Goal: Information Seeking & Learning: Compare options

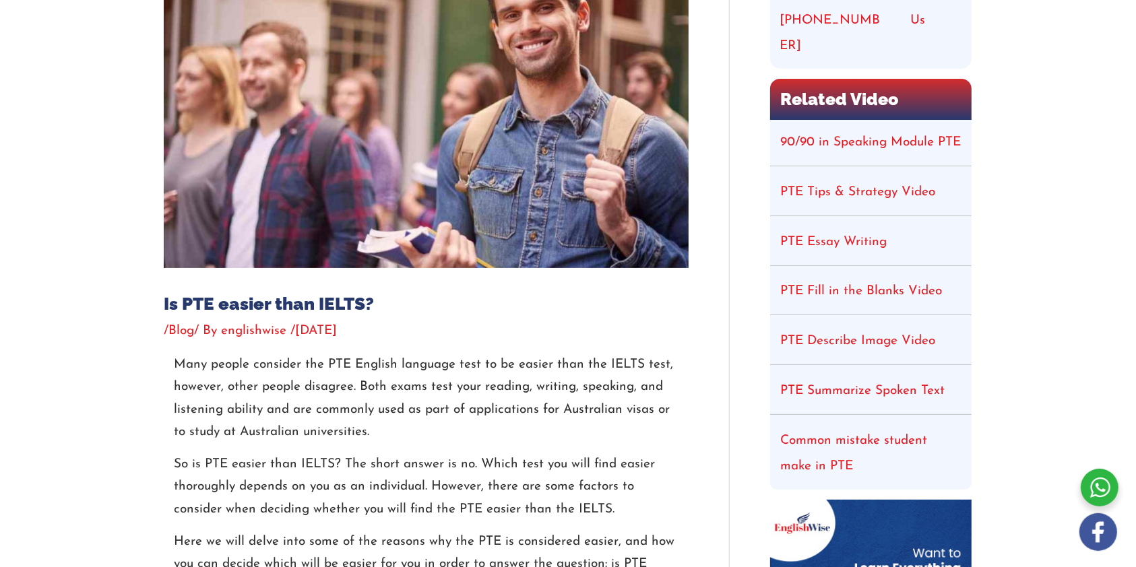
scroll to position [359, 0]
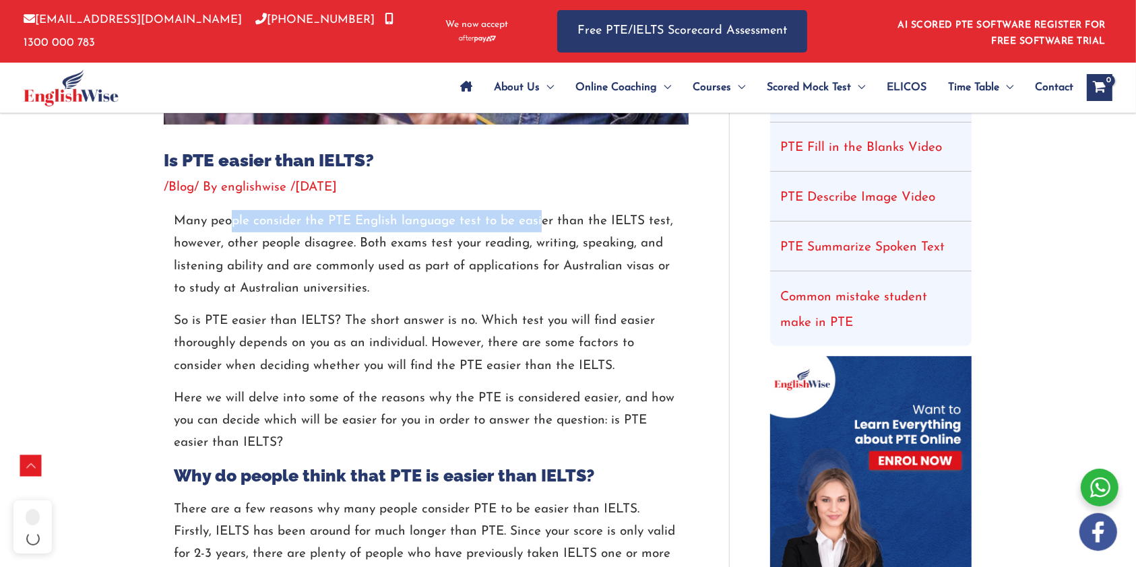
drag, startPoint x: 257, startPoint y: 224, endPoint x: 465, endPoint y: 218, distance: 208.9
click at [533, 223] on p "Many people consider the PTE English language test to be easier than the IELTS …" at bounding box center [426, 255] width 504 height 90
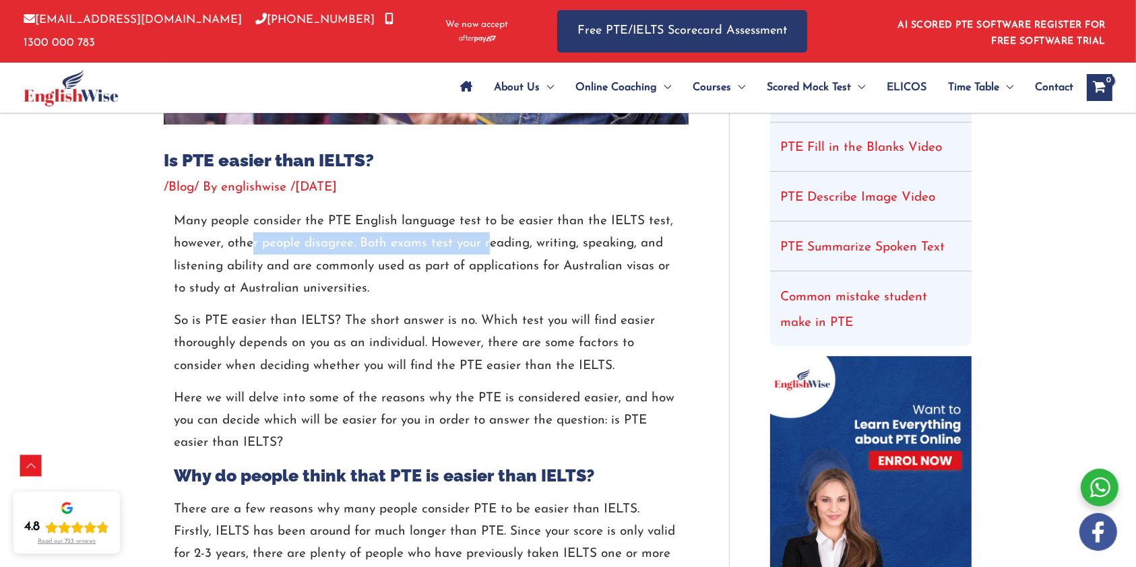
drag, startPoint x: 257, startPoint y: 242, endPoint x: 459, endPoint y: 239, distance: 202.1
click at [486, 238] on p "Many people consider the PTE English language test to be easier than the IELTS …" at bounding box center [426, 255] width 504 height 90
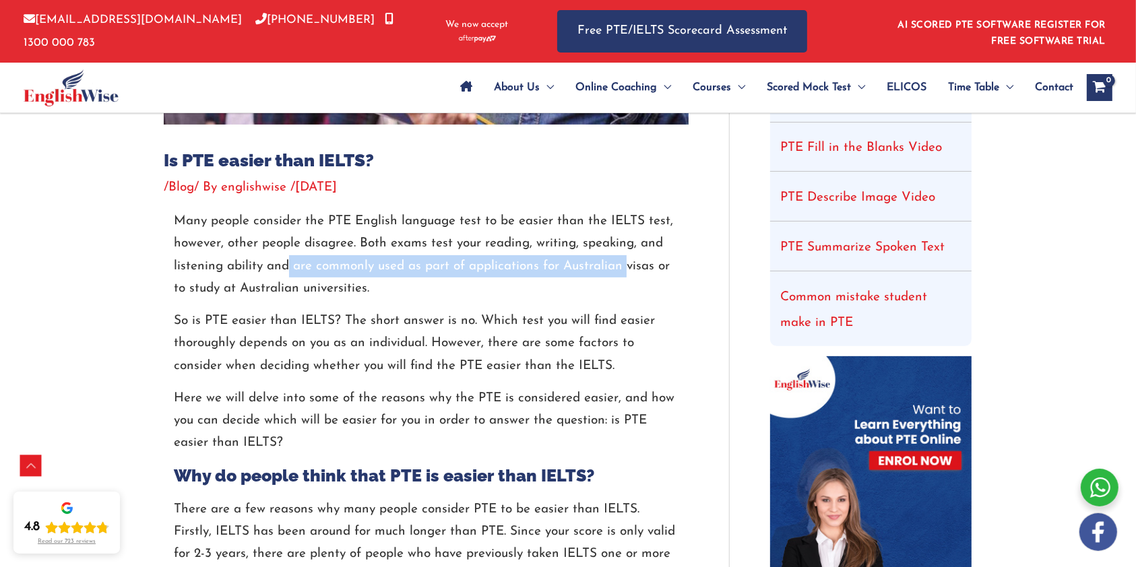
drag, startPoint x: 313, startPoint y: 264, endPoint x: 624, endPoint y: 269, distance: 310.5
click at [624, 269] on p "Many people consider the PTE English language test to be easier than the IELTS …" at bounding box center [426, 255] width 504 height 90
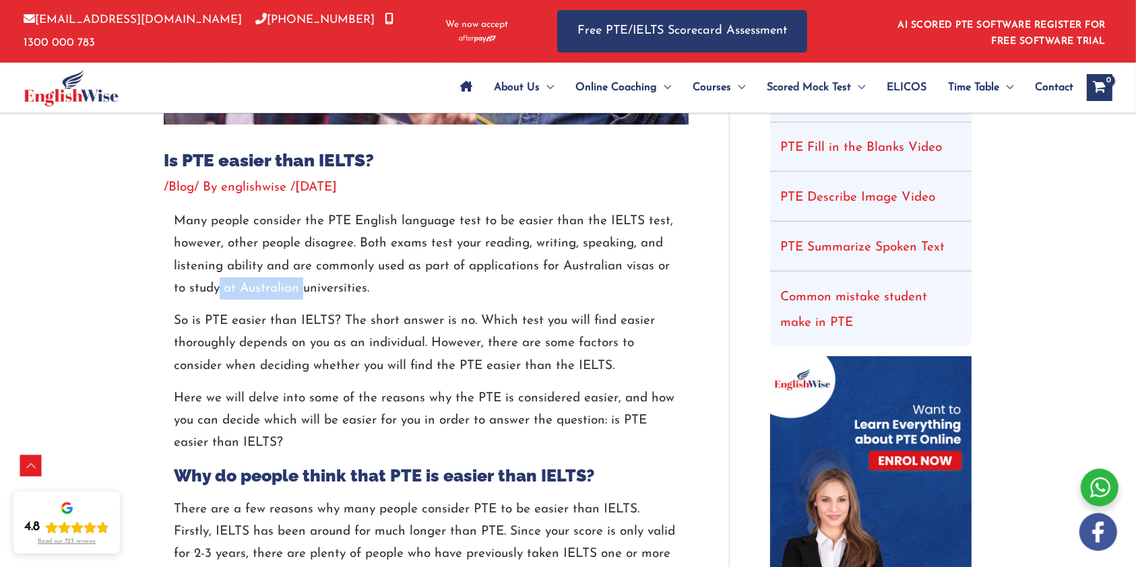
drag, startPoint x: 259, startPoint y: 289, endPoint x: 296, endPoint y: 294, distance: 38.0
click at [302, 290] on p "Many people consider the PTE English language test to be easier than the IELTS …" at bounding box center [426, 255] width 504 height 90
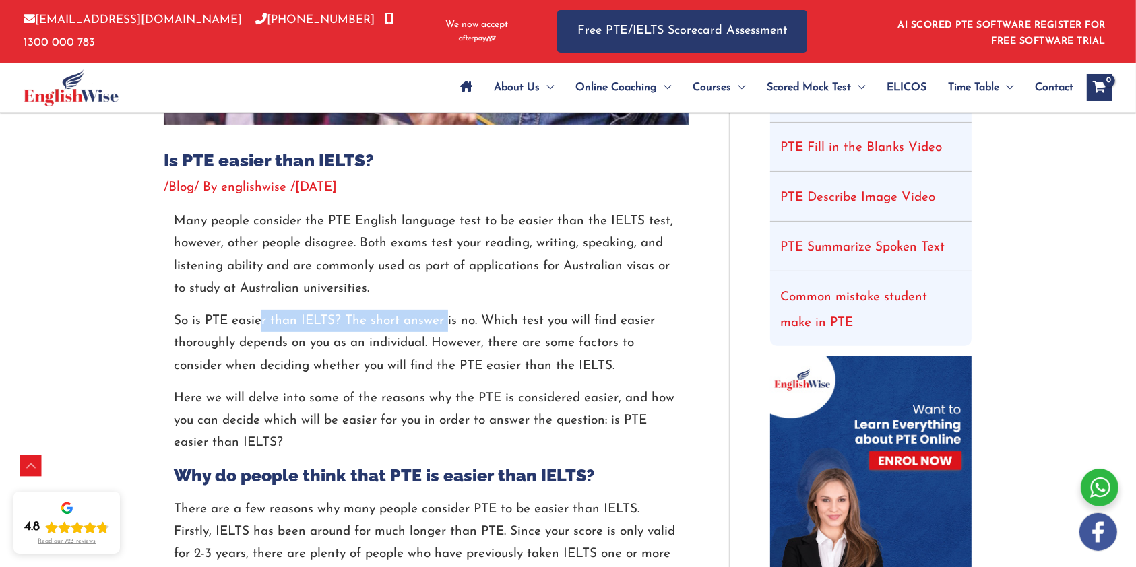
drag, startPoint x: 263, startPoint y: 321, endPoint x: 445, endPoint y: 316, distance: 181.9
click at [445, 316] on p "So is PTE easier than IELTS? The short answer is no. Which test you will find e…" at bounding box center [426, 343] width 504 height 67
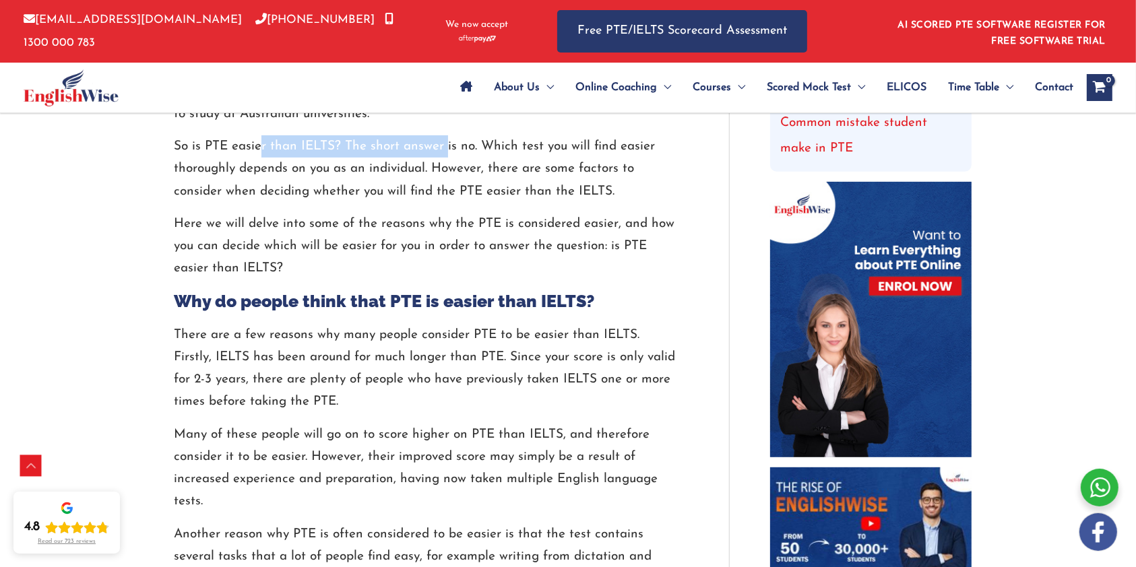
scroll to position [539, 0]
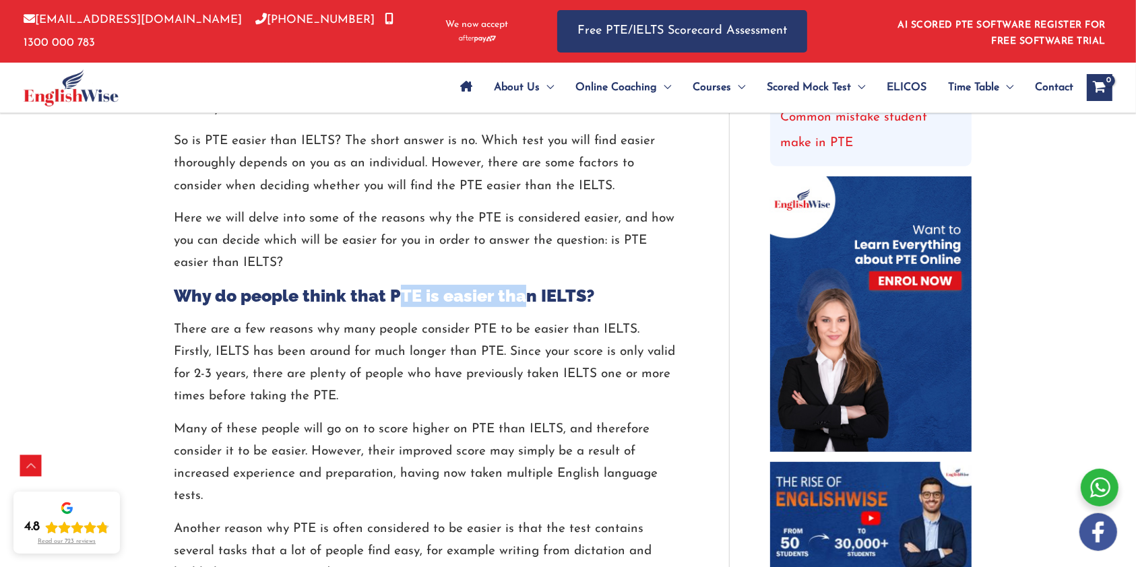
drag, startPoint x: 410, startPoint y: 298, endPoint x: 521, endPoint y: 294, distance: 110.6
click at [523, 294] on h2 "Why do people think that PTE is easier than IELTS?" at bounding box center [426, 296] width 504 height 22
drag, startPoint x: 216, startPoint y: 333, endPoint x: 266, endPoint y: 331, distance: 50.6
click at [261, 331] on p "There are a few reasons why many people consider PTE to be easier than IELTS. F…" at bounding box center [426, 364] width 504 height 90
click at [277, 331] on p "There are a few reasons why many people consider PTE to be easier than IELTS. F…" at bounding box center [426, 364] width 504 height 90
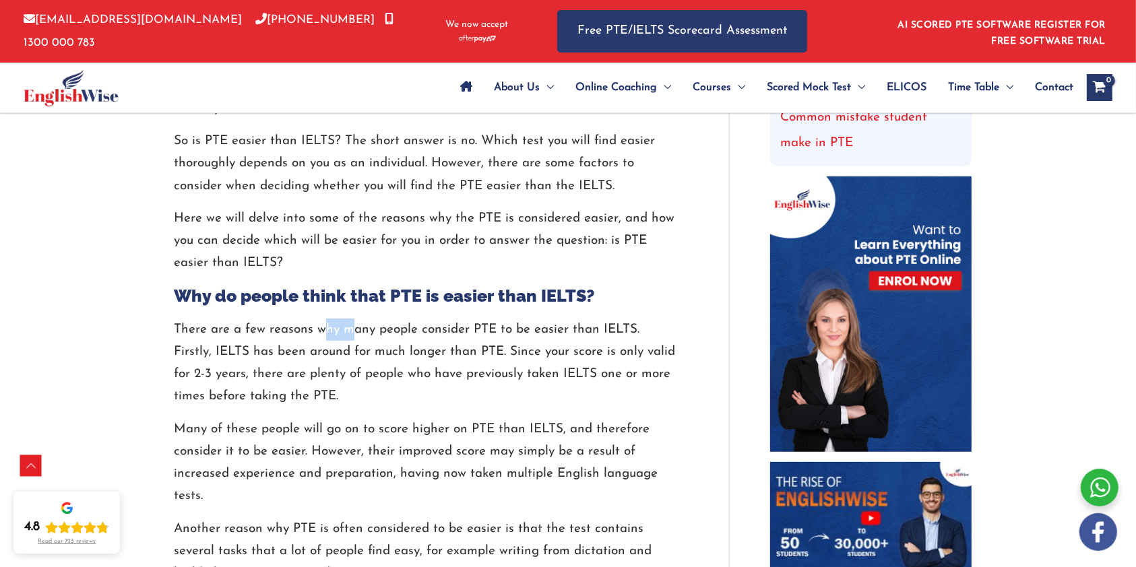
drag, startPoint x: 327, startPoint y: 334, endPoint x: 353, endPoint y: 333, distance: 26.3
click at [353, 333] on p "There are a few reasons why many people consider PTE to be easier than IELTS. F…" at bounding box center [426, 364] width 504 height 90
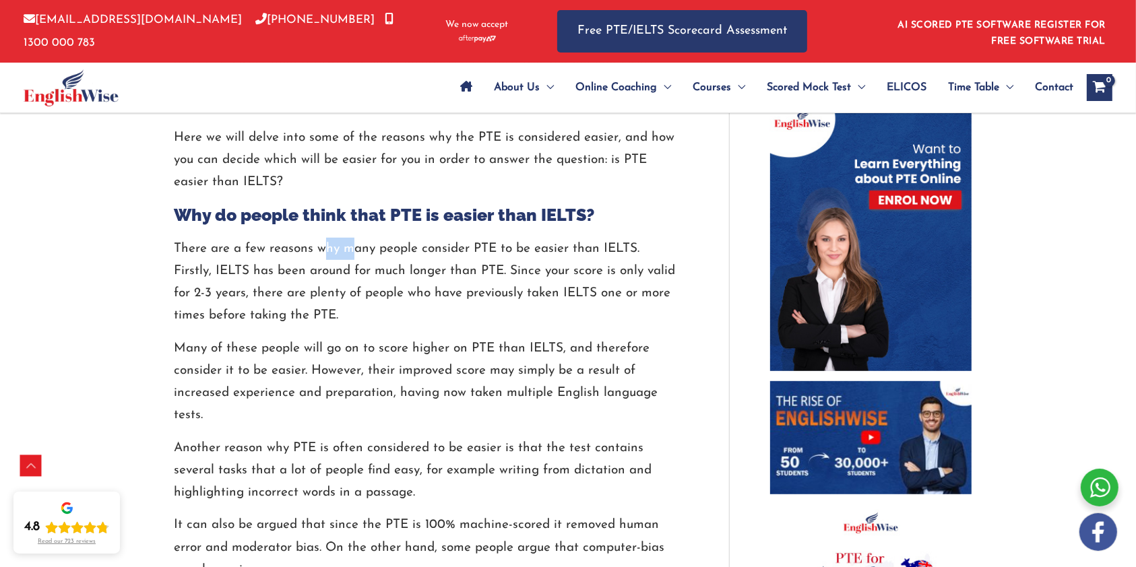
scroll to position [628, 0]
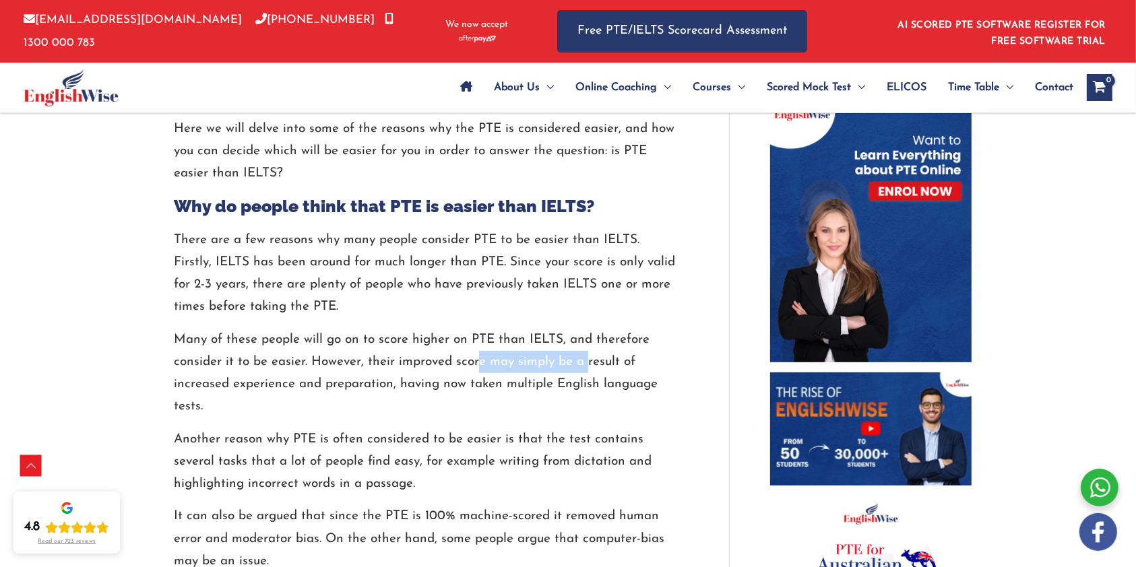
drag, startPoint x: 494, startPoint y: 359, endPoint x: 585, endPoint y: 354, distance: 91.1
click at [585, 354] on p "Many of these people will go on to score higher on PTE than IELTS, and therefor…" at bounding box center [426, 374] width 504 height 90
drag, startPoint x: 251, startPoint y: 389, endPoint x: 283, endPoint y: 385, distance: 32.5
click at [283, 385] on p "Many of these people will go on to score higher on PTE than IELTS, and therefor…" at bounding box center [426, 374] width 504 height 90
click at [288, 384] on p "Many of these people will go on to score higher on PTE than IELTS, and therefor…" at bounding box center [426, 374] width 504 height 90
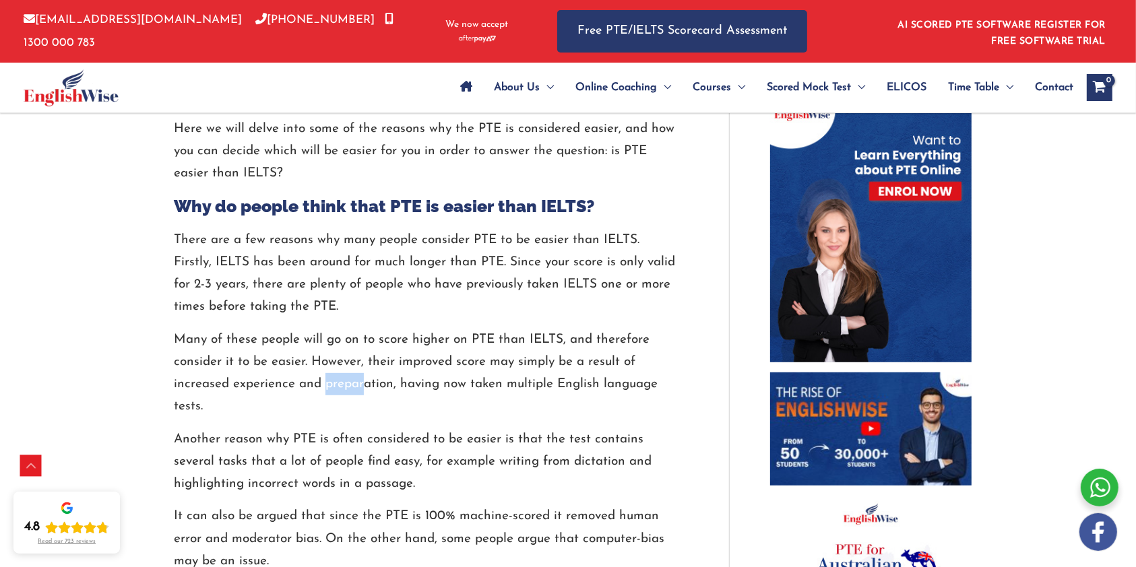
drag, startPoint x: 335, startPoint y: 387, endPoint x: 363, endPoint y: 386, distance: 27.6
click at [363, 386] on p "Many of these people will go on to score higher on PTE than IELTS, and therefor…" at bounding box center [426, 374] width 504 height 90
drag, startPoint x: 423, startPoint y: 383, endPoint x: 577, endPoint y: 374, distance: 154.5
click at [577, 374] on p "Many of these people will go on to score higher on PTE than IELTS, and therefor…" at bounding box center [426, 374] width 504 height 90
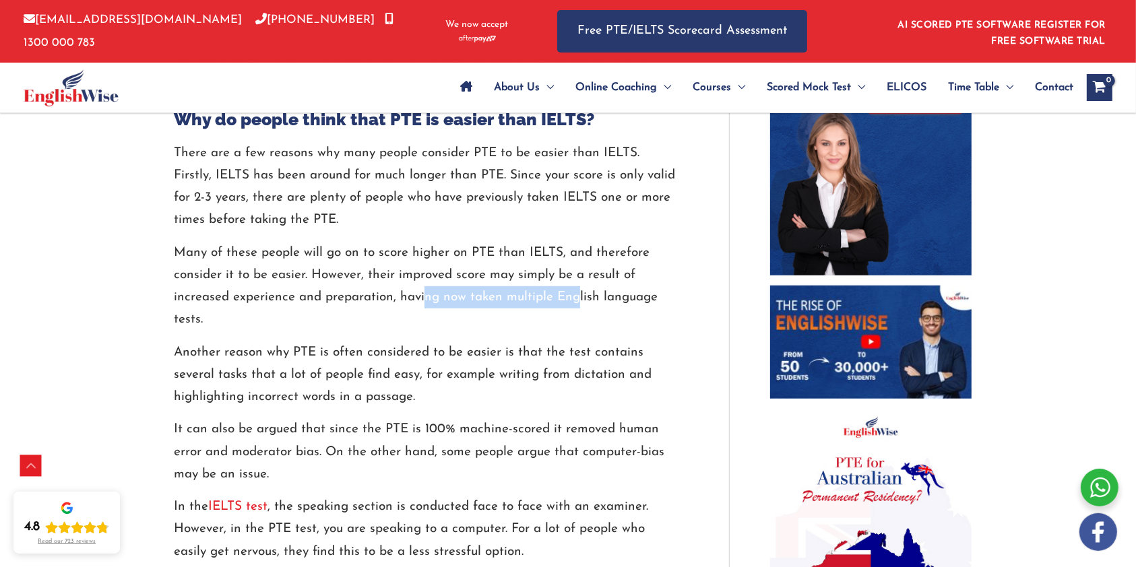
scroll to position [718, 0]
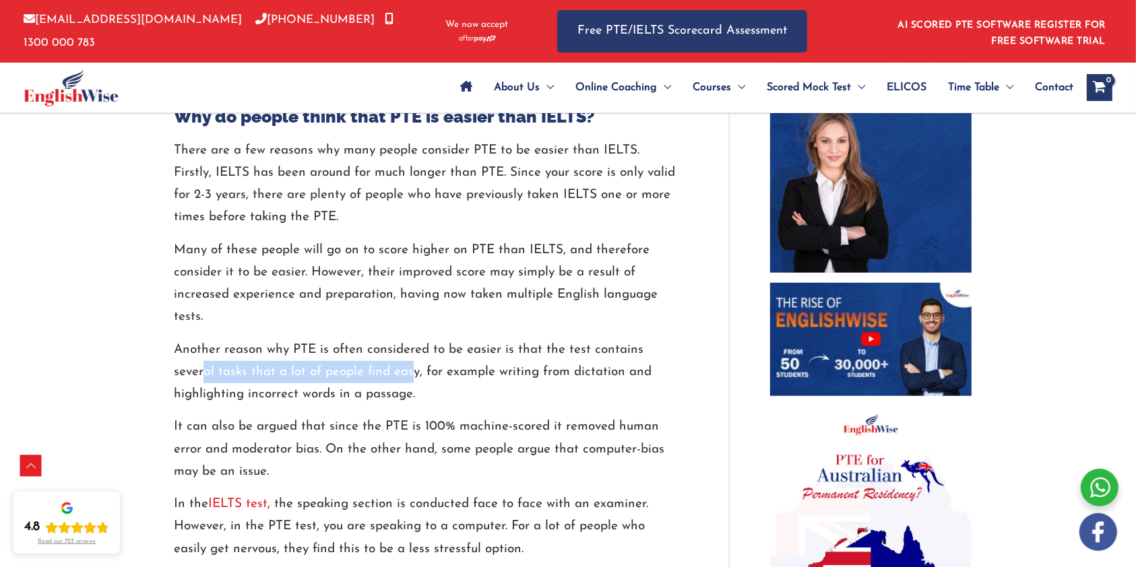
drag, startPoint x: 218, startPoint y: 374, endPoint x: 410, endPoint y: 372, distance: 192.6
click at [410, 372] on p "Another reason why PTE is often considered to be easier is that the test contai…" at bounding box center [426, 372] width 504 height 67
drag, startPoint x: 275, startPoint y: 392, endPoint x: 383, endPoint y: 396, distance: 107.8
click at [381, 396] on p "Another reason why PTE is often considered to be easier is that the test contai…" at bounding box center [426, 372] width 504 height 67
drag, startPoint x: 207, startPoint y: 429, endPoint x: 261, endPoint y: 428, distance: 53.2
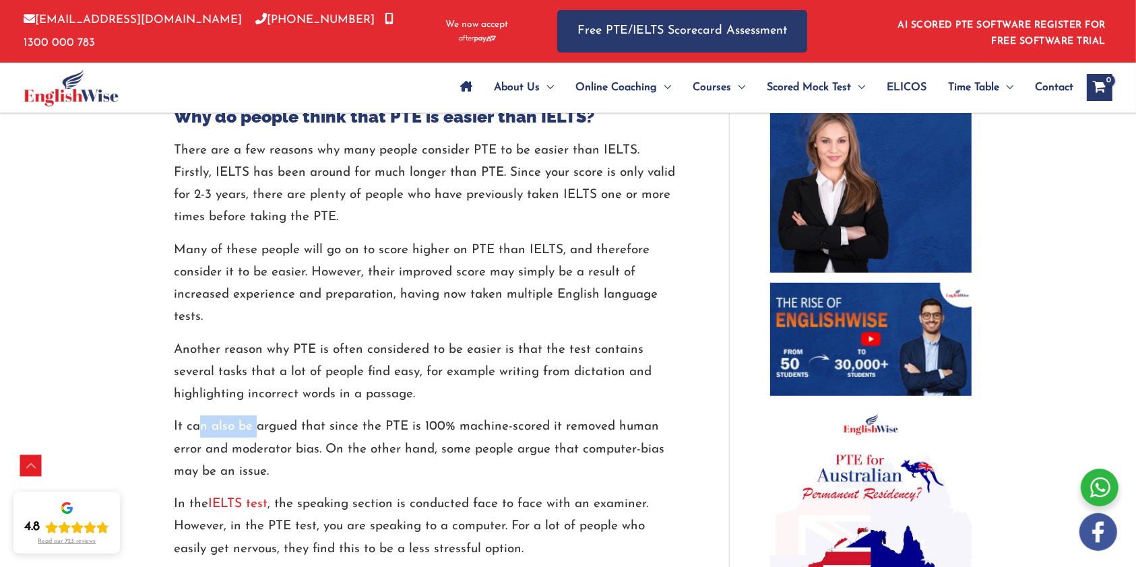
click at [259, 428] on p "It can also be argued that since the PTE is 100% machine-scored it removed huma…" at bounding box center [426, 449] width 504 height 67
click at [285, 430] on p "It can also be argued that since the PTE is 100% machine-scored it removed huma…" at bounding box center [426, 449] width 504 height 67
click at [229, 428] on p "It can also be argued that since the PTE is 100% machine-scored it removed huma…" at bounding box center [426, 449] width 504 height 67
drag, startPoint x: 257, startPoint y: 428, endPoint x: 286, endPoint y: 428, distance: 29.6
click at [285, 428] on p "It can also be argued that since the PTE is 100% machine-scored it removed huma…" at bounding box center [426, 449] width 504 height 67
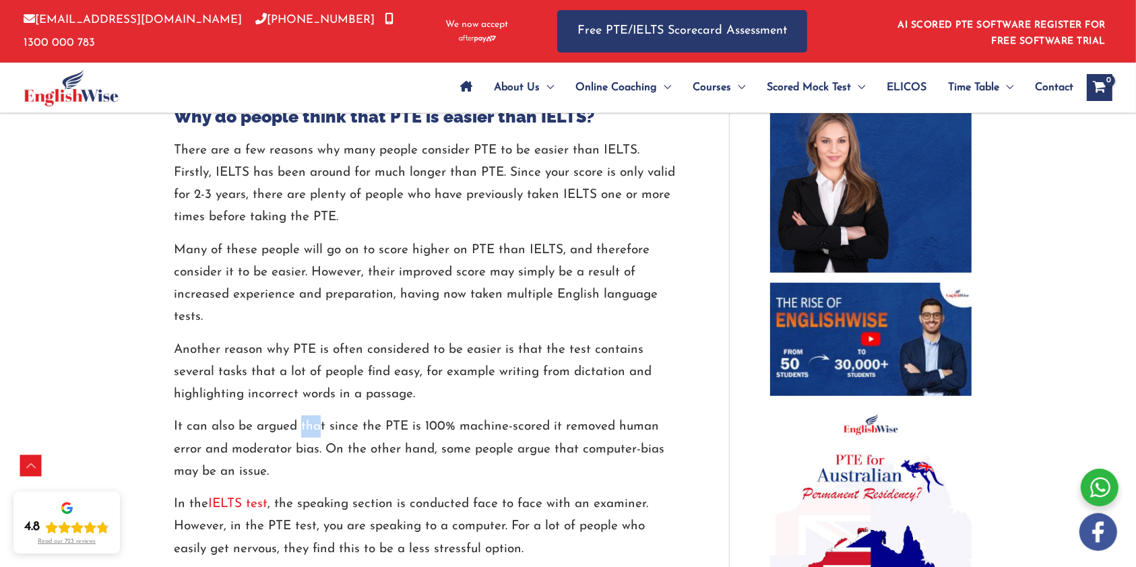
drag, startPoint x: 299, startPoint y: 431, endPoint x: 320, endPoint y: 431, distance: 20.9
click at [320, 431] on p "It can also be argued that since the PTE is 100% machine-scored it removed huma…" at bounding box center [426, 449] width 504 height 67
drag, startPoint x: 270, startPoint y: 432, endPoint x: 297, endPoint y: 431, distance: 26.9
click at [297, 431] on p "It can also be argued that since the PTE is 100% machine-scored it removed huma…" at bounding box center [426, 449] width 504 height 67
drag, startPoint x: 254, startPoint y: 429, endPoint x: 283, endPoint y: 429, distance: 29.0
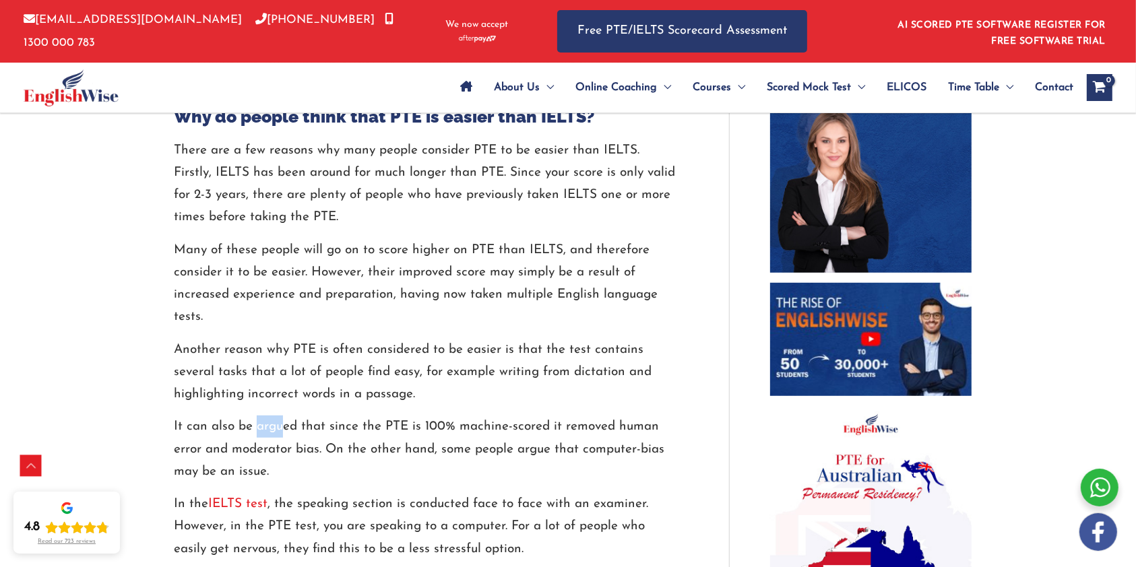
click at [283, 429] on p "It can also be argued that since the PTE is 100% machine-scored it removed huma…" at bounding box center [426, 449] width 504 height 67
drag, startPoint x: 314, startPoint y: 427, endPoint x: 354, endPoint y: 426, distance: 40.4
click at [337, 426] on p "It can also be argued that since the PTE is 100% machine-scored it removed huma…" at bounding box center [426, 449] width 504 height 67
drag, startPoint x: 388, startPoint y: 426, endPoint x: 541, endPoint y: 423, distance: 152.9
click at [515, 423] on p "It can also be argued that since the PTE is 100% machine-scored it removed huma…" at bounding box center [426, 449] width 504 height 67
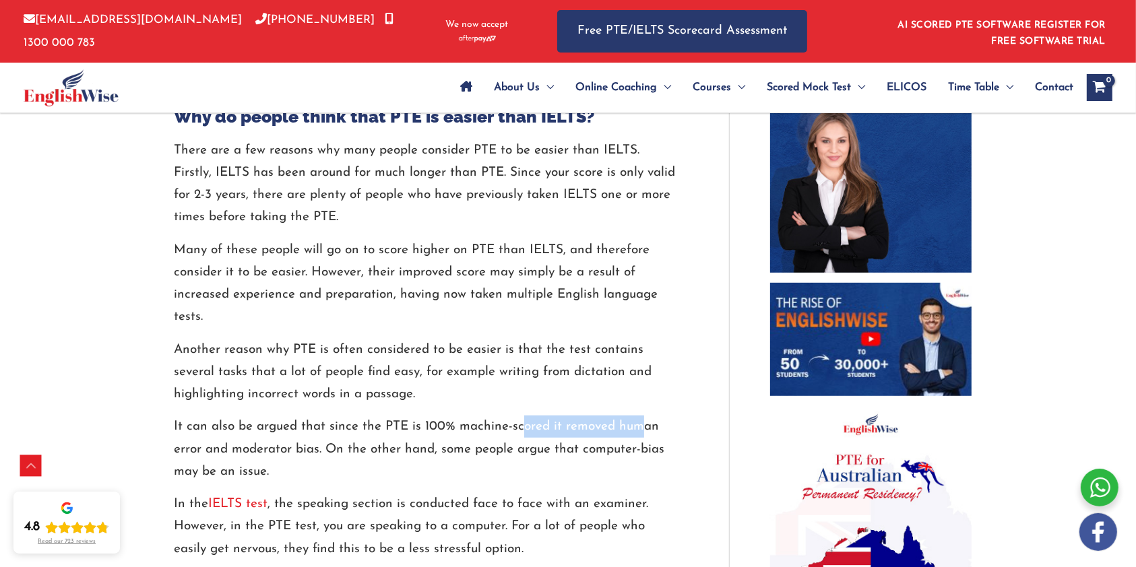
drag, startPoint x: 541, startPoint y: 423, endPoint x: 579, endPoint y: 444, distance: 43.1
click at [643, 434] on p "It can also be argued that since the PTE is 100% machine-scored it removed huma…" at bounding box center [426, 449] width 504 height 67
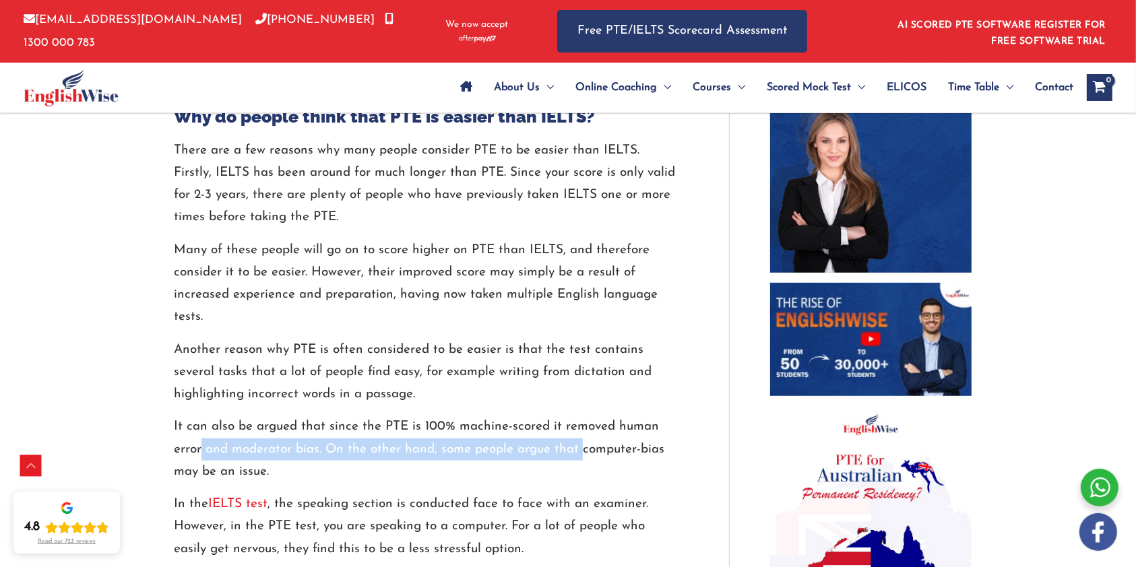
drag, startPoint x: 217, startPoint y: 453, endPoint x: 583, endPoint y: 447, distance: 365.8
click at [583, 447] on p "It can also be argued that since the PTE is 100% machine-scored it removed huma…" at bounding box center [426, 449] width 504 height 67
click at [574, 453] on p "It can also be argued that since the PTE is 100% machine-scored it removed huma…" at bounding box center [426, 449] width 504 height 67
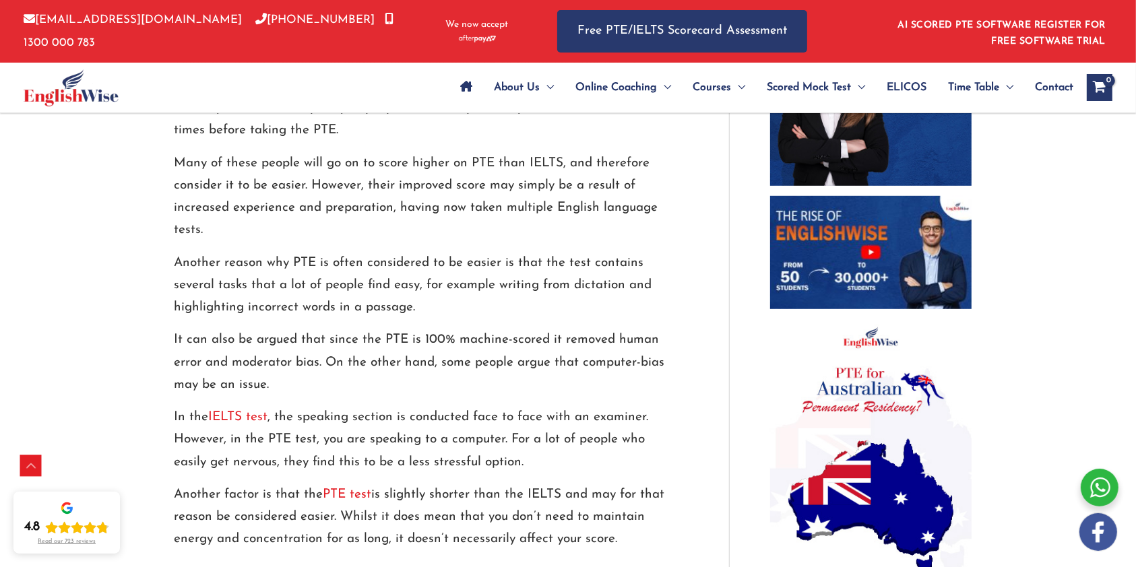
scroll to position [808, 0]
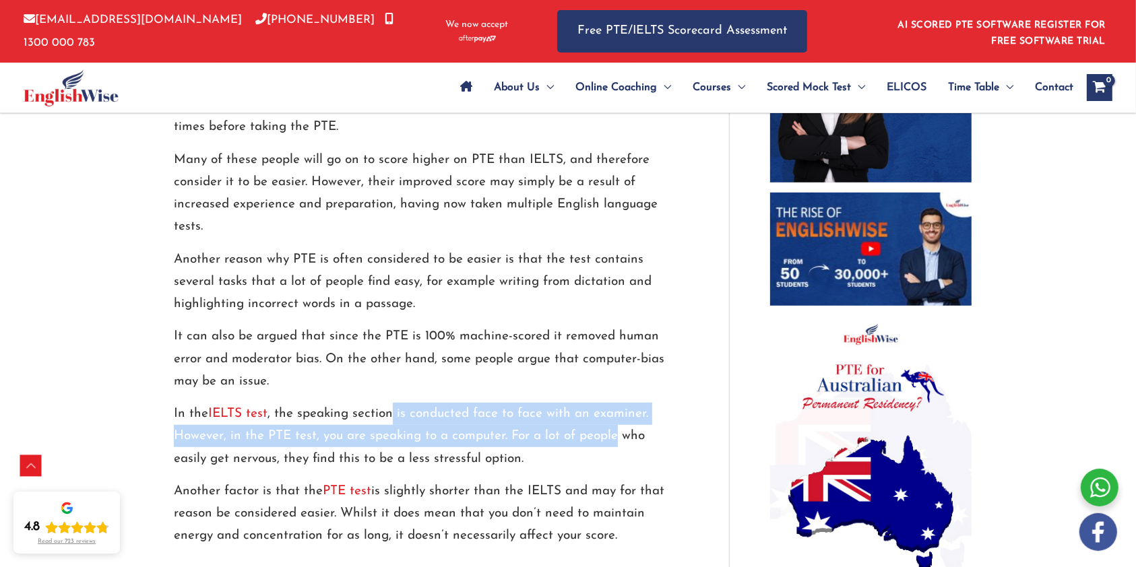
drag, startPoint x: 404, startPoint y: 418, endPoint x: 626, endPoint y: 432, distance: 222.7
click at [626, 432] on p "In the IELTS test , the speaking section is conducted face to face with an exam…" at bounding box center [426, 436] width 504 height 67
click at [214, 446] on p "In the IELTS test , the speaking section is conducted face to face with an exam…" at bounding box center [426, 436] width 504 height 67
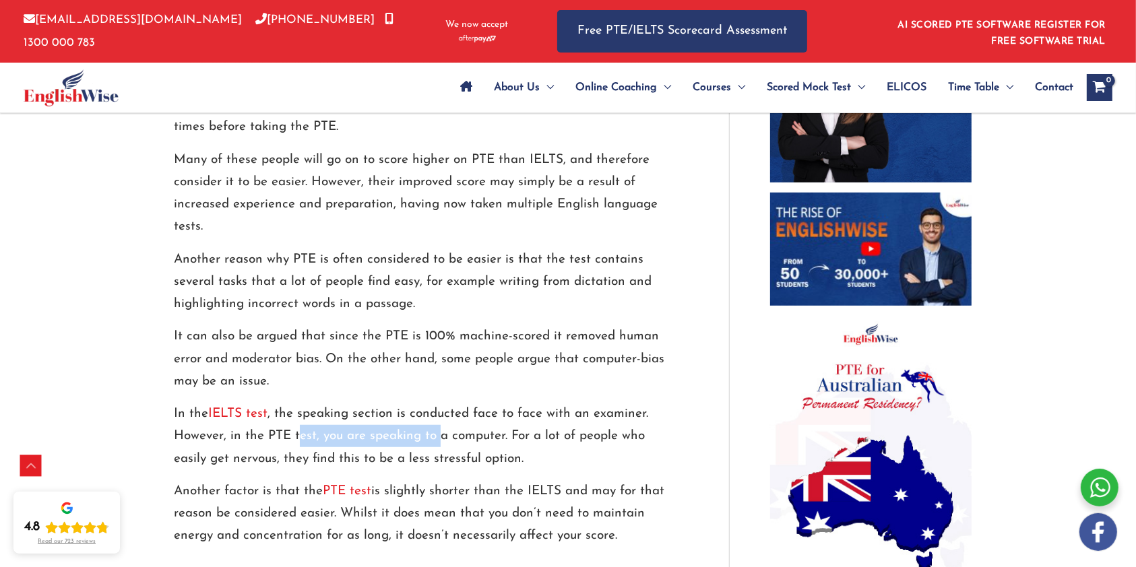
drag, startPoint x: 302, startPoint y: 438, endPoint x: 441, endPoint y: 432, distance: 139.5
click at [440, 432] on p "In the IELTS test , the speaking section is conducted face to face with an exam…" at bounding box center [426, 436] width 504 height 67
click at [457, 432] on p "In the IELTS test , the speaking section is conducted face to face with an exam…" at bounding box center [426, 436] width 504 height 67
drag, startPoint x: 520, startPoint y: 438, endPoint x: 611, endPoint y: 439, distance: 90.9
click at [611, 439] on p "In the IELTS test , the speaking section is conducted face to face with an exam…" at bounding box center [426, 436] width 504 height 67
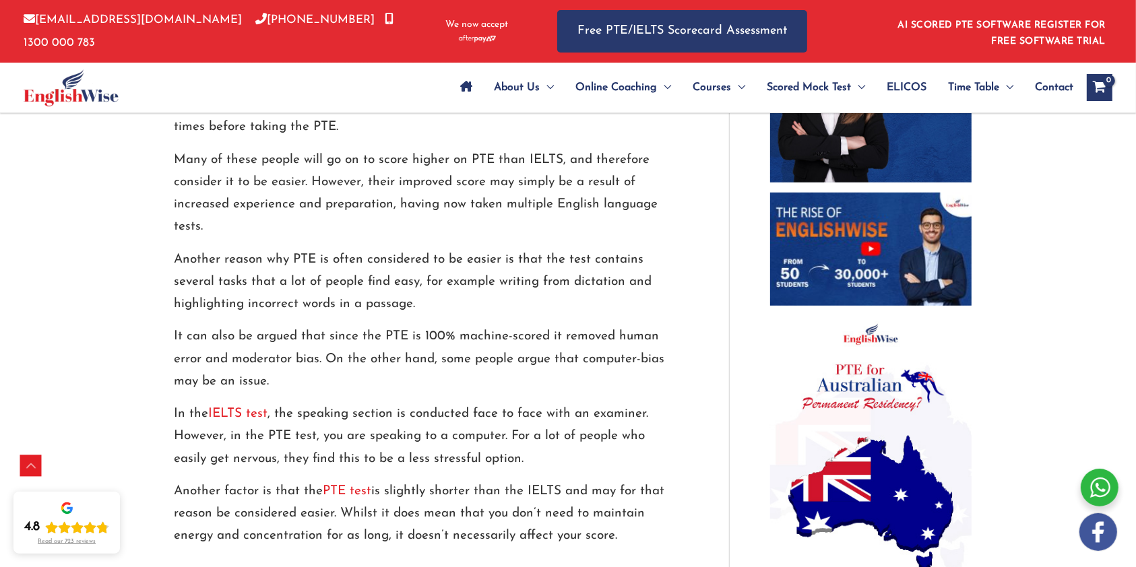
click at [227, 460] on p "In the IELTS test , the speaking section is conducted face to face with an exam…" at bounding box center [426, 436] width 504 height 67
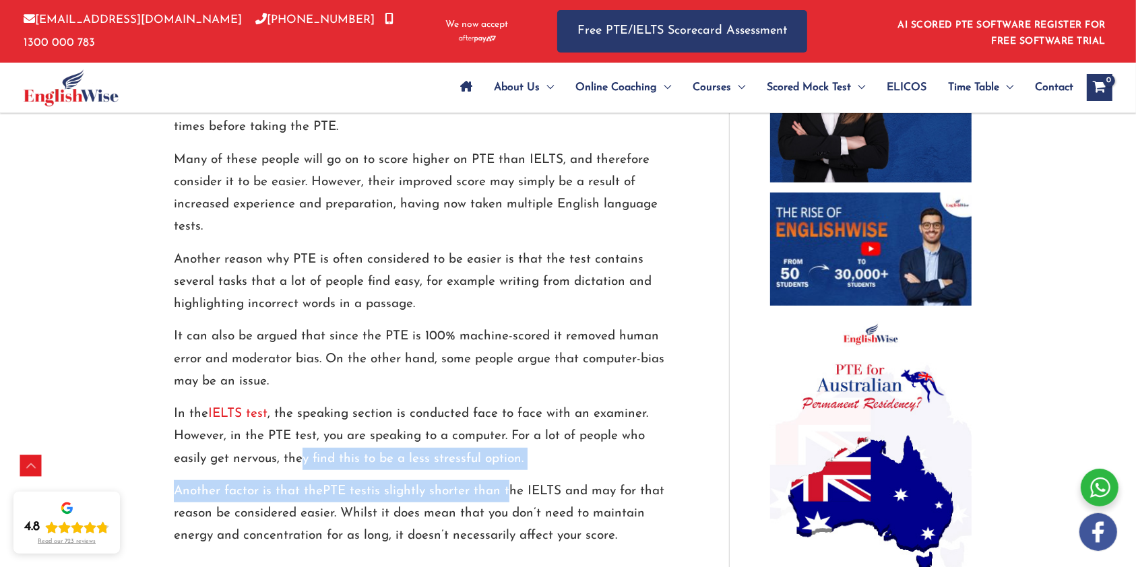
drag, startPoint x: 307, startPoint y: 462, endPoint x: 510, endPoint y: 470, distance: 202.9
click at [508, 470] on div "Many people consider the PTE English language test to be easier than the IELTS …" at bounding box center [426, 154] width 504 height 787
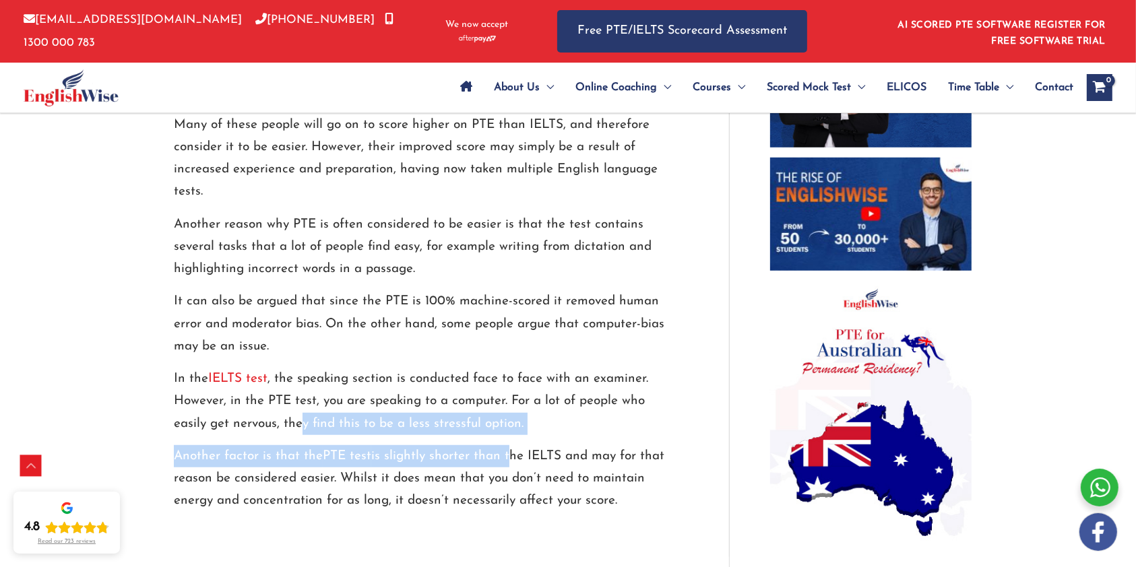
scroll to position [987, 0]
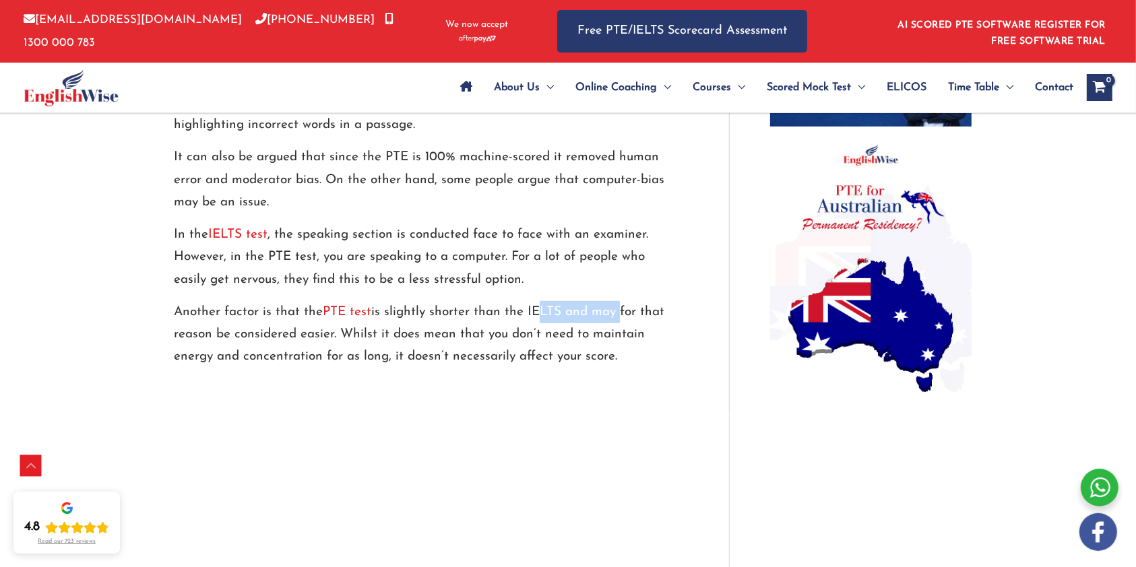
drag, startPoint x: 533, startPoint y: 313, endPoint x: 620, endPoint y: 310, distance: 86.9
click at [620, 310] on p "Another factor is that the PTE test is slightly shorter than the IELTS and may …" at bounding box center [426, 334] width 504 height 67
drag, startPoint x: 242, startPoint y: 335, endPoint x: 325, endPoint y: 334, distance: 82.2
click at [325, 334] on p "Another factor is that the PTE test is slightly shorter than the IELTS and may …" at bounding box center [426, 334] width 504 height 67
drag, startPoint x: 388, startPoint y: 335, endPoint x: 447, endPoint y: 335, distance: 59.3
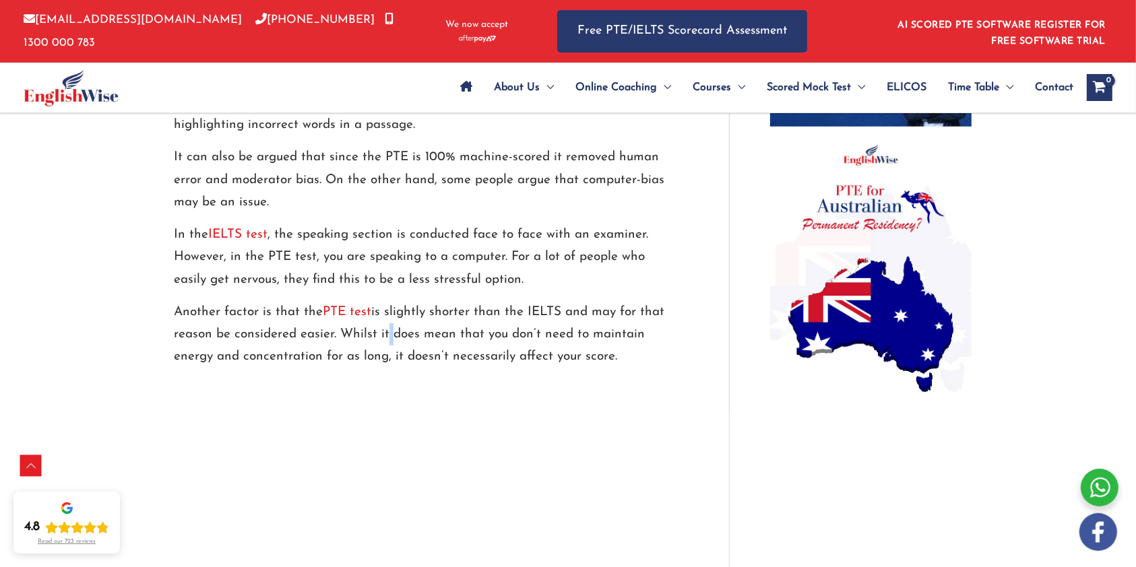
click at [401, 335] on p "Another factor is that the PTE test is slightly shorter than the IELTS and may …" at bounding box center [426, 334] width 504 height 67
drag, startPoint x: 447, startPoint y: 335, endPoint x: 607, endPoint y: 329, distance: 160.4
click at [607, 329] on p "Another factor is that the PTE test is slightly shorter than the IELTS and may …" at bounding box center [426, 334] width 504 height 67
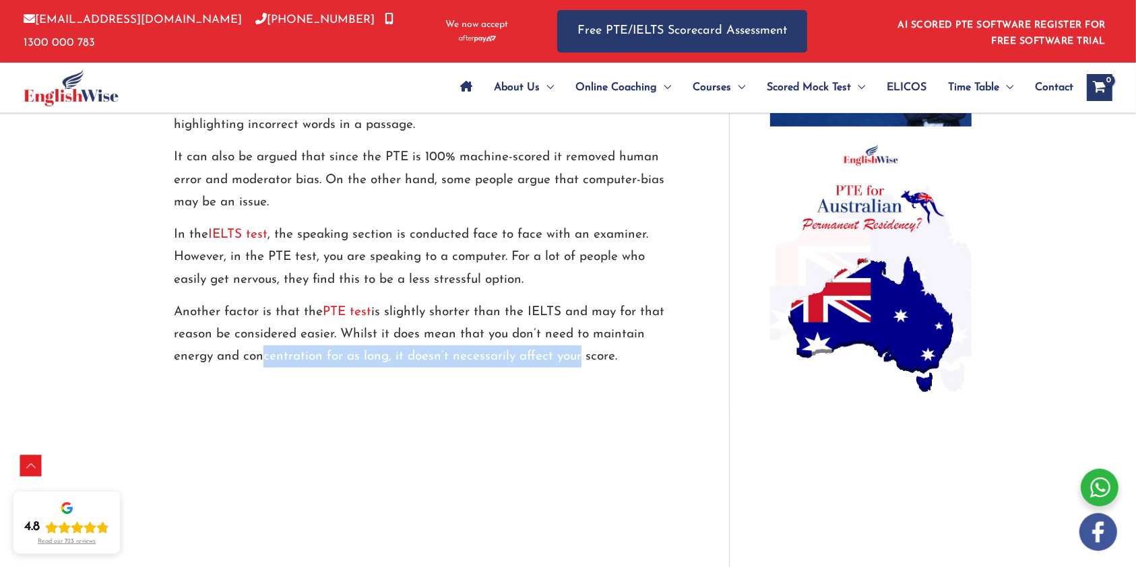
drag, startPoint x: 262, startPoint y: 360, endPoint x: 573, endPoint y: 348, distance: 311.4
click at [573, 348] on p "Another factor is that the PTE test is slightly shorter than the IELTS and may …" at bounding box center [426, 334] width 504 height 67
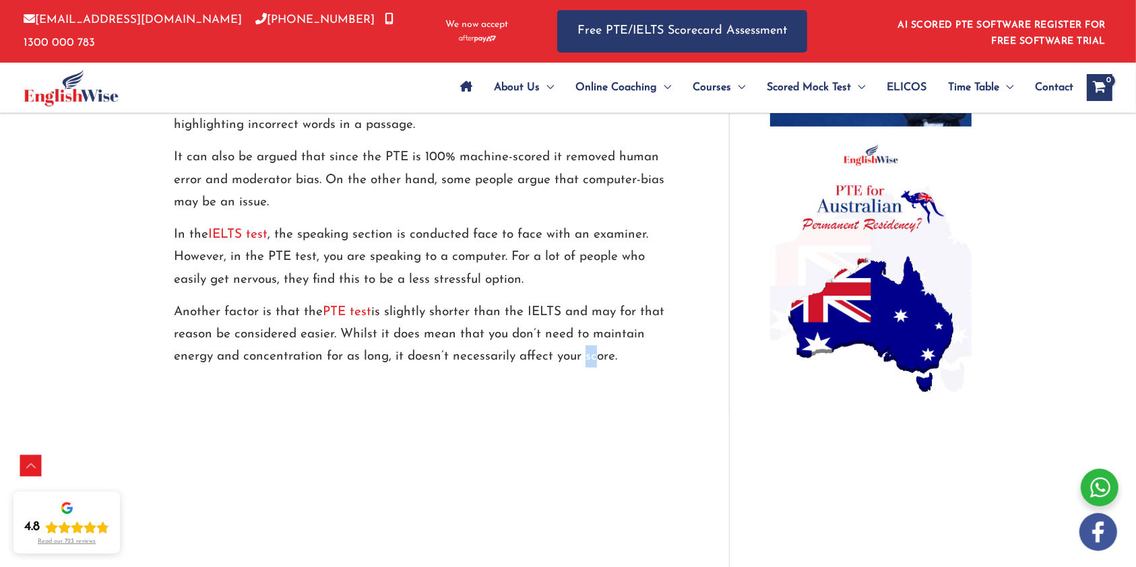
click at [588, 351] on p "Another factor is that the PTE test is slightly shorter than the IELTS and may …" at bounding box center [426, 334] width 504 height 67
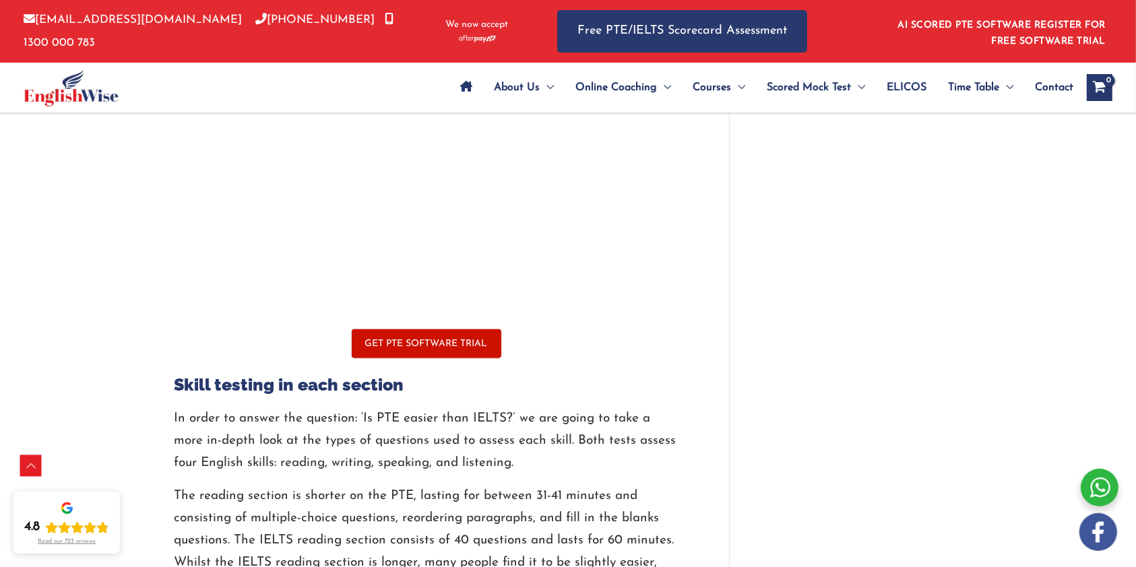
scroll to position [1437, 0]
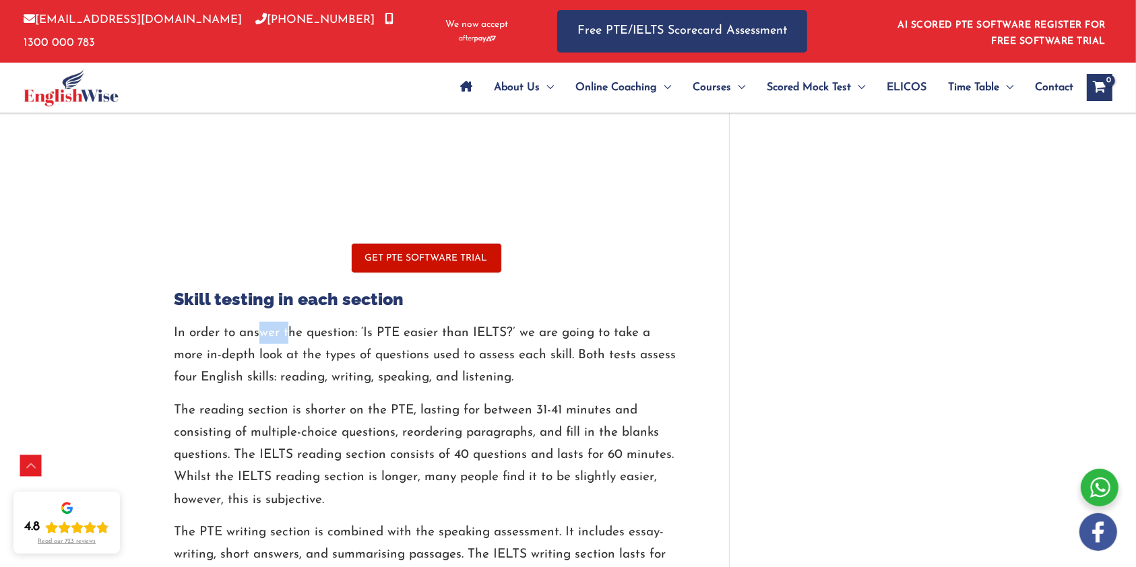
click at [224, 334] on p "In order to answer the question: ‘Is PTE easier than IELTS?’ we are going to ta…" at bounding box center [426, 355] width 504 height 67
drag, startPoint x: 384, startPoint y: 335, endPoint x: 392, endPoint y: 335, distance: 8.1
click at [385, 335] on p "In order to answer the question: ‘Is PTE easier than IELTS?’ we are going to ta…" at bounding box center [426, 355] width 504 height 67
click at [388, 335] on p "In order to answer the question: ‘Is PTE easier than IELTS?’ we are going to ta…" at bounding box center [426, 355] width 504 height 67
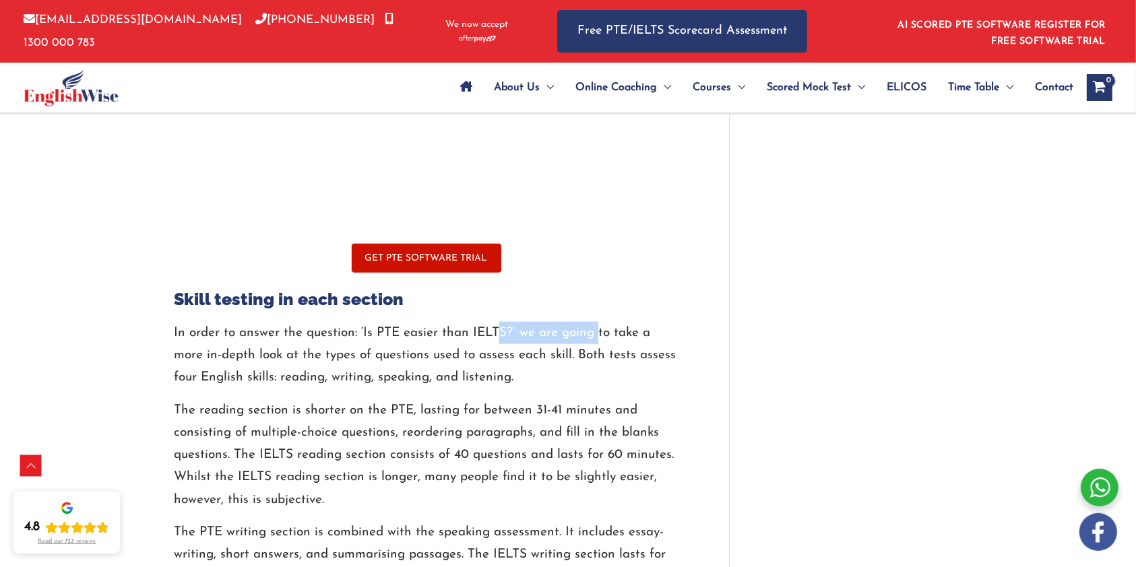
drag, startPoint x: 515, startPoint y: 331, endPoint x: 605, endPoint y: 337, distance: 89.7
click at [602, 336] on p "In order to answer the question: ‘Is PTE easier than IELTS?’ we are going to ta…" at bounding box center [426, 355] width 504 height 67
drag, startPoint x: 200, startPoint y: 356, endPoint x: 273, endPoint y: 348, distance: 73.9
click at [273, 348] on p "In order to answer the question: ‘Is PTE easier than IELTS?’ we are going to ta…" at bounding box center [426, 355] width 504 height 67
click at [265, 357] on p "In order to answer the question: ‘Is PTE easier than IELTS?’ we are going to ta…" at bounding box center [426, 355] width 504 height 67
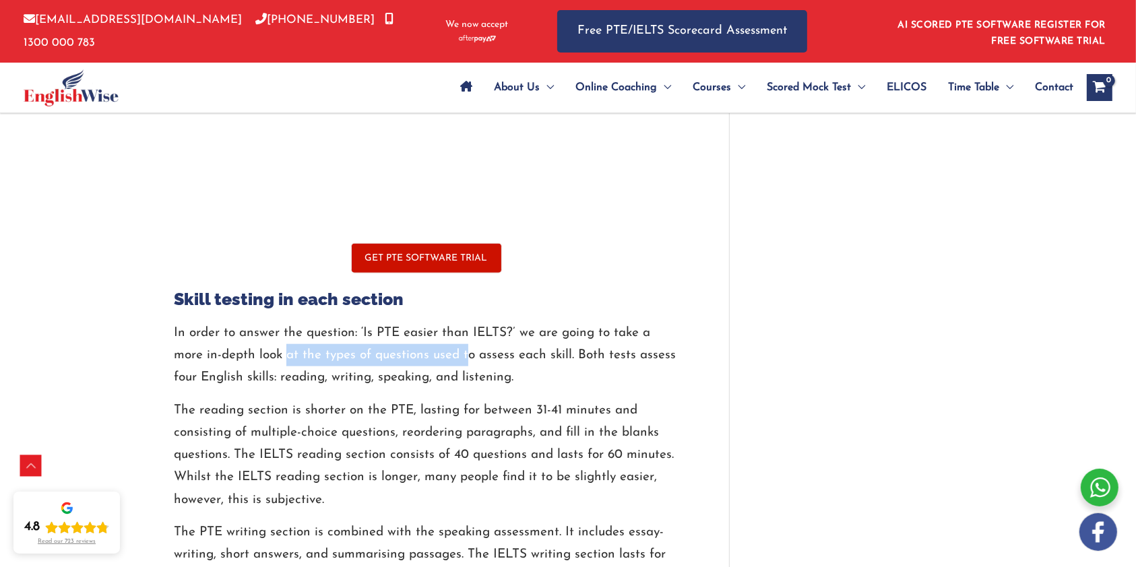
drag, startPoint x: 327, startPoint y: 348, endPoint x: 470, endPoint y: 348, distance: 142.8
click at [466, 348] on p "In order to answer the question: ‘Is PTE easier than IELTS?’ we are going to ta…" at bounding box center [426, 355] width 504 height 67
click at [469, 348] on p "In order to answer the question: ‘Is PTE easier than IELTS?’ we are going to ta…" at bounding box center [426, 355] width 504 height 67
click at [473, 349] on p "In order to answer the question: ‘Is PTE easier than IELTS?’ we are going to ta…" at bounding box center [426, 355] width 504 height 67
drag, startPoint x: 475, startPoint y: 360, endPoint x: 486, endPoint y: 358, distance: 10.2
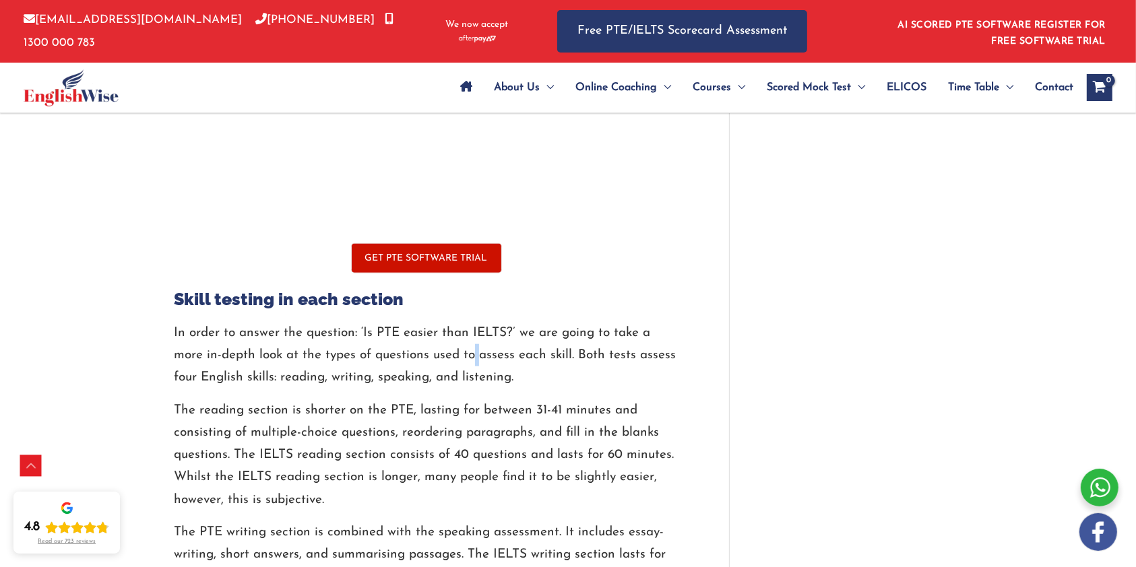
click at [481, 360] on p "In order to answer the question: ‘Is PTE easier than IELTS?’ we are going to ta…" at bounding box center [426, 355] width 504 height 67
drag, startPoint x: 486, startPoint y: 358, endPoint x: 535, endPoint y: 357, distance: 49.2
click at [535, 357] on p "In order to answer the question: ‘Is PTE easier than IELTS?’ we are going to ta…" at bounding box center [426, 355] width 504 height 67
drag, startPoint x: 620, startPoint y: 355, endPoint x: 641, endPoint y: 356, distance: 21.6
click at [647, 355] on p "In order to answer the question: ‘Is PTE easier than IELTS?’ we are going to ta…" at bounding box center [426, 355] width 504 height 67
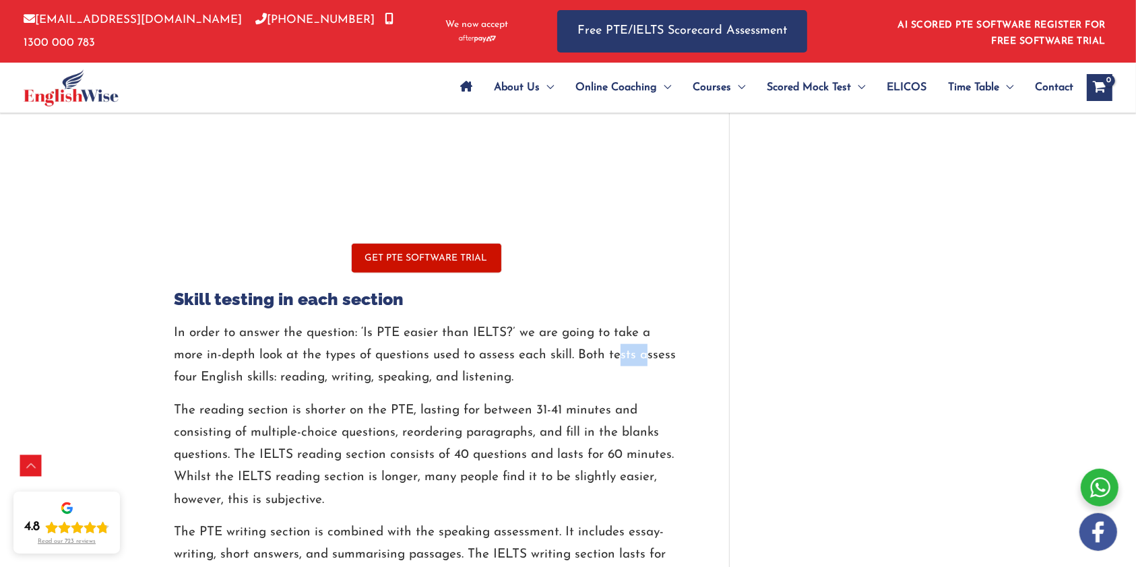
click at [183, 372] on p "In order to answer the question: ‘Is PTE easier than IELTS?’ we are going to ta…" at bounding box center [426, 355] width 504 height 67
drag, startPoint x: 191, startPoint y: 372, endPoint x: 222, endPoint y: 373, distance: 31.0
click at [195, 372] on p "In order to answer the question: ‘Is PTE easier than IELTS?’ we are going to ta…" at bounding box center [426, 355] width 504 height 67
drag, startPoint x: 222, startPoint y: 373, endPoint x: 237, endPoint y: 373, distance: 14.8
click at [237, 373] on p "In order to answer the question: ‘Is PTE easier than IELTS?’ we are going to ta…" at bounding box center [426, 355] width 504 height 67
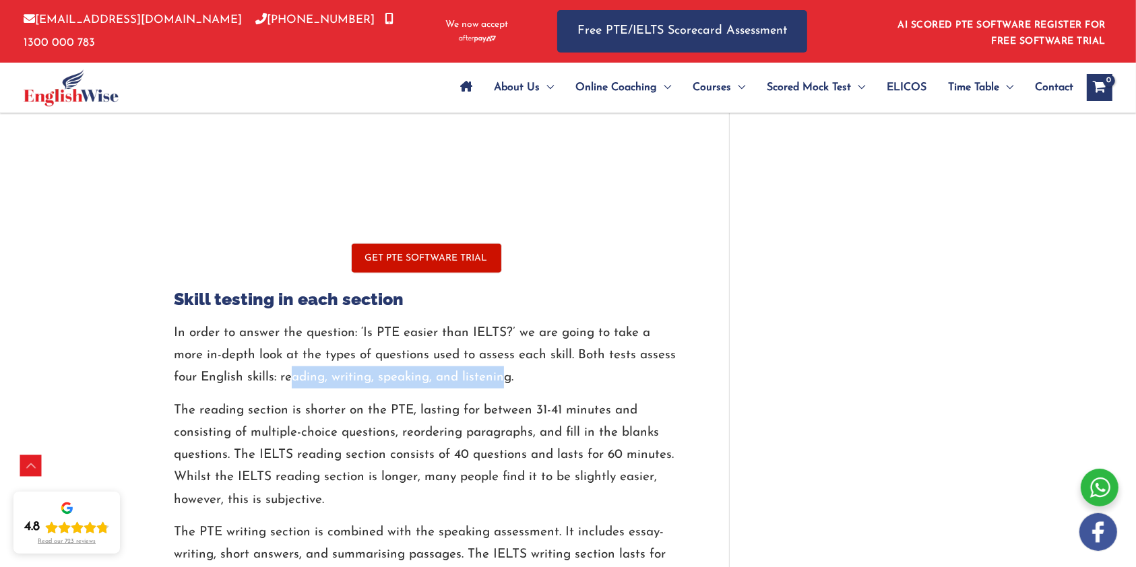
drag, startPoint x: 294, startPoint y: 372, endPoint x: 453, endPoint y: 384, distance: 159.4
click at [495, 379] on p "In order to answer the question: ‘Is PTE easier than IELTS?’ we are going to ta…" at bounding box center [426, 355] width 504 height 67
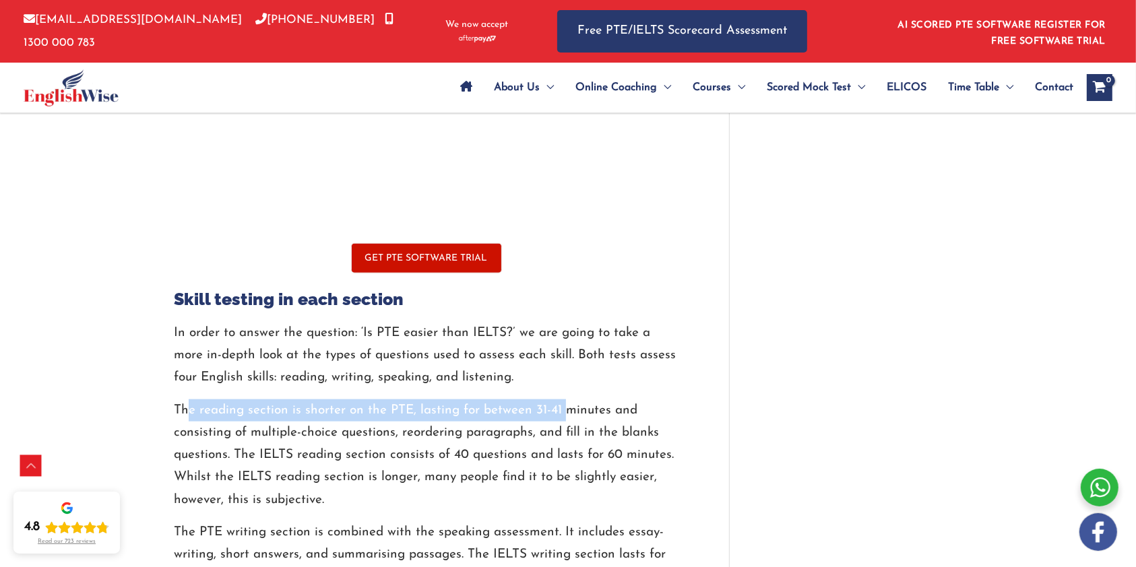
drag, startPoint x: 205, startPoint y: 412, endPoint x: 424, endPoint y: 420, distance: 219.0
click at [558, 414] on p "The reading section is shorter on the PTE, lasting for between 31-41 minutes an…" at bounding box center [426, 455] width 504 height 112
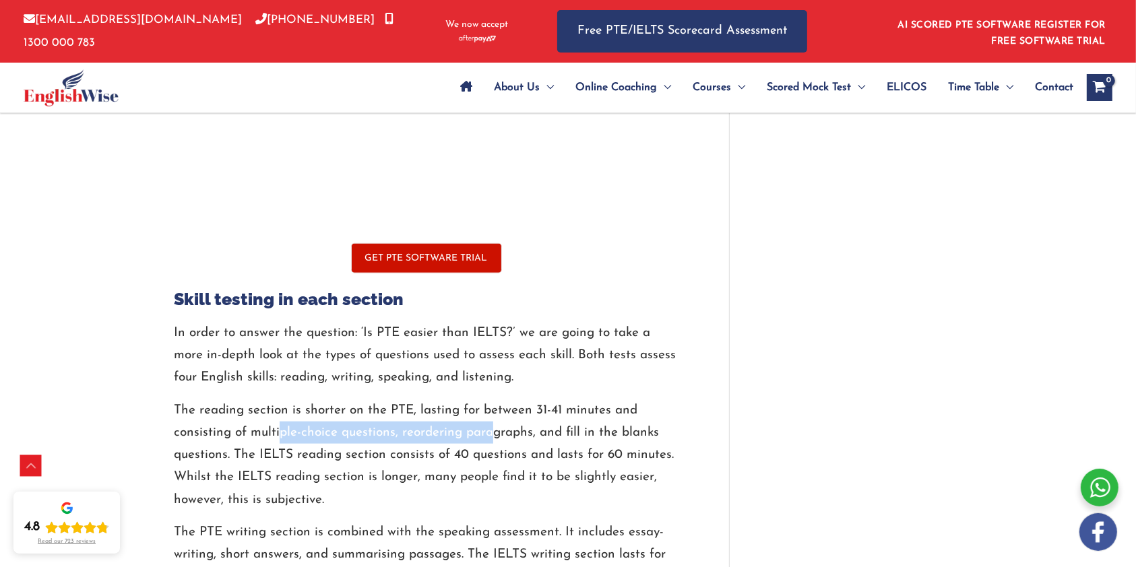
drag, startPoint x: 312, startPoint y: 437, endPoint x: 490, endPoint y: 432, distance: 177.9
click at [490, 432] on p "The reading section is shorter on the PTE, lasting for between 31-41 minutes an…" at bounding box center [426, 455] width 504 height 112
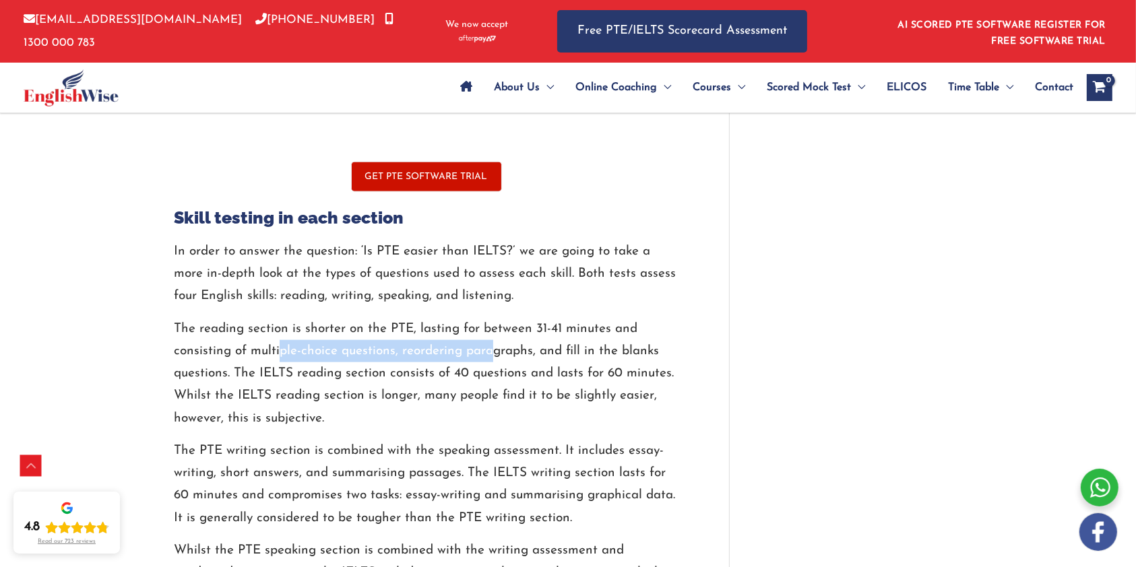
scroll to position [1526, 0]
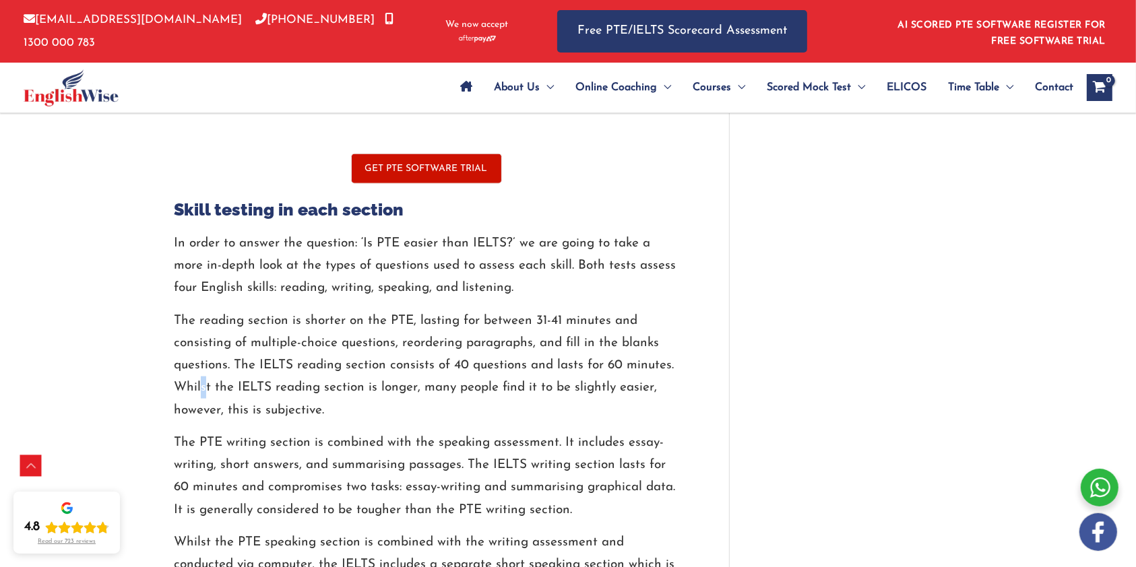
click at [208, 381] on p "The reading section is shorter on the PTE, lasting for between 31-41 minutes an…" at bounding box center [426, 366] width 504 height 112
drag, startPoint x: 259, startPoint y: 376, endPoint x: 273, endPoint y: 376, distance: 14.8
click at [262, 376] on p "The reading section is shorter on the PTE, lasting for between 31-41 minutes an…" at bounding box center [426, 366] width 504 height 112
drag, startPoint x: 273, startPoint y: 376, endPoint x: 286, endPoint y: 376, distance: 12.1
click at [283, 376] on p "The reading section is shorter on the PTE, lasting for between 31-41 minutes an…" at bounding box center [426, 366] width 504 height 112
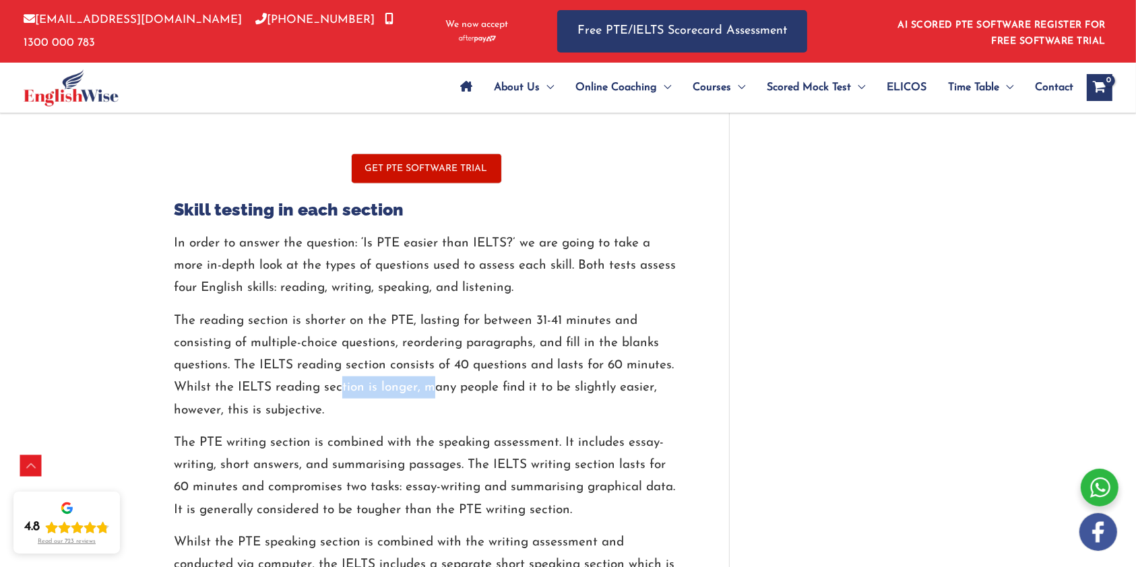
drag, startPoint x: 420, startPoint y: 383, endPoint x: 428, endPoint y: 385, distance: 7.7
click at [428, 385] on p "The reading section is shorter on the PTE, lasting for between 31-41 minutes an…" at bounding box center [426, 366] width 504 height 112
drag, startPoint x: 471, startPoint y: 393, endPoint x: 626, endPoint y: 390, distance: 154.9
click at [626, 390] on p "The reading section is shorter on the PTE, lasting for between 31-41 minutes an…" at bounding box center [426, 366] width 504 height 112
drag, startPoint x: 245, startPoint y: 409, endPoint x: 323, endPoint y: 407, distance: 78.1
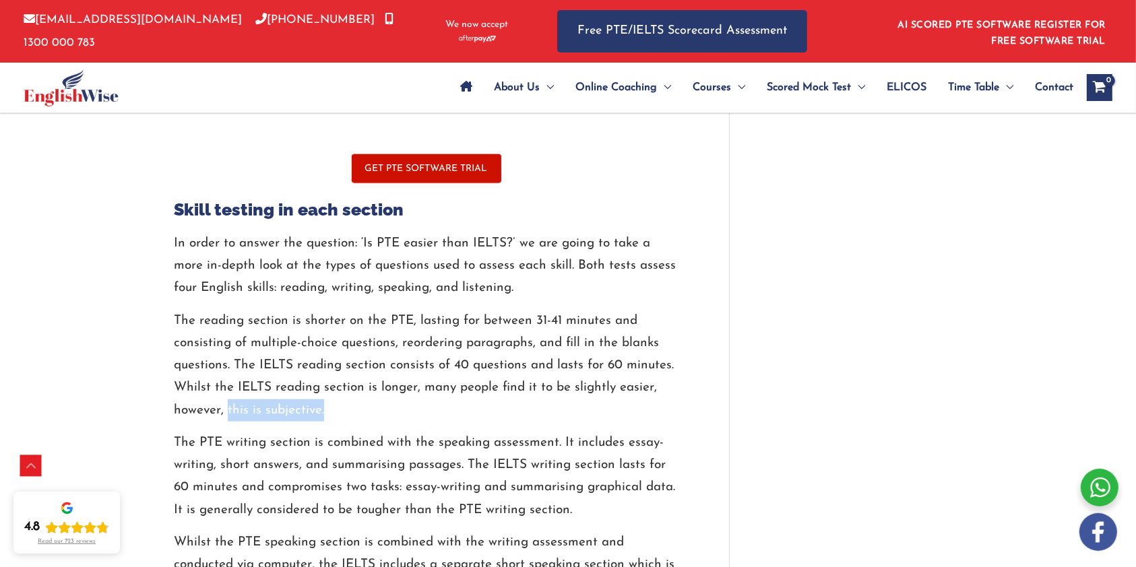
click at [323, 407] on p "The reading section is shorter on the PTE, lasting for between 31-41 minutes an…" at bounding box center [426, 366] width 504 height 112
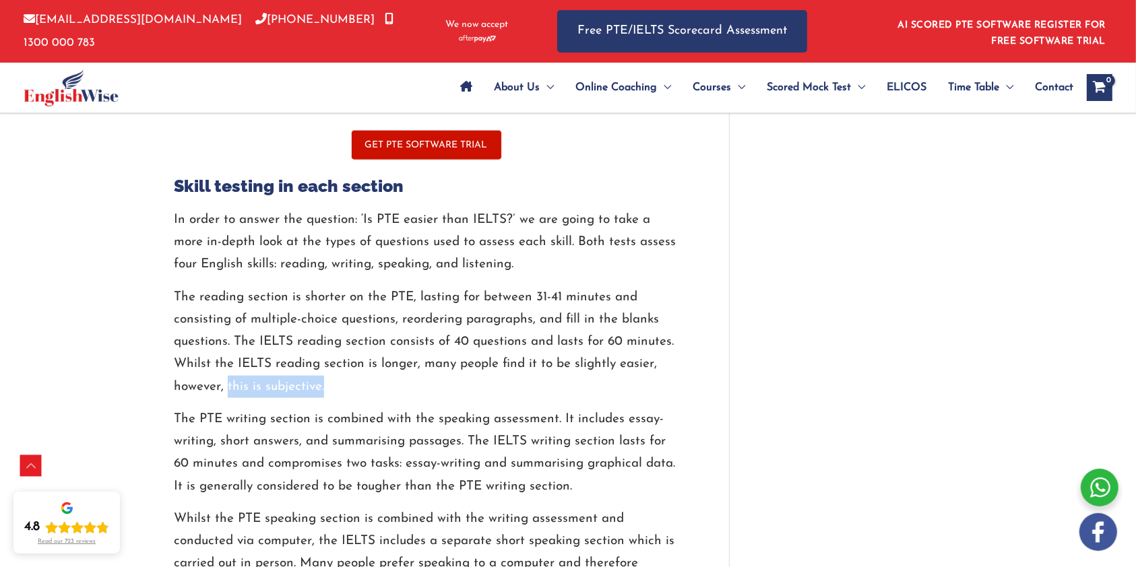
scroll to position [1706, 0]
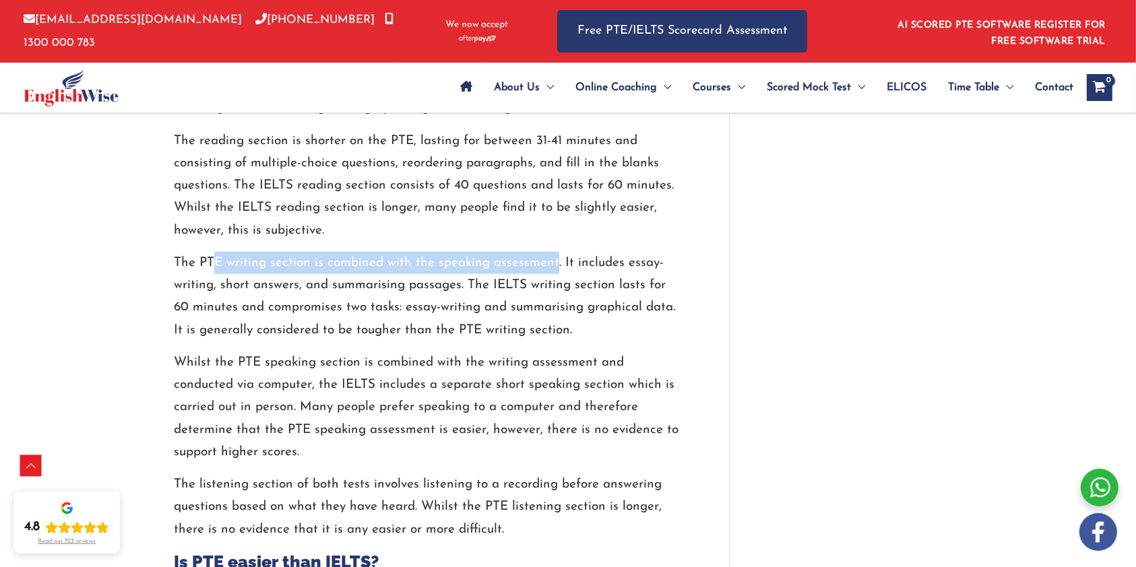
drag, startPoint x: 224, startPoint y: 267, endPoint x: 453, endPoint y: 267, distance: 229.7
click at [508, 266] on p "The PTE writing section is combined with the speaking assessment. It includes e…" at bounding box center [426, 297] width 504 height 90
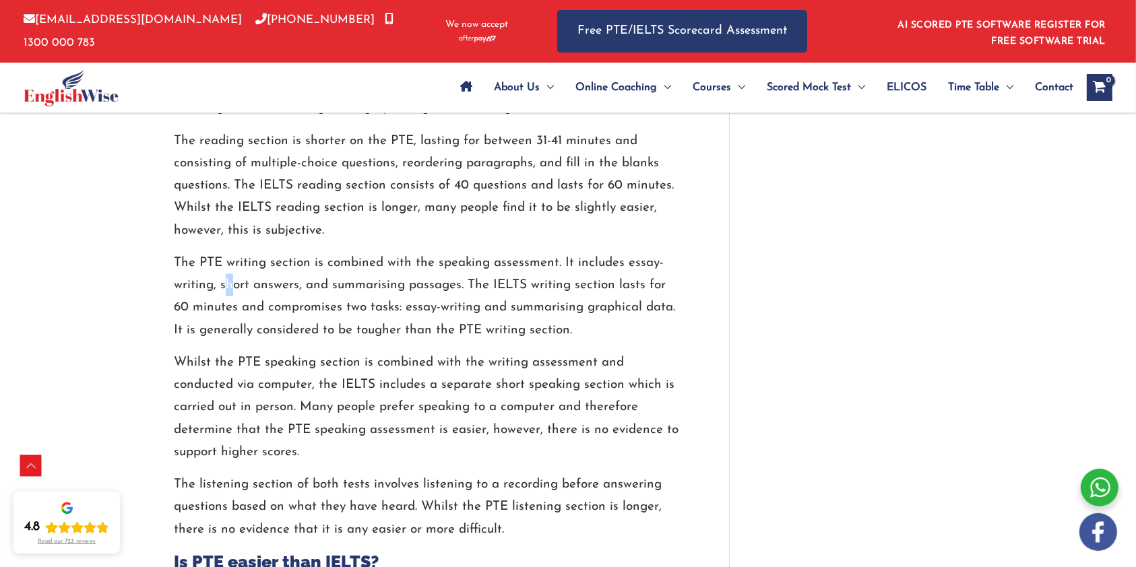
click at [240, 285] on p "The PTE writing section is combined with the speaking assessment. It includes e…" at bounding box center [426, 297] width 504 height 90
drag, startPoint x: 279, startPoint y: 285, endPoint x: 406, endPoint y: 299, distance: 128.1
click at [512, 288] on p "The PTE writing section is combined with the speaking assessment. It includes e…" at bounding box center [426, 297] width 504 height 90
click at [266, 311] on p "The PTE writing section is combined with the speaking assessment. It includes e…" at bounding box center [426, 297] width 504 height 90
drag, startPoint x: 292, startPoint y: 310, endPoint x: 312, endPoint y: 309, distance: 19.6
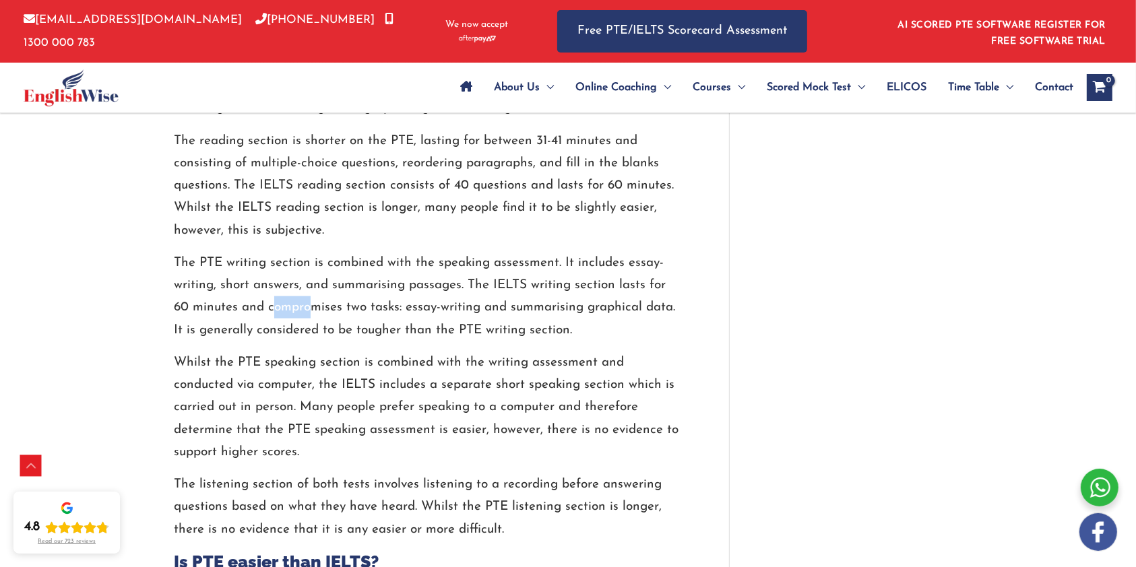
click at [312, 309] on p "The PTE writing section is combined with the speaking assessment. It includes e…" at bounding box center [426, 297] width 504 height 90
drag, startPoint x: 395, startPoint y: 308, endPoint x: 454, endPoint y: 302, distance: 58.8
click at [453, 302] on p "The PTE writing section is combined with the speaking assessment. It includes e…" at bounding box center [426, 297] width 504 height 90
drag, startPoint x: 492, startPoint y: 306, endPoint x: 638, endPoint y: 292, distance: 146.9
click at [638, 292] on p "The PTE writing section is combined with the speaking assessment. It includes e…" at bounding box center [426, 297] width 504 height 90
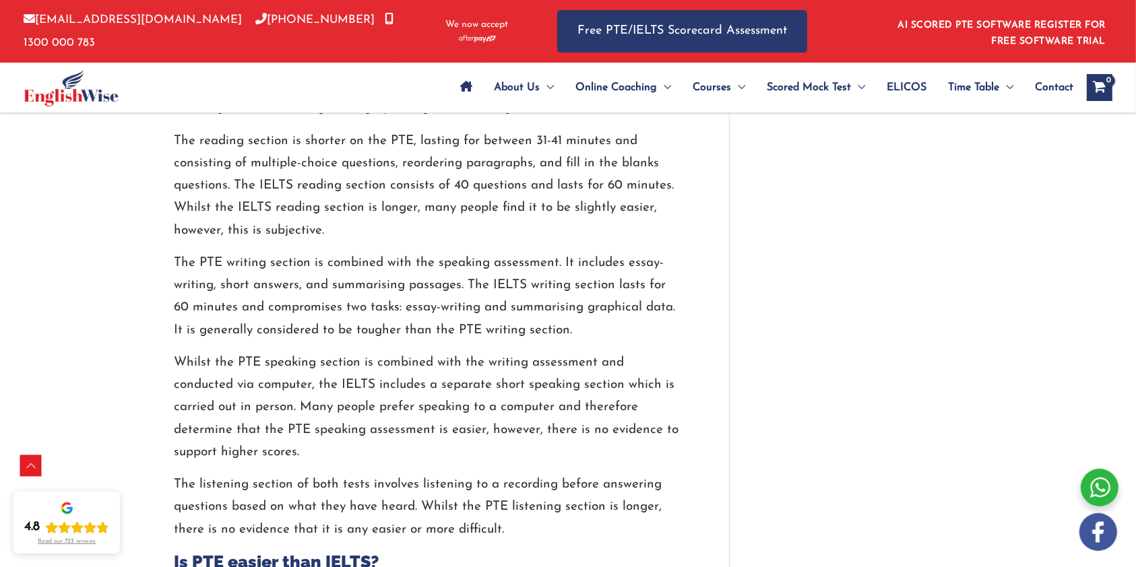
click at [632, 313] on p "The PTE writing section is combined with the speaking assessment. It includes e…" at bounding box center [426, 297] width 504 height 90
drag, startPoint x: 265, startPoint y: 302, endPoint x: 541, endPoint y: 304, distance: 276.1
click at [517, 304] on p "The PTE writing section is combined with the speaking assessment. It includes e…" at bounding box center [426, 297] width 504 height 90
drag, startPoint x: 541, startPoint y: 304, endPoint x: 652, endPoint y: 298, distance: 111.3
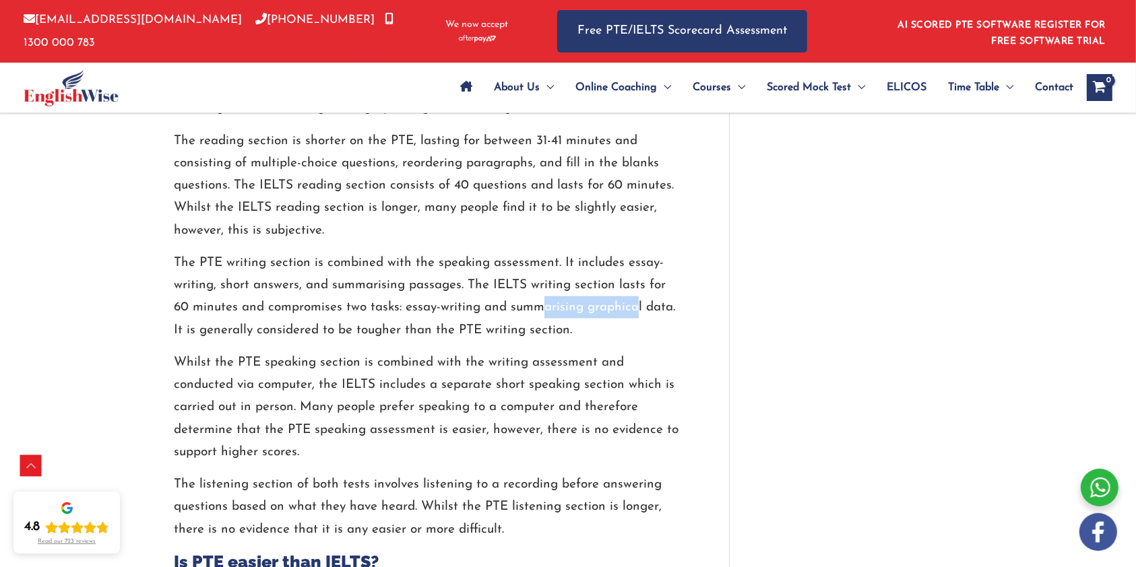
click at [645, 299] on p "The PTE writing section is combined with the speaking assessment. It includes e…" at bounding box center [426, 297] width 504 height 90
click at [655, 297] on p "The PTE writing section is combined with the speaking assessment. It includes e…" at bounding box center [426, 297] width 504 height 90
drag, startPoint x: 244, startPoint y: 362, endPoint x: 253, endPoint y: 362, distance: 9.4
click at [249, 362] on p "Whilst the PTE speaking section is combined with the writing assessment and con…" at bounding box center [426, 408] width 504 height 112
drag, startPoint x: 312, startPoint y: 356, endPoint x: 424, endPoint y: 356, distance: 111.8
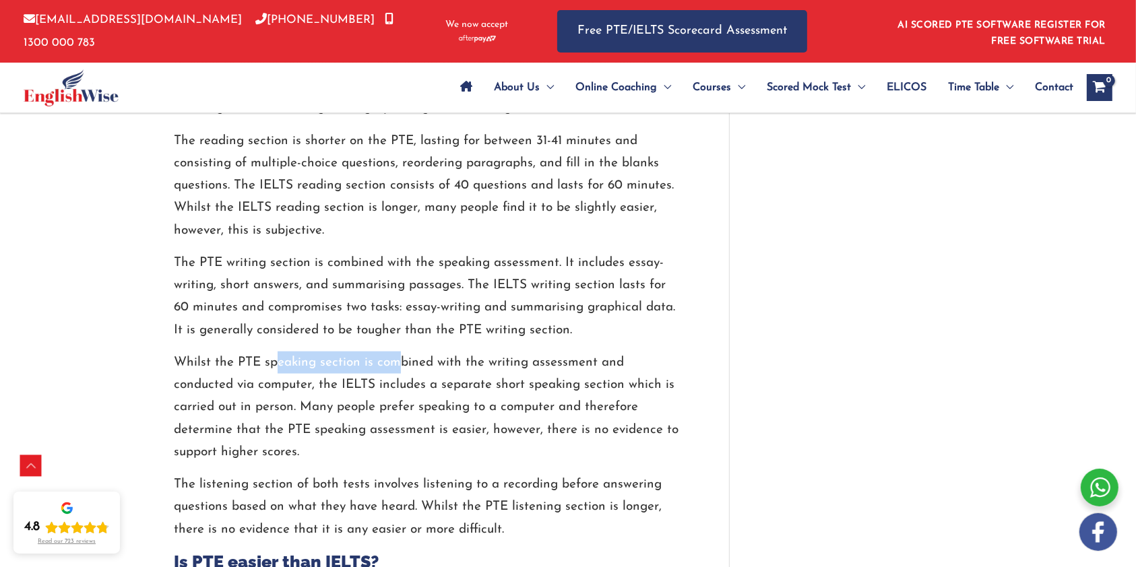
click at [402, 357] on p "Whilst the PTE speaking section is combined with the writing assessment and con…" at bounding box center [426, 408] width 504 height 112
drag, startPoint x: 424, startPoint y: 356, endPoint x: 524, endPoint y: 356, distance: 100.4
click at [524, 356] on p "Whilst the PTE speaking section is combined with the writing assessment and con…" at bounding box center [426, 408] width 504 height 112
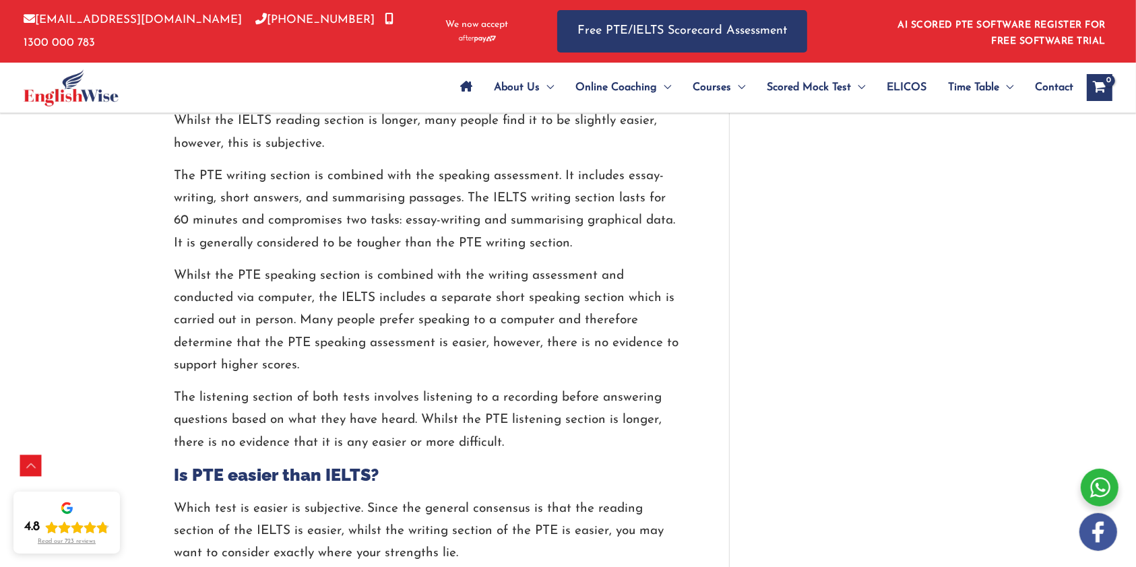
scroll to position [1796, 0]
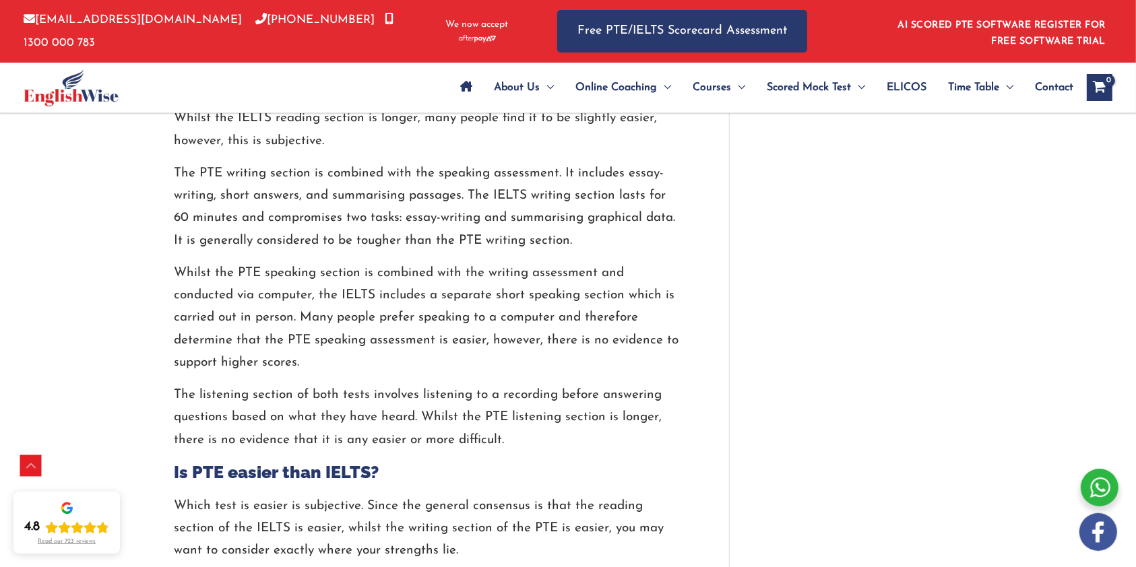
click at [521, 321] on p "Whilst the PTE speaking section is combined with the writing assessment and con…" at bounding box center [426, 318] width 504 height 112
click at [566, 321] on p "Whilst the PTE speaking section is combined with the writing assessment and con…" at bounding box center [426, 318] width 504 height 112
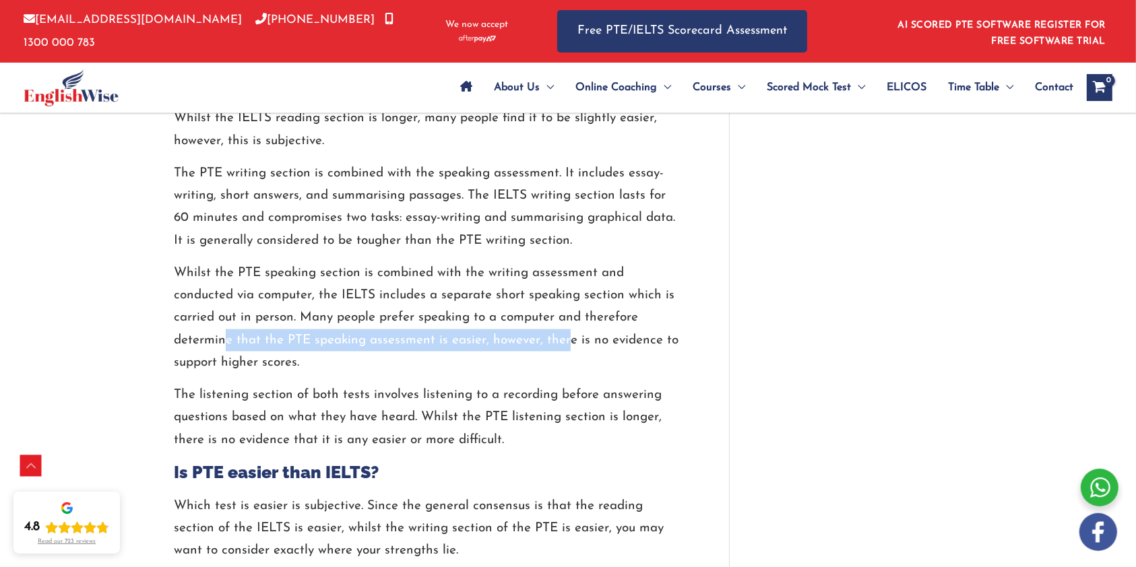
drag, startPoint x: 313, startPoint y: 335, endPoint x: 595, endPoint y: 339, distance: 282.2
click at [587, 339] on p "Whilst the PTE speaking section is combined with the writing assessment and con…" at bounding box center [426, 318] width 504 height 112
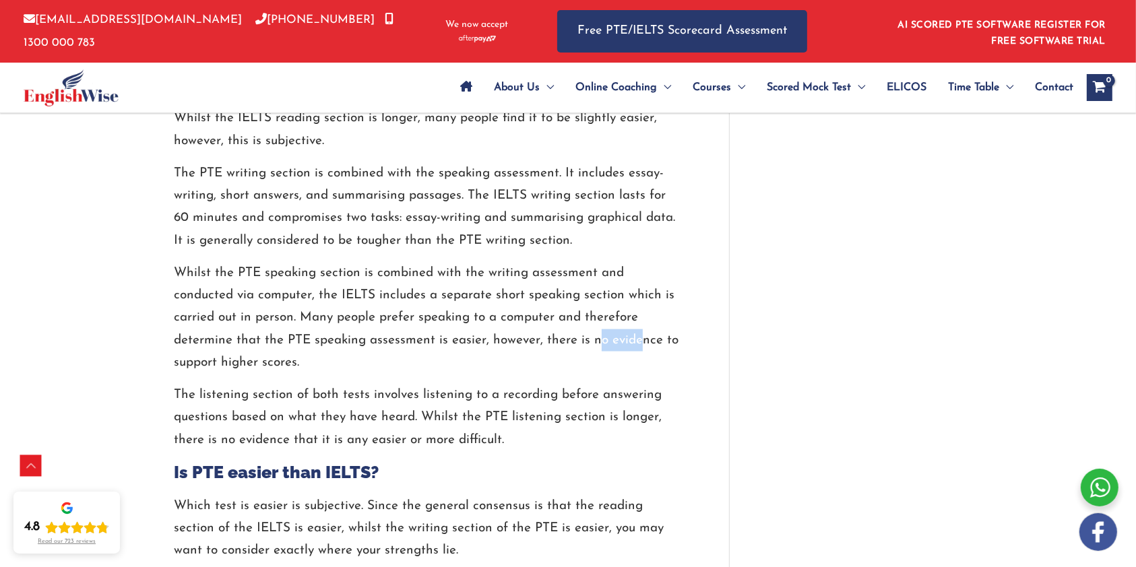
drag, startPoint x: 595, startPoint y: 339, endPoint x: 538, endPoint y: 335, distance: 56.7
click at [635, 341] on p "Whilst the PTE speaking section is combined with the writing assessment and con…" at bounding box center [426, 318] width 504 height 112
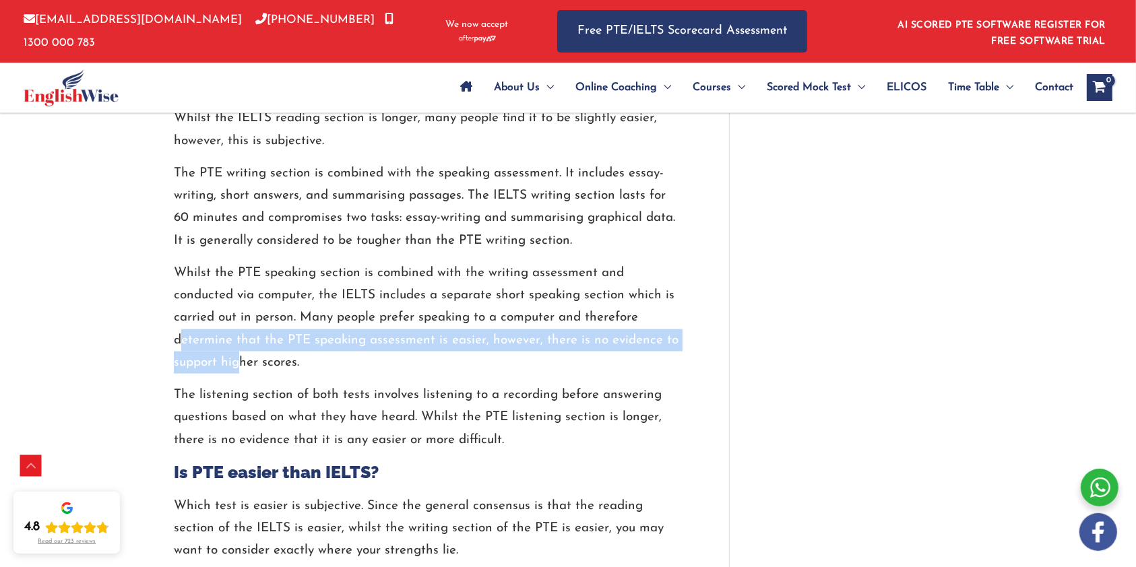
drag, startPoint x: 193, startPoint y: 350, endPoint x: 232, endPoint y: 381, distance: 50.8
click at [238, 364] on p "Whilst the PTE speaking section is combined with the writing assessment and con…" at bounding box center [426, 318] width 504 height 112
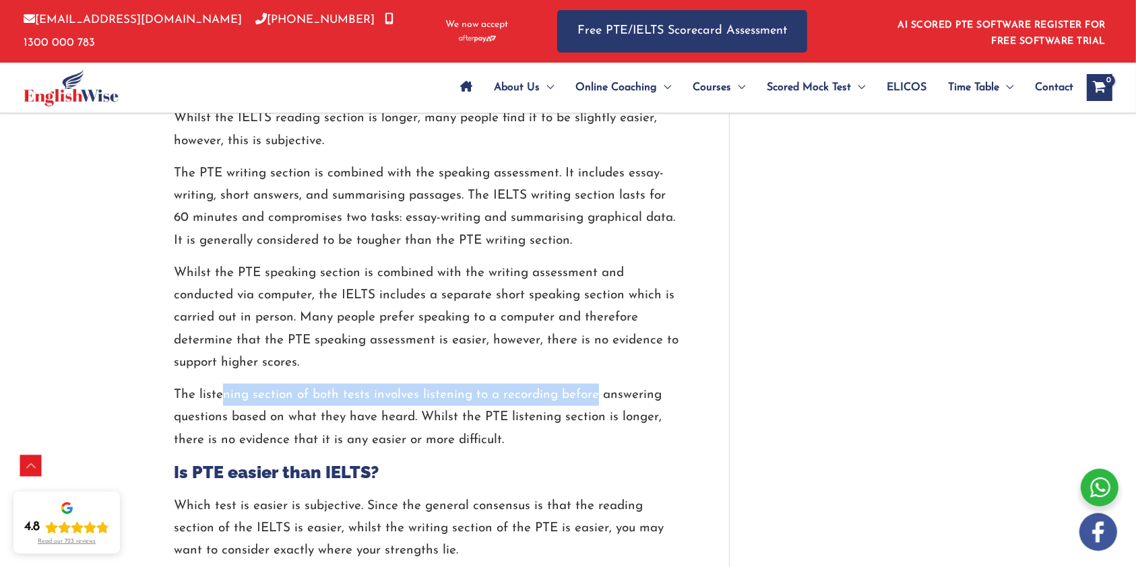
drag, startPoint x: 228, startPoint y: 393, endPoint x: 566, endPoint y: 393, distance: 337.4
click at [581, 396] on p "The listening section of both tests involves listening to a recording before an…" at bounding box center [426, 417] width 504 height 67
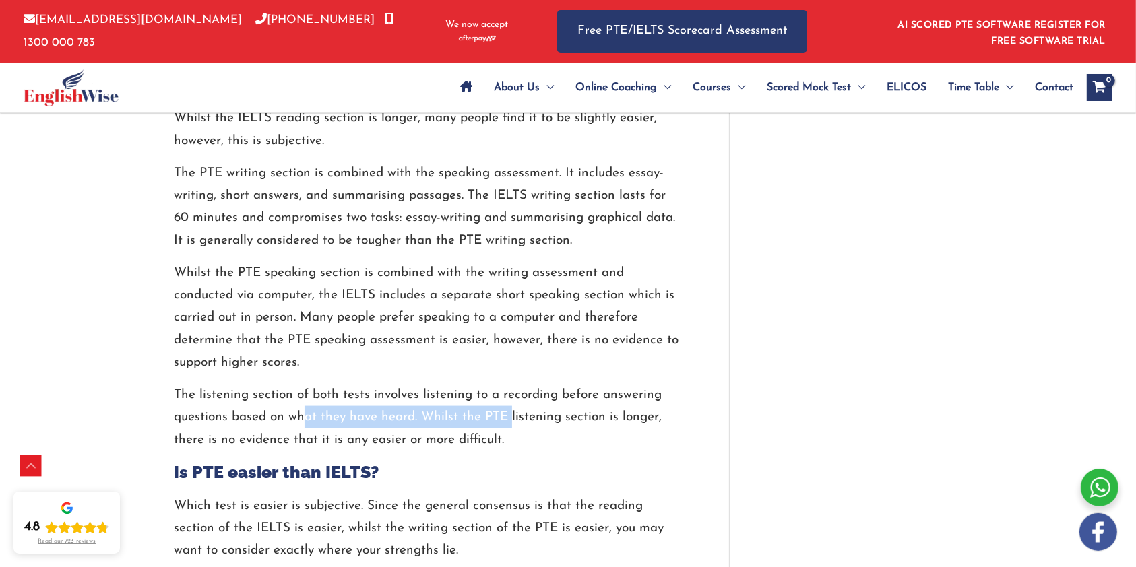
drag, startPoint x: 331, startPoint y: 418, endPoint x: 570, endPoint y: 418, distance: 238.4
click at [526, 418] on p "The listening section of both tests involves listening to a recording before an…" at bounding box center [426, 417] width 504 height 67
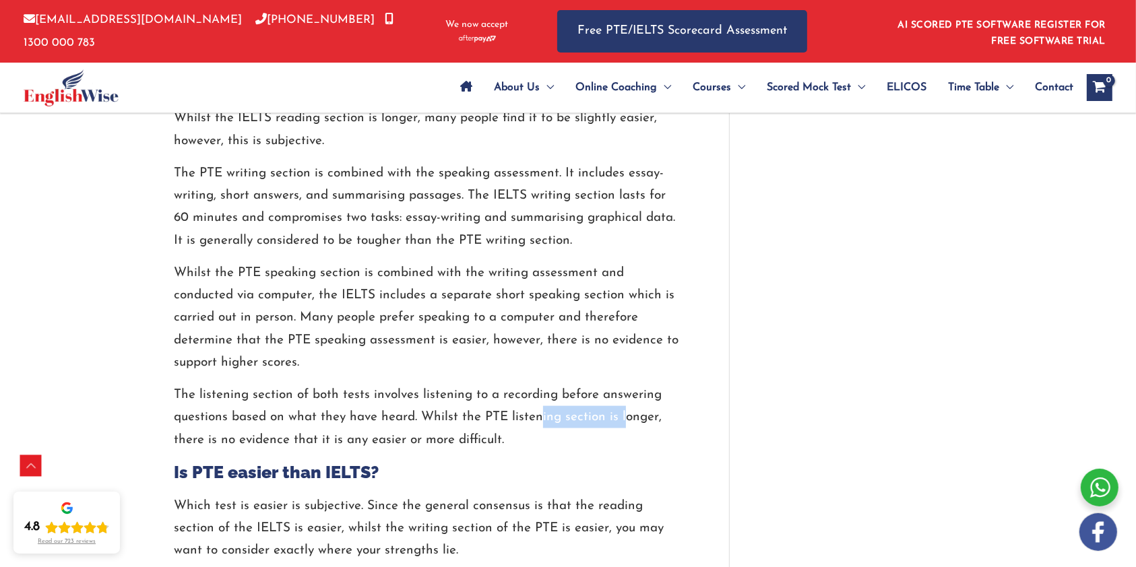
drag, startPoint x: 570, startPoint y: 418, endPoint x: 571, endPoint y: 425, distance: 6.9
click at [616, 425] on p "The listening section of both tests involves listening to a recording before an…" at bounding box center [426, 417] width 504 height 67
drag, startPoint x: 269, startPoint y: 440, endPoint x: 289, endPoint y: 440, distance: 19.5
click at [275, 440] on p "The listening section of both tests involves listening to a recording before an…" at bounding box center [426, 417] width 504 height 67
drag, startPoint x: 311, startPoint y: 440, endPoint x: 429, endPoint y: 434, distance: 118.0
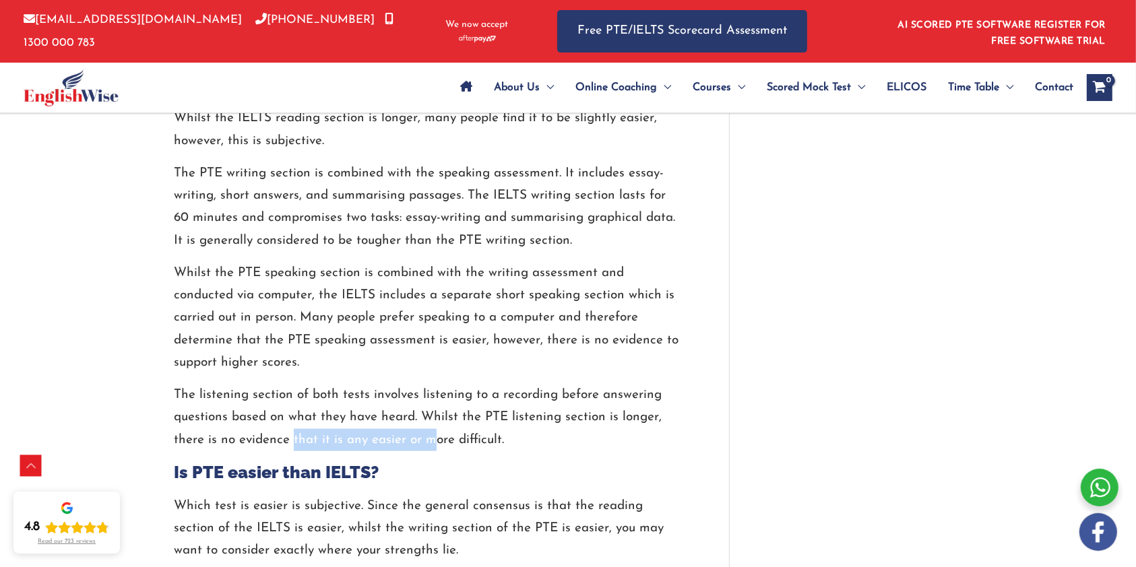
click at [429, 434] on p "The listening section of both tests involves listening to a recording before an…" at bounding box center [426, 417] width 504 height 67
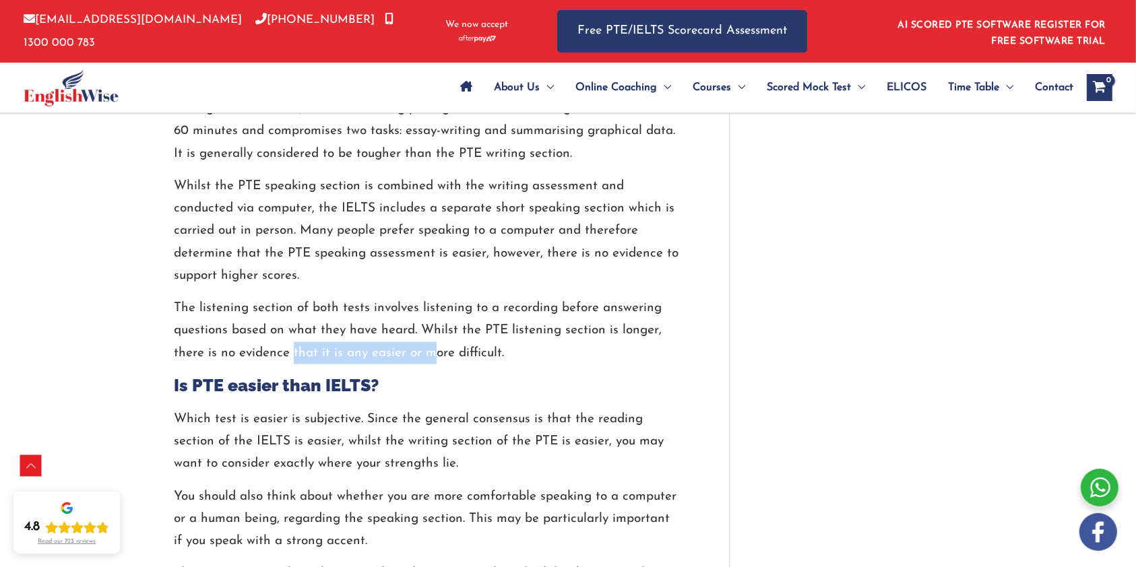
scroll to position [1886, 0]
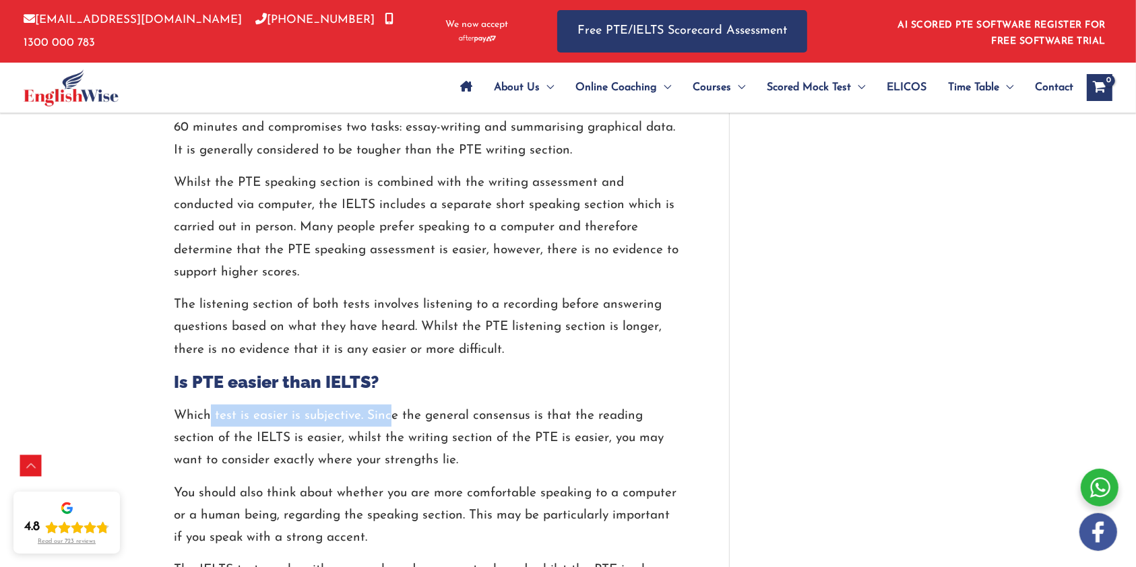
drag, startPoint x: 207, startPoint y: 416, endPoint x: 386, endPoint y: 420, distance: 179.2
click at [386, 420] on p "Which test is easier is subjective. Since the general consensus is that the rea…" at bounding box center [426, 438] width 504 height 67
drag, startPoint x: 245, startPoint y: 439, endPoint x: 263, endPoint y: 439, distance: 18.2
click at [251, 439] on p "Which test is easier is subjective. Since the general consensus is that the rea…" at bounding box center [426, 438] width 504 height 67
click at [274, 439] on p "Which test is easier is subjective. Since the general consensus is that the rea…" at bounding box center [426, 438] width 504 height 67
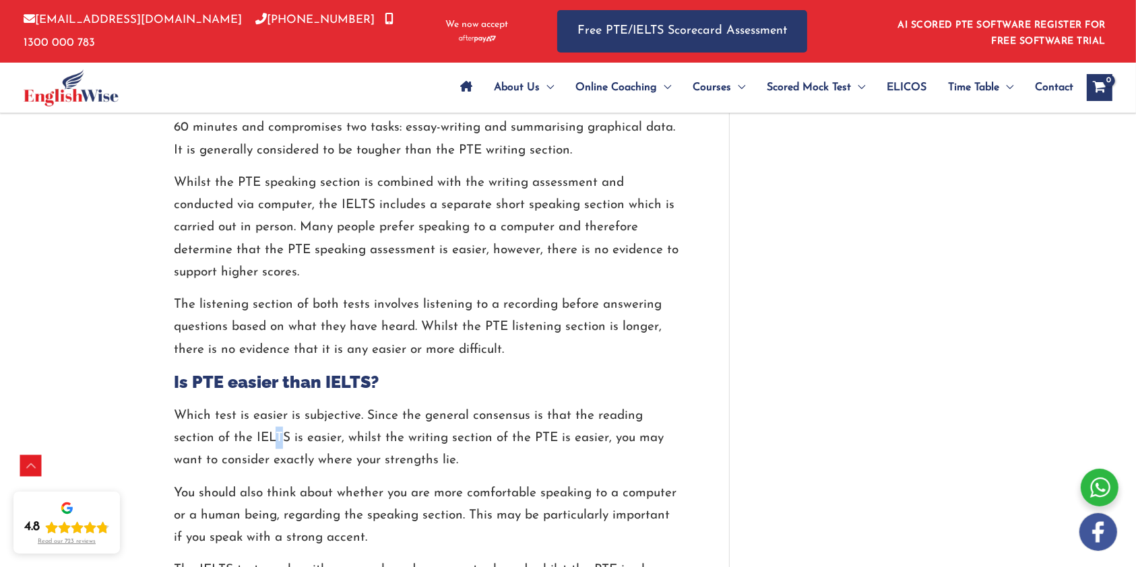
drag, startPoint x: 277, startPoint y: 439, endPoint x: 285, endPoint y: 438, distance: 7.5
click at [285, 438] on p "Which test is easier is subjective. Since the general consensus is that the rea…" at bounding box center [426, 438] width 504 height 67
drag, startPoint x: 303, startPoint y: 442, endPoint x: 336, endPoint y: 442, distance: 33.0
click at [335, 440] on p "Which test is easier is subjective. Since the general consensus is that the rea…" at bounding box center [426, 438] width 504 height 67
drag, startPoint x: 393, startPoint y: 440, endPoint x: 546, endPoint y: 438, distance: 152.2
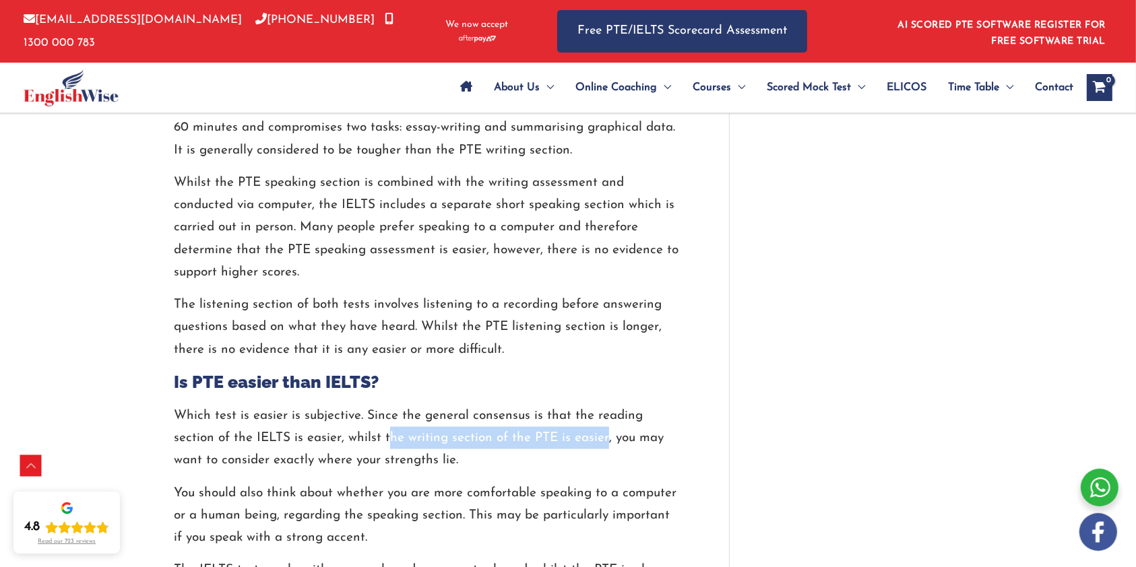
click at [602, 442] on p "Which test is easier is subjective. Since the general consensus is that the rea…" at bounding box center [426, 438] width 504 height 67
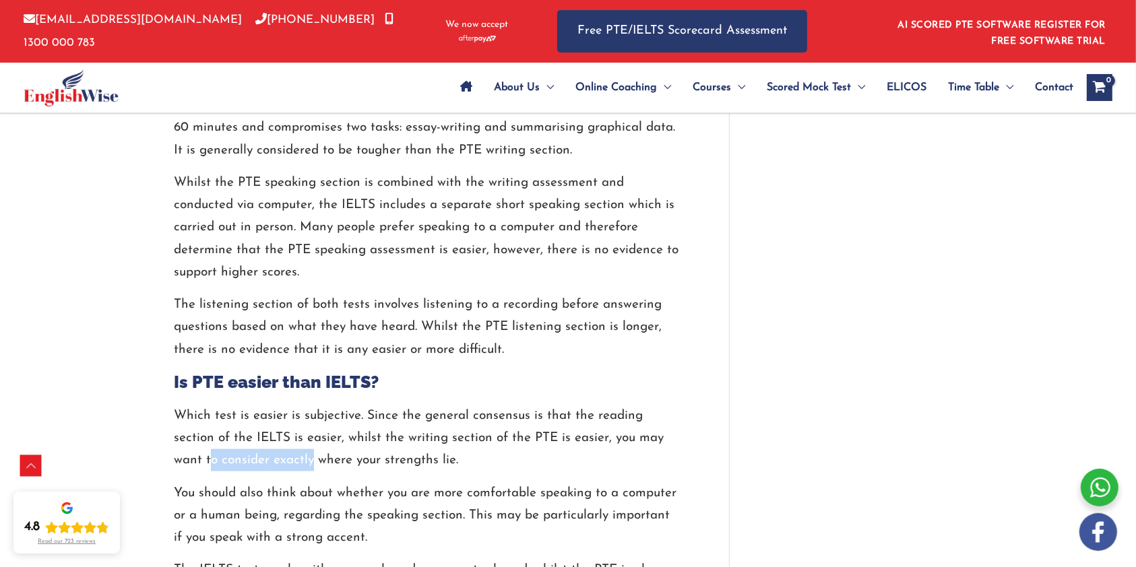
drag, startPoint x: 220, startPoint y: 461, endPoint x: 318, endPoint y: 458, distance: 97.7
click at [313, 458] on p "Which test is easier is subjective. Since the general consensus is that the rea…" at bounding box center [426, 438] width 504 height 67
drag, startPoint x: 323, startPoint y: 458, endPoint x: 404, endPoint y: 467, distance: 82.0
click at [404, 467] on p "Which test is easier is subjective. Since the general consensus is that the rea…" at bounding box center [426, 438] width 504 height 67
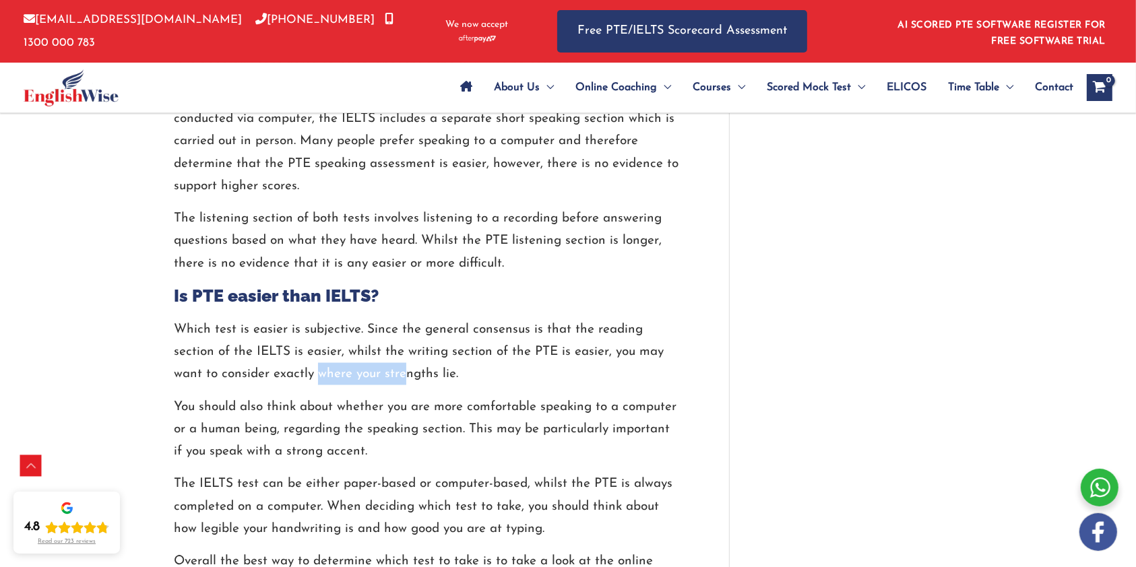
scroll to position [1975, 0]
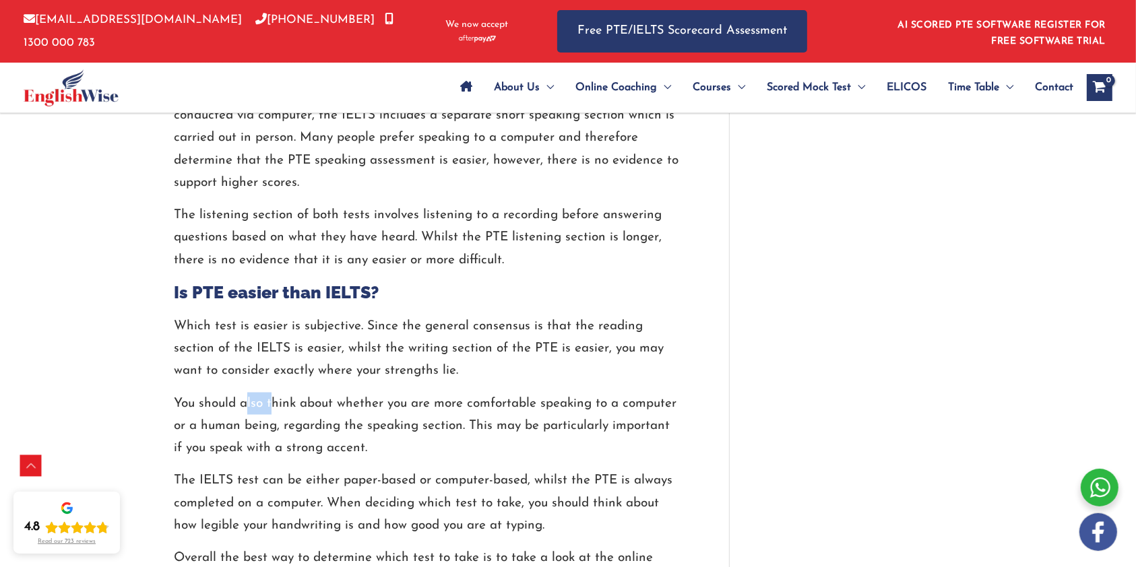
drag, startPoint x: 260, startPoint y: 408, endPoint x: 286, endPoint y: 412, distance: 26.6
click at [279, 411] on p "You should also think about whether you are more comfortable speaking to a comp…" at bounding box center [426, 426] width 504 height 67
drag, startPoint x: 286, startPoint y: 412, endPoint x: 323, endPoint y: 412, distance: 37.0
click at [323, 412] on p "You should also think about whether you are more comfortable speaking to a comp…" at bounding box center [426, 426] width 504 height 67
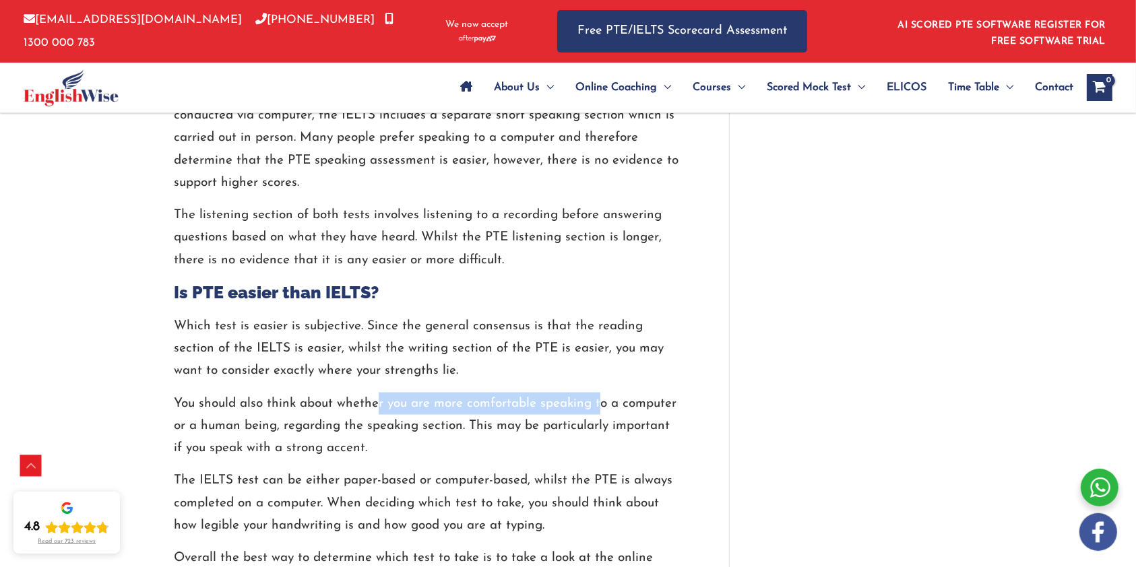
drag, startPoint x: 391, startPoint y: 405, endPoint x: 603, endPoint y: 400, distance: 212.2
click at [603, 400] on p "You should also think about whether you are more comfortable speaking to a comp…" at bounding box center [426, 426] width 504 height 67
drag, startPoint x: 259, startPoint y: 428, endPoint x: 272, endPoint y: 428, distance: 13.5
click at [272, 428] on p "You should also think about whether you are more comfortable speaking to a comp…" at bounding box center [426, 426] width 504 height 67
click at [343, 426] on p "You should also think about whether you are more comfortable speaking to a comp…" at bounding box center [426, 426] width 504 height 67
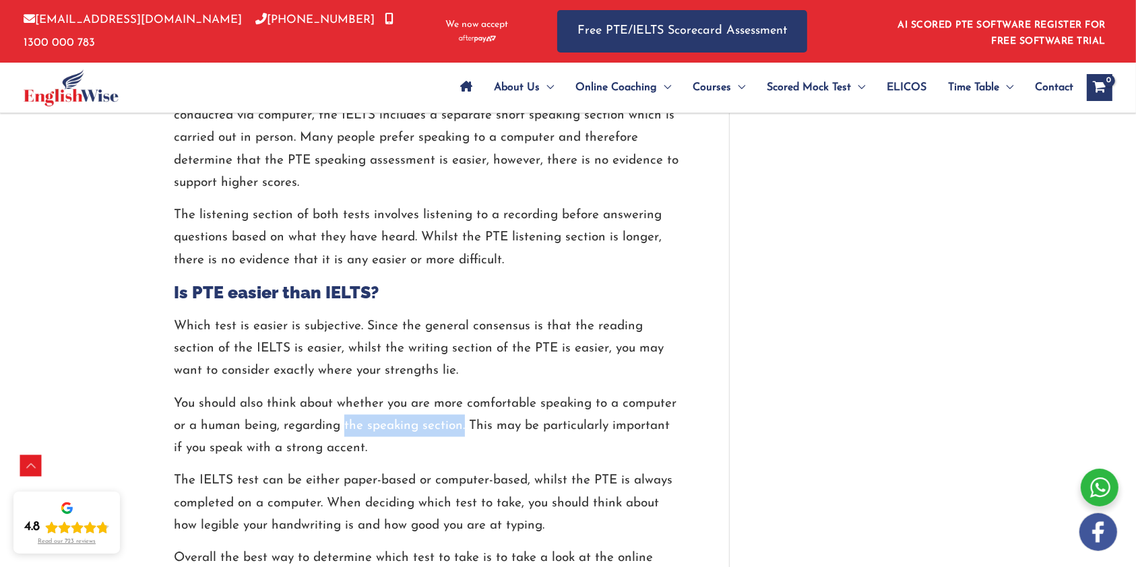
drag, startPoint x: 345, startPoint y: 425, endPoint x: 463, endPoint y: 419, distance: 118.7
click at [463, 419] on p "You should also think about whether you are more comfortable speaking to a comp…" at bounding box center [426, 426] width 504 height 67
drag, startPoint x: 534, startPoint y: 428, endPoint x: 555, endPoint y: 429, distance: 20.9
click at [556, 428] on p "You should also think about whether you are more comfortable speaking to a comp…" at bounding box center [426, 426] width 504 height 67
drag, startPoint x: 221, startPoint y: 455, endPoint x: 337, endPoint y: 457, distance: 115.9
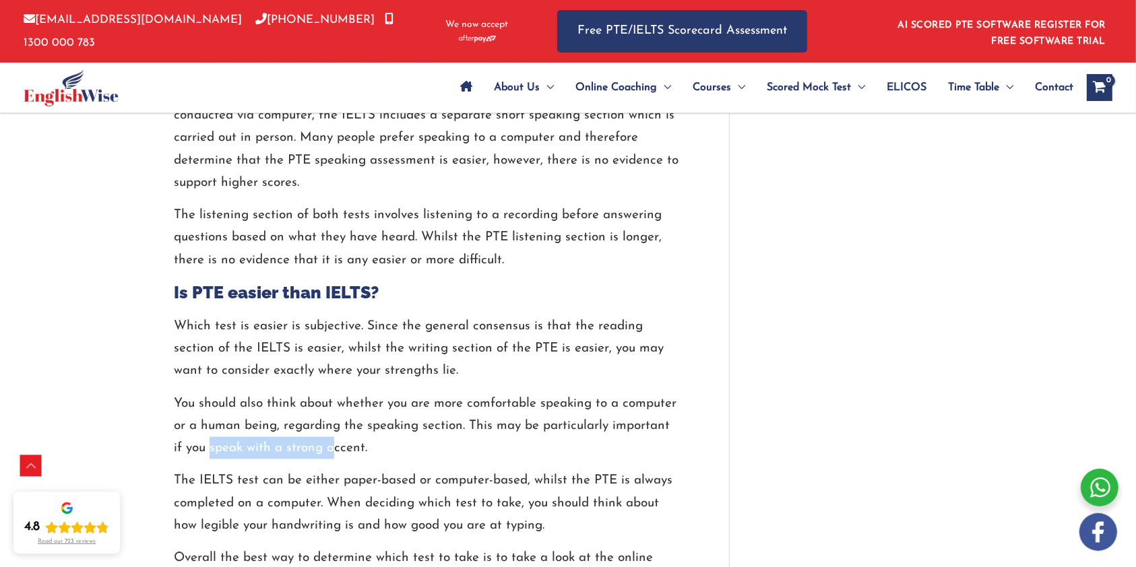
click at [335, 457] on p "You should also think about whether you are more comfortable speaking to a comp…" at bounding box center [426, 426] width 504 height 67
click at [337, 457] on p "You should also think about whether you are more comfortable speaking to a comp…" at bounding box center [426, 426] width 504 height 67
drag, startPoint x: 209, startPoint y: 484, endPoint x: 216, endPoint y: 482, distance: 6.9
click at [216, 482] on p "The IELTS test can be either paper-based or computer-based, whilst the PTE is a…" at bounding box center [426, 502] width 504 height 67
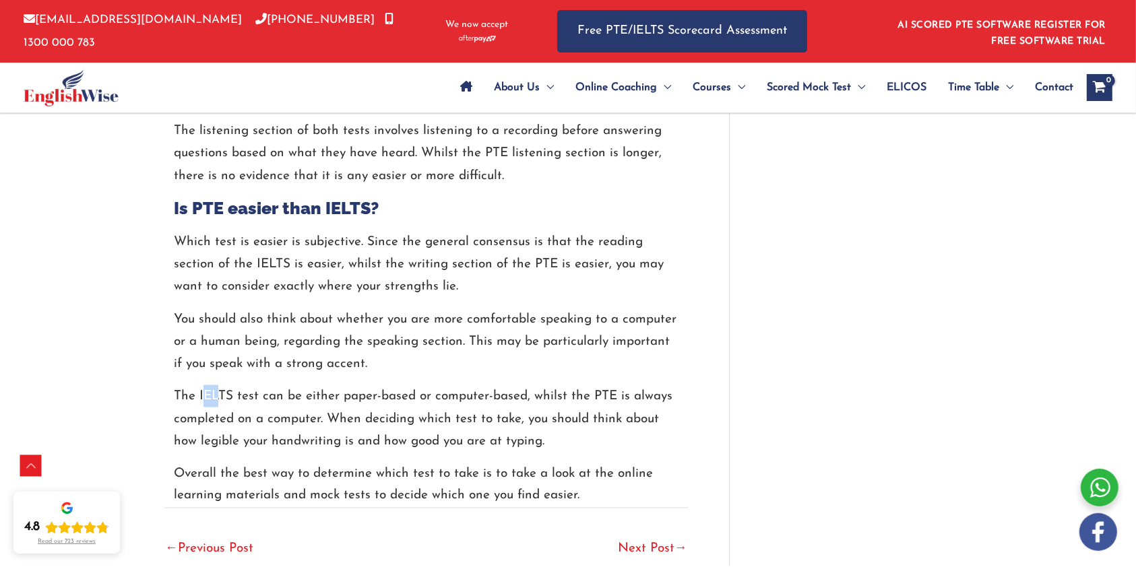
scroll to position [2065, 0]
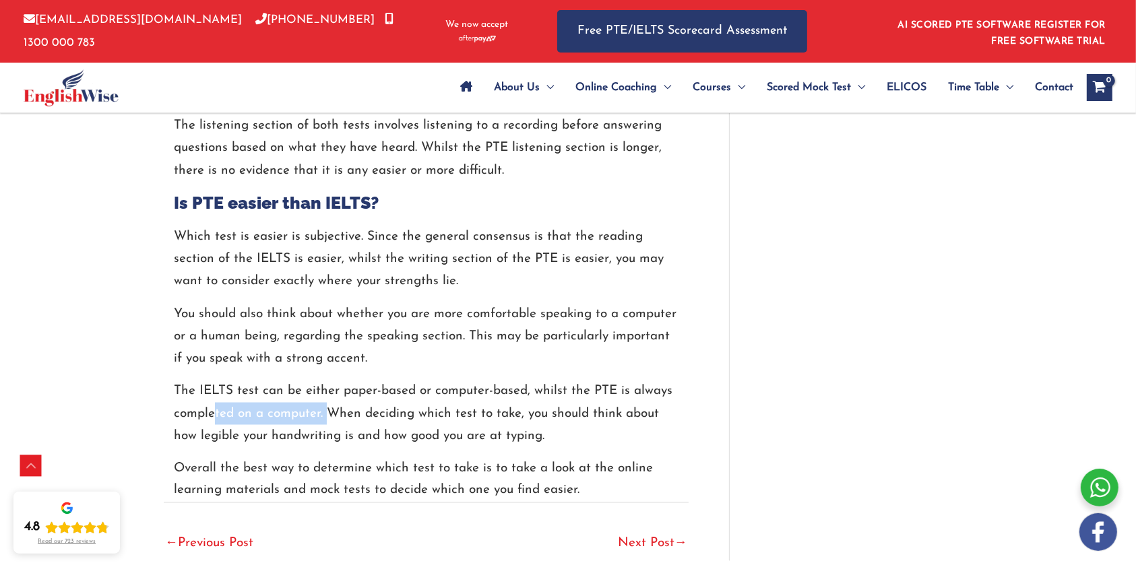
drag, startPoint x: 232, startPoint y: 415, endPoint x: 327, endPoint y: 420, distance: 95.1
click at [326, 421] on p "The IELTS test can be either paper-based or computer-based, whilst the PTE is a…" at bounding box center [426, 413] width 504 height 67
drag, startPoint x: 347, startPoint y: 412, endPoint x: 506, endPoint y: 415, distance: 159.0
click at [535, 407] on p "The IELTS test can be either paper-based or computer-based, whilst the PTE is a…" at bounding box center [426, 413] width 504 height 67
drag
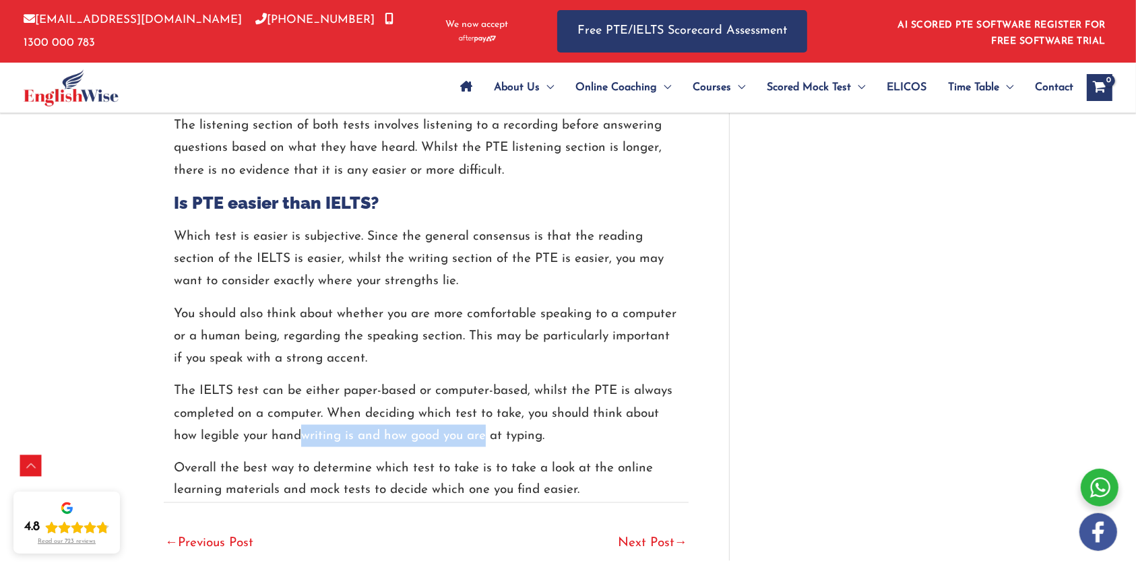
click at [486, 437] on p "The IELTS test can be either paper-based or computer-based, whilst the PTE is a…" at bounding box center [426, 413] width 504 height 67
drag, startPoint x: 238, startPoint y: 461, endPoint x: 250, endPoint y: 458, distance: 11.8
click at [250, 458] on p "Overall the best way to determine which test to take is to take a look at the o…" at bounding box center [426, 479] width 504 height 45
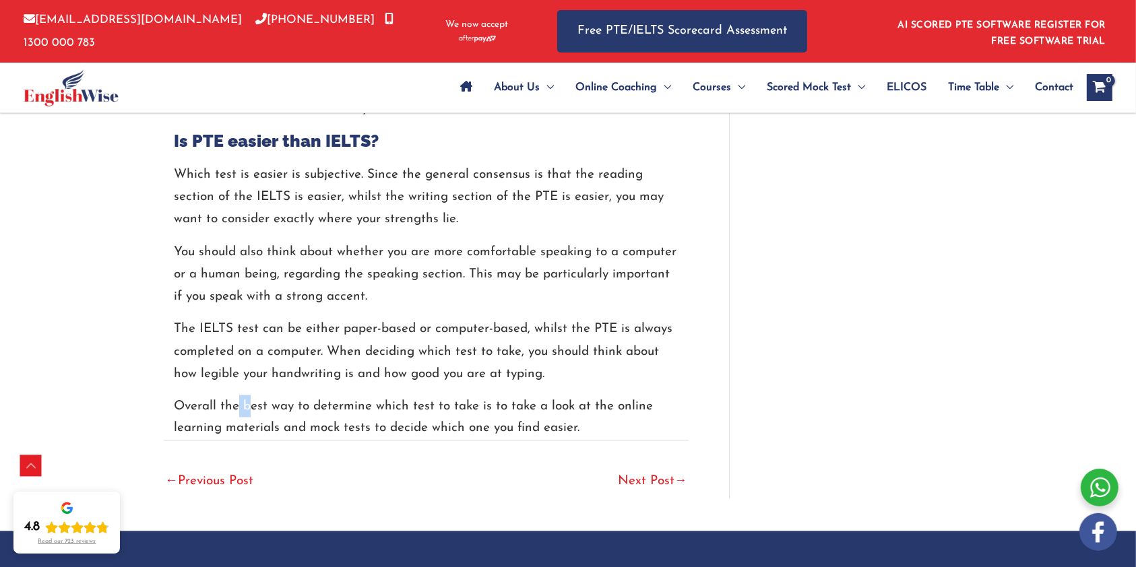
scroll to position [2155, 0]
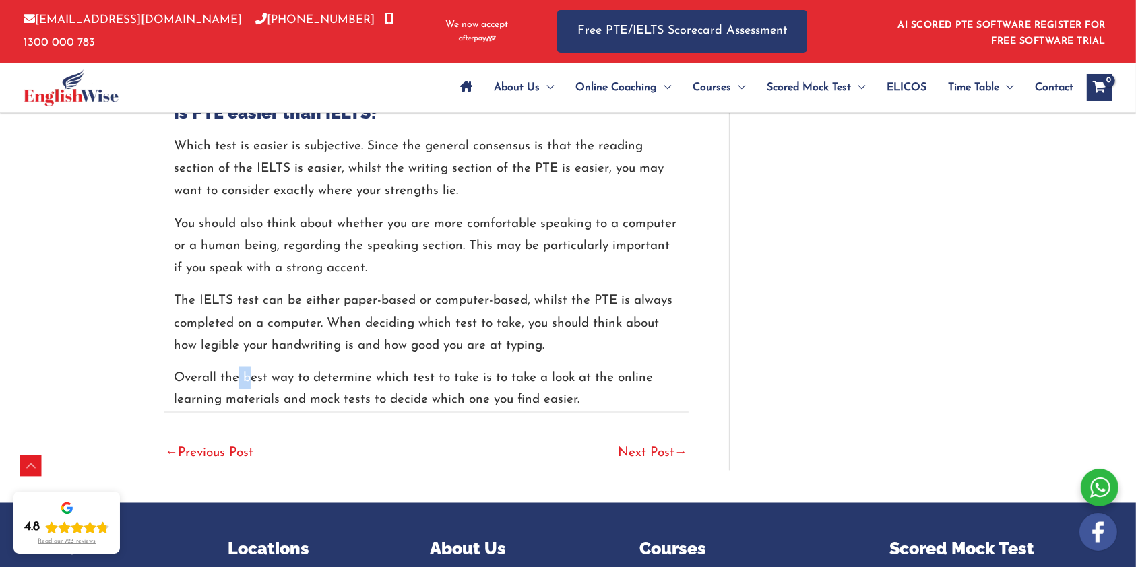
click at [240, 396] on p "Overall the best way to determine which test to take is to take a look at the o…" at bounding box center [426, 389] width 504 height 45
drag, startPoint x: 269, startPoint y: 396, endPoint x: 406, endPoint y: 396, distance: 136.7
click at [406, 396] on p "Overall the best way to determine which test to take is to take a look at the o…" at bounding box center [426, 389] width 504 height 45
click at [425, 403] on p "Overall the best way to determine which test to take is to take a look at the o…" at bounding box center [426, 389] width 504 height 45
drag, startPoint x: 447, startPoint y: 404, endPoint x: 548, endPoint y: 404, distance: 101.0
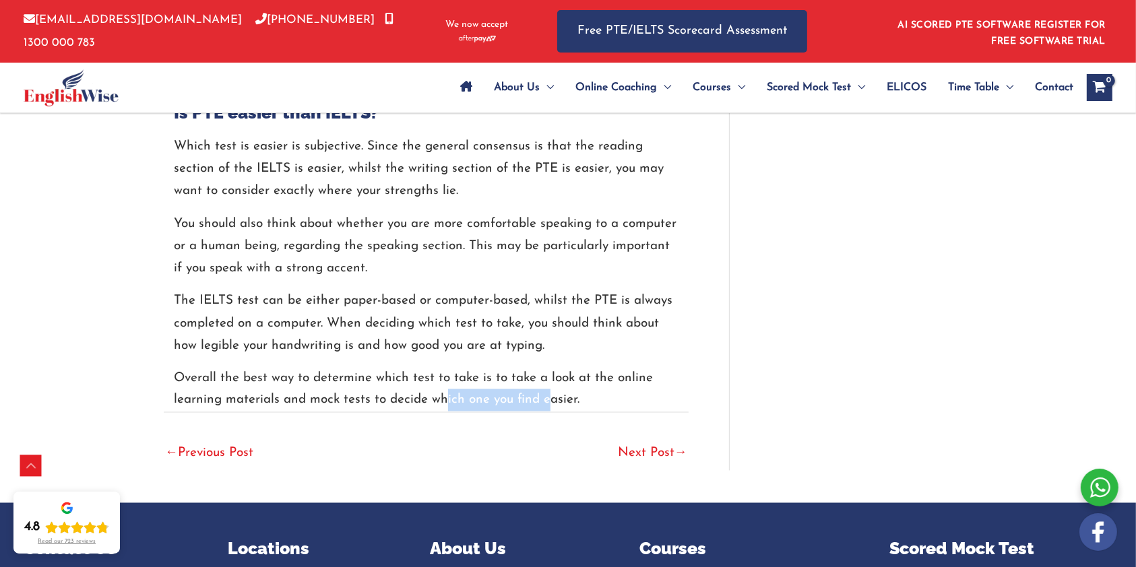
click at [546, 404] on p "Overall the best way to determine which test to take is to take a look at the o…" at bounding box center [426, 389] width 504 height 45
click at [657, 451] on link "Next Post →" at bounding box center [652, 455] width 69 height 30
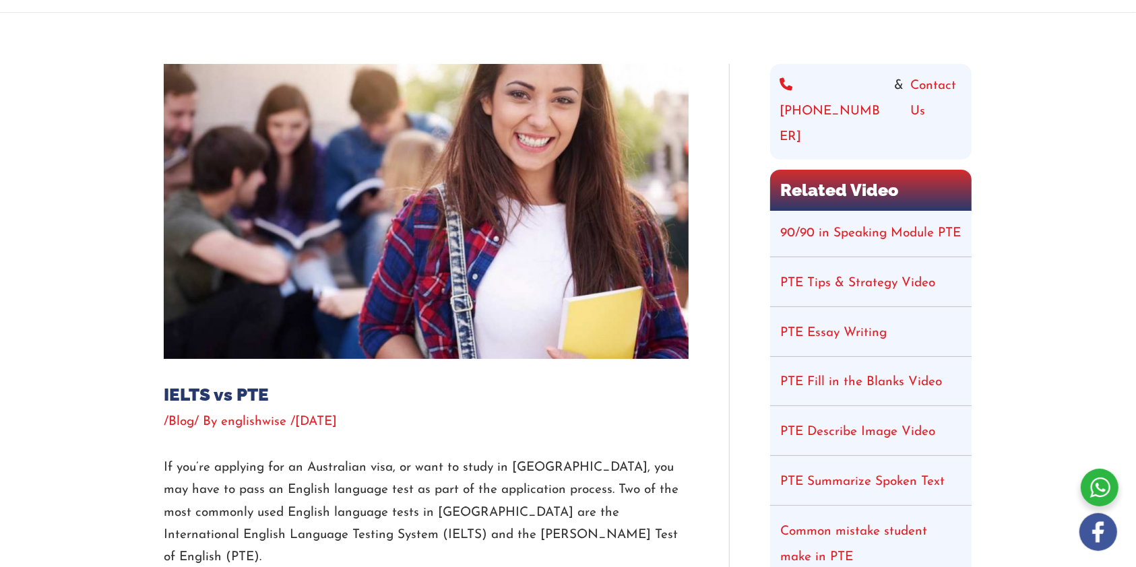
scroll to position [179, 0]
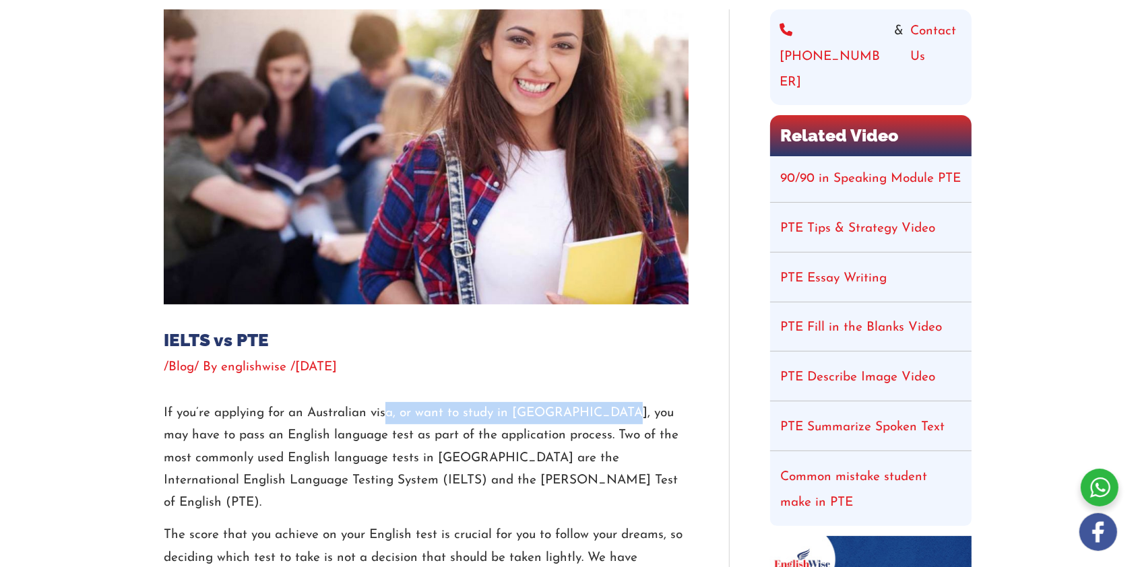
drag, startPoint x: 398, startPoint y: 410, endPoint x: 506, endPoint y: 416, distance: 108.6
click at [605, 414] on p "If you’re applying for an Australian visa, or want to study in [GEOGRAPHIC_DATA…" at bounding box center [426, 458] width 525 height 112
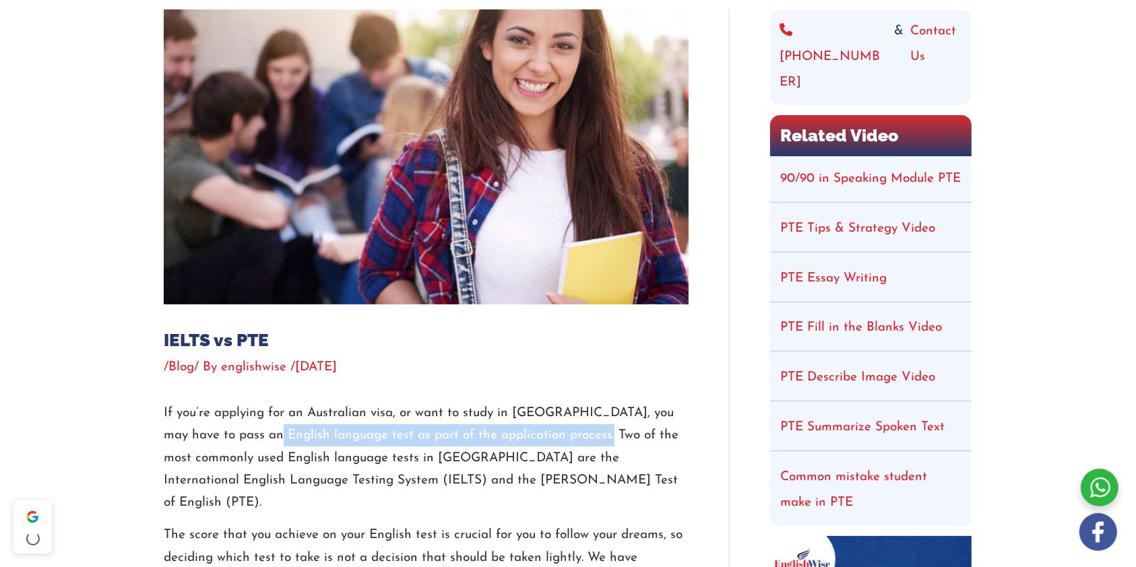
drag, startPoint x: 255, startPoint y: 438, endPoint x: 486, endPoint y: 440, distance: 231.7
click at [583, 437] on p "If you’re applying for an Australian visa, or want to study in [GEOGRAPHIC_DATA…" at bounding box center [426, 458] width 525 height 112
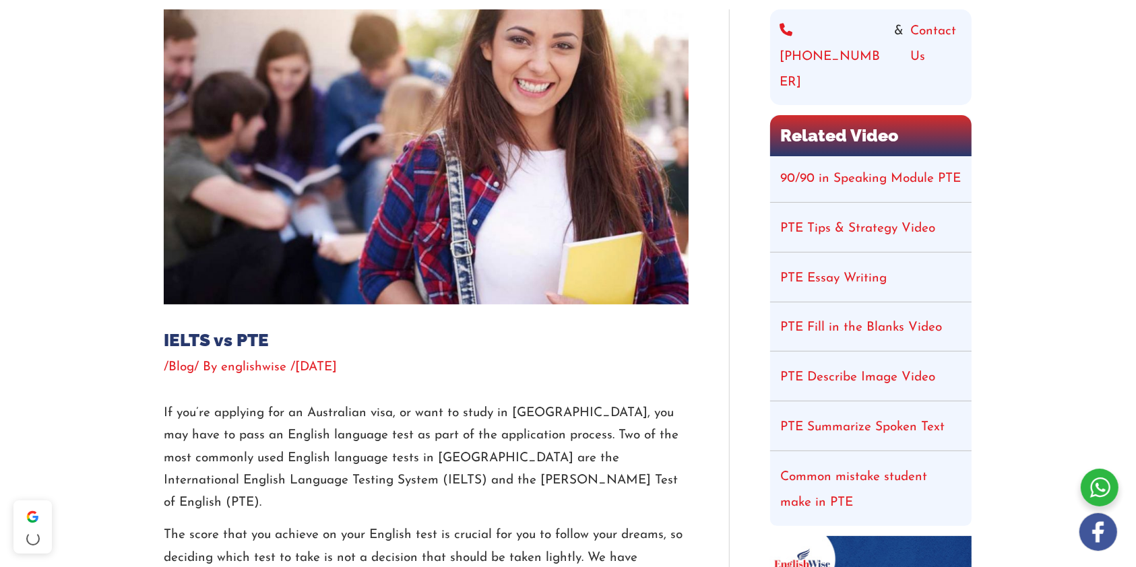
click at [249, 455] on p "If you’re applying for an Australian visa, or want to study in [GEOGRAPHIC_DATA…" at bounding box center [426, 458] width 525 height 112
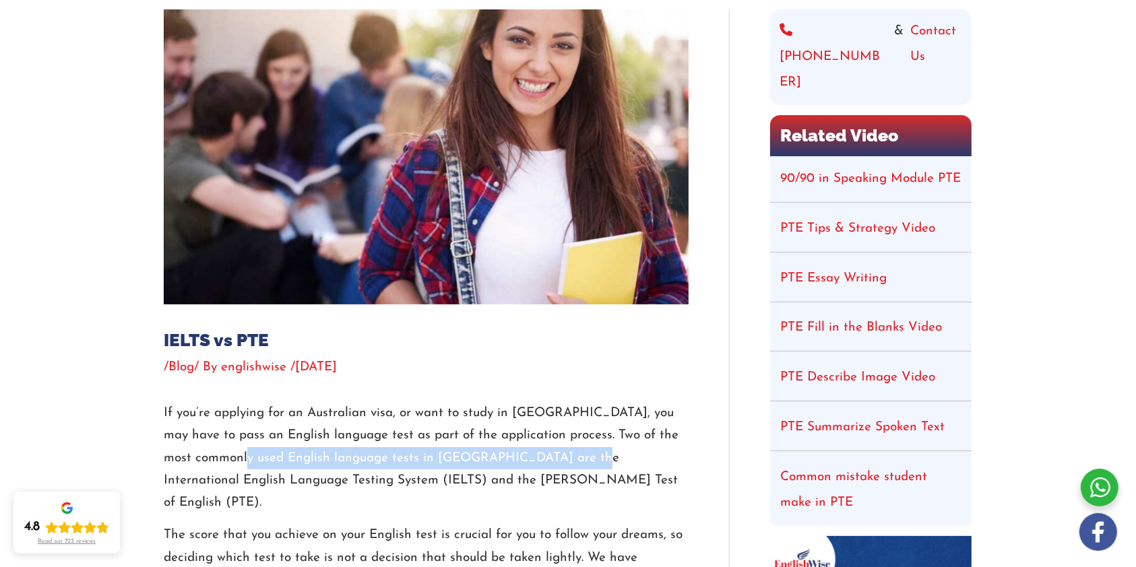
drag, startPoint x: 300, startPoint y: 456, endPoint x: 432, endPoint y: 478, distance: 133.8
click at [578, 463] on p "If you’re applying for an Australian visa, or want to study in [GEOGRAPHIC_DATA…" at bounding box center [426, 458] width 525 height 112
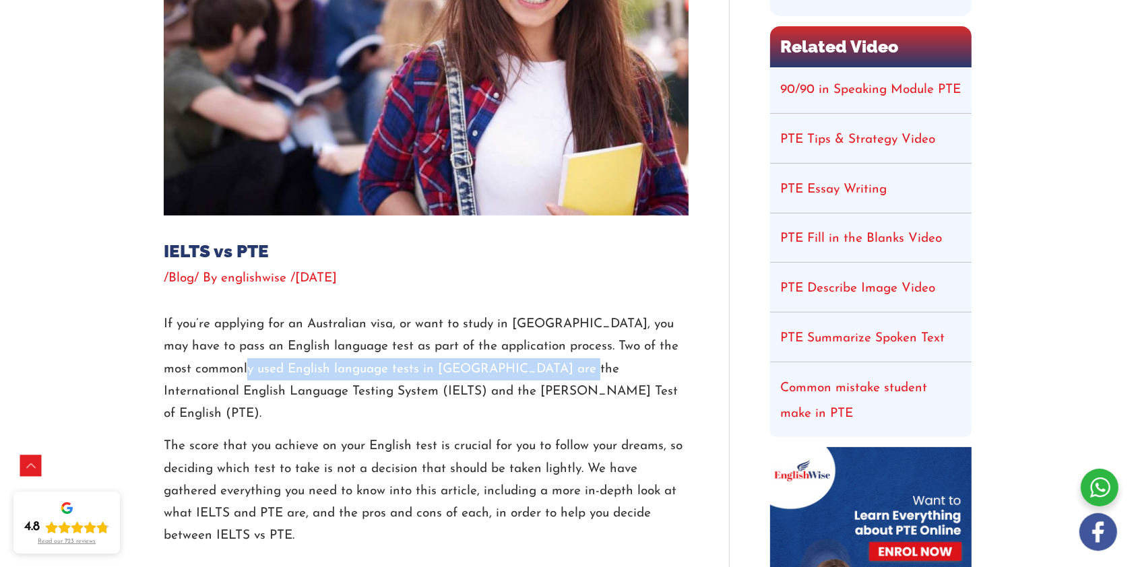
scroll to position [269, 0]
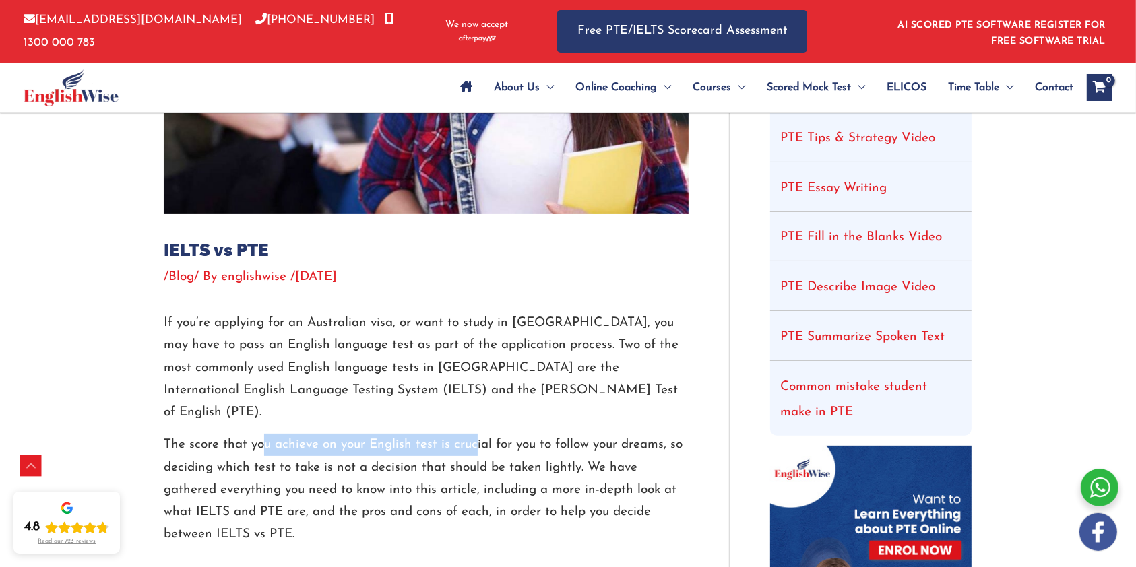
drag, startPoint x: 286, startPoint y: 428, endPoint x: 520, endPoint y: 430, distance: 233.7
click at [485, 434] on p "The score that you achieve on your English test is crucial for you to follow yo…" at bounding box center [426, 490] width 525 height 112
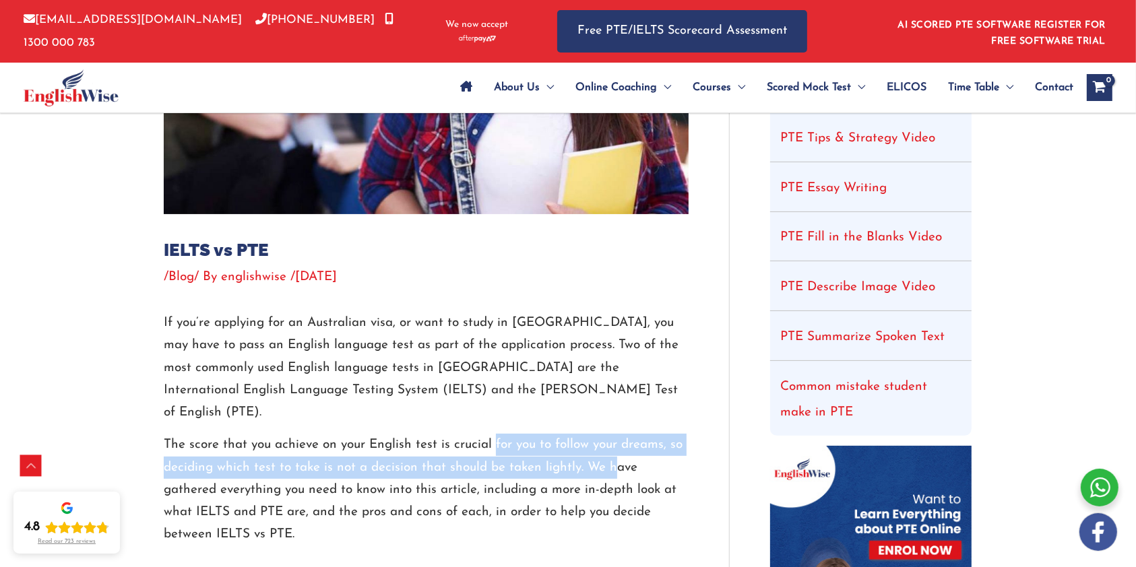
drag, startPoint x: 520, startPoint y: 430, endPoint x: 527, endPoint y: 439, distance: 11.6
click at [607, 439] on p "The score that you achieve on your English test is crucial for you to follow yo…" at bounding box center [426, 490] width 525 height 112
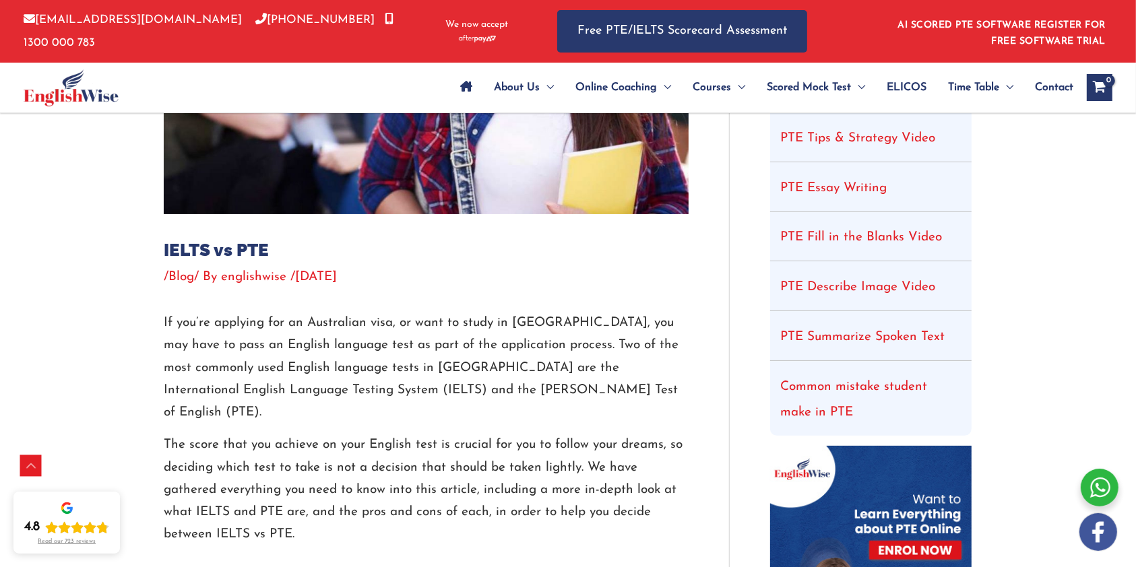
click at [205, 469] on p "The score that you achieve on your English test is crucial for you to follow yo…" at bounding box center [426, 490] width 525 height 112
drag, startPoint x: 245, startPoint y: 461, endPoint x: 339, endPoint y: 458, distance: 93.7
click at [339, 458] on p "The score that you achieve on your English test is crucial for you to follow yo…" at bounding box center [426, 490] width 525 height 112
drag, startPoint x: 308, startPoint y: 486, endPoint x: 501, endPoint y: 483, distance: 193.3
click at [501, 483] on p "The score that you achieve on your English test is crucial for you to follow yo…" at bounding box center [426, 490] width 525 height 112
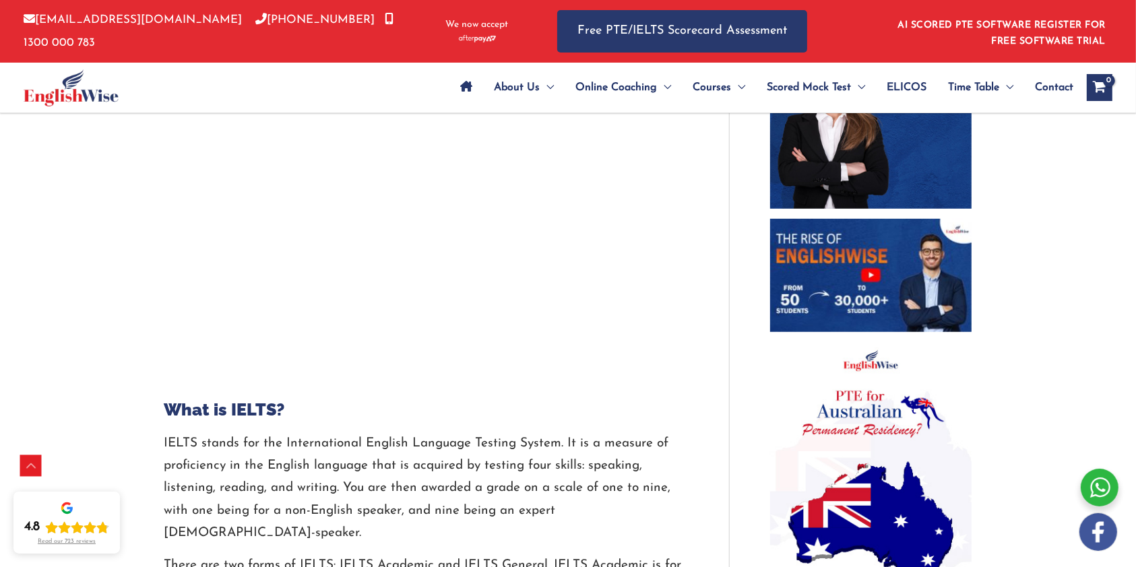
scroll to position [808, 0]
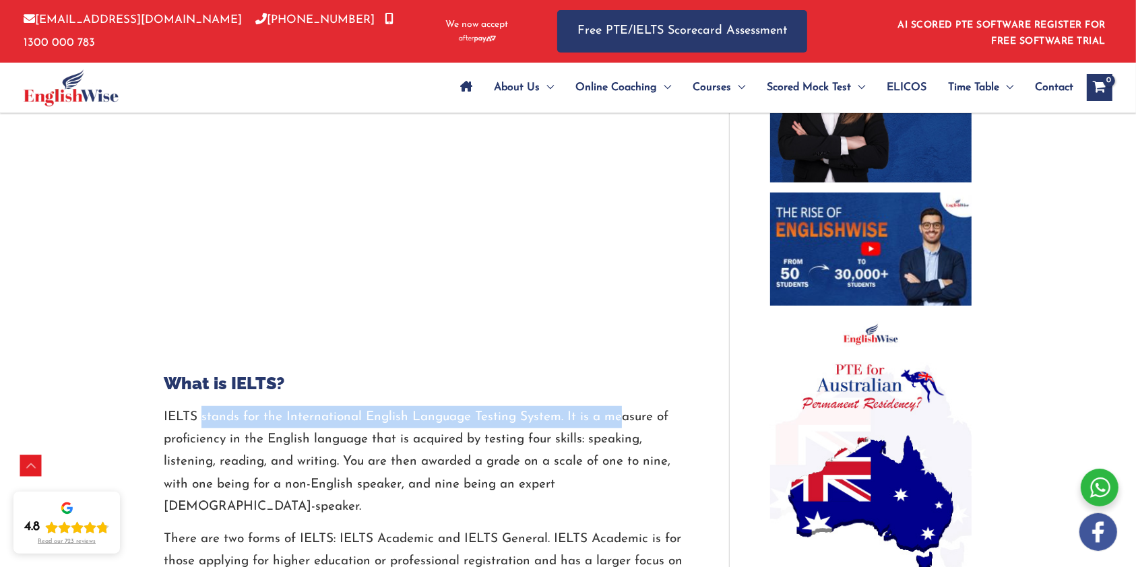
drag, startPoint x: 203, startPoint y: 398, endPoint x: 584, endPoint y: 397, distance: 381.2
click at [608, 406] on p "IELTS stands for the International English Language Testing System. It is a mea…" at bounding box center [426, 462] width 525 height 112
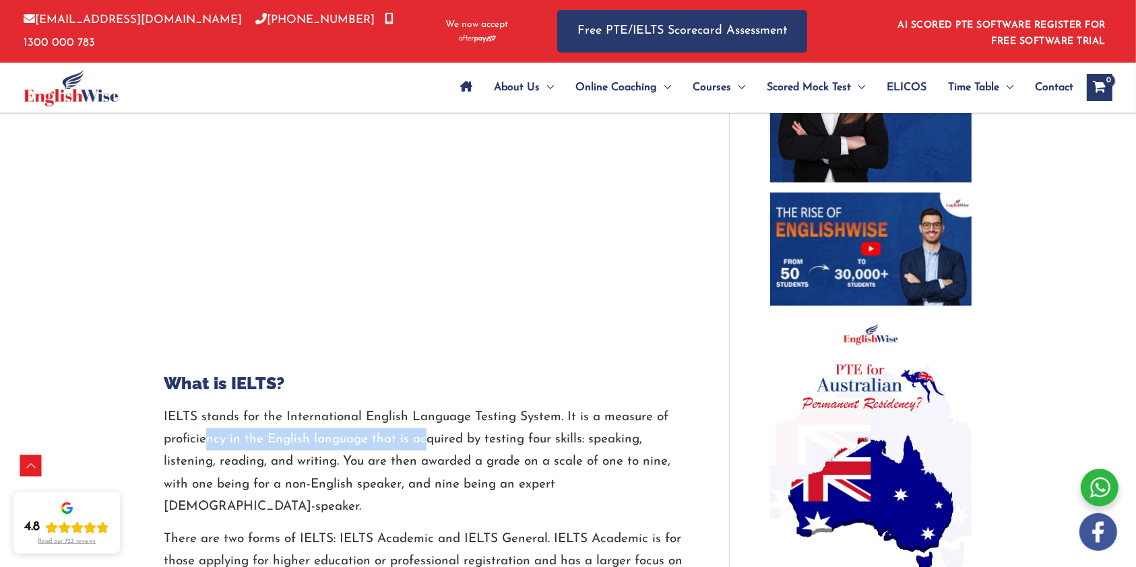
drag, startPoint x: 250, startPoint y: 417, endPoint x: 452, endPoint y: 418, distance: 202.1
click at [452, 418] on p "IELTS stands for the International English Language Testing System. It is a mea…" at bounding box center [426, 462] width 525 height 112
drag, startPoint x: 501, startPoint y: 424, endPoint x: 546, endPoint y: 425, distance: 45.1
click at [521, 426] on p "IELTS stands for the International English Language Testing System. It is a mea…" at bounding box center [426, 462] width 525 height 112
click at [545, 425] on p "IELTS stands for the International English Language Testing System. It is a mea…" at bounding box center [426, 462] width 525 height 112
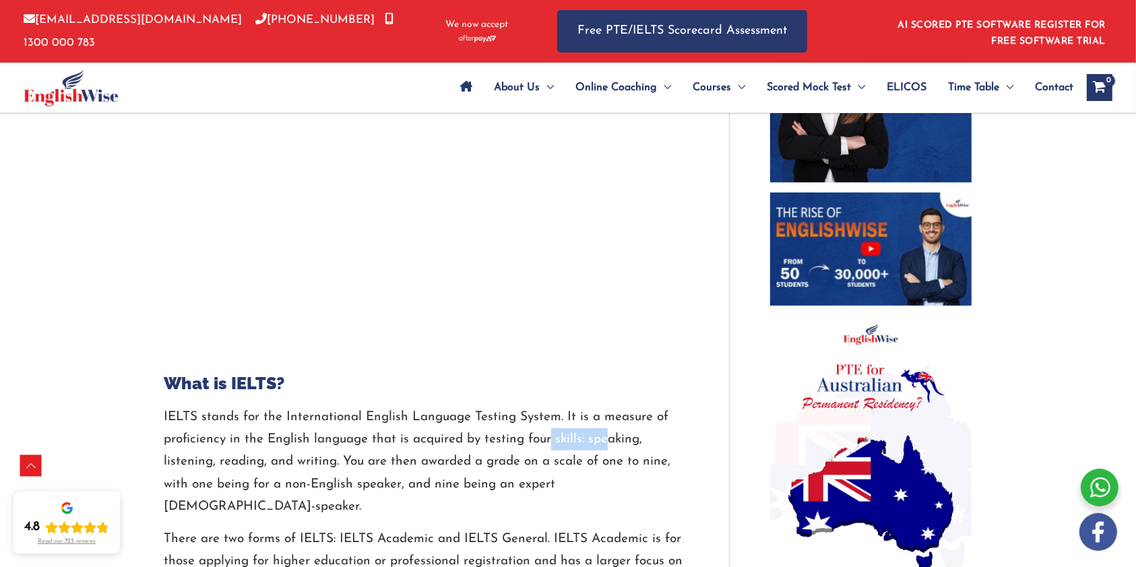
drag, startPoint x: 561, startPoint y: 424, endPoint x: 311, endPoint y: 440, distance: 250.3
click at [593, 424] on p "IELTS stands for the International English Language Testing System. It is a mea…" at bounding box center [426, 462] width 525 height 112
drag, startPoint x: 253, startPoint y: 454, endPoint x: 267, endPoint y: 454, distance: 14.1
click at [257, 454] on p "IELTS stands for the International English Language Testing System. It is a mea…" at bounding box center [426, 462] width 525 height 112
click at [279, 454] on p "IELTS stands for the International English Language Testing System. It is a mea…" at bounding box center [426, 462] width 525 height 112
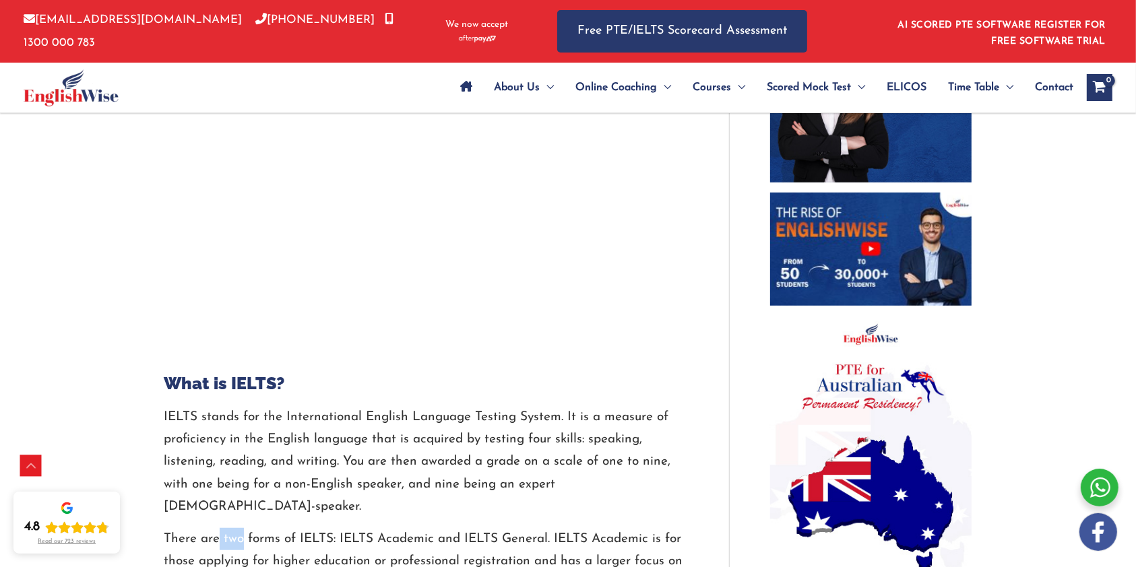
click at [250, 528] on p "There are two forms of IELTS: IELTS Academic and IELTS General. IELTS Academic …" at bounding box center [426, 561] width 525 height 67
drag, startPoint x: 319, startPoint y: 486, endPoint x: 399, endPoint y: 487, distance: 79.5
click at [372, 528] on p "There are two forms of IELTS: IELTS Academic and IELTS General. IELTS Academic …" at bounding box center [426, 561] width 525 height 67
drag, startPoint x: 399, startPoint y: 487, endPoint x: 497, endPoint y: 489, distance: 98.4
click at [484, 528] on p "There are two forms of IELTS: IELTS Academic and IELTS General. IELTS Academic …" at bounding box center [426, 561] width 525 height 67
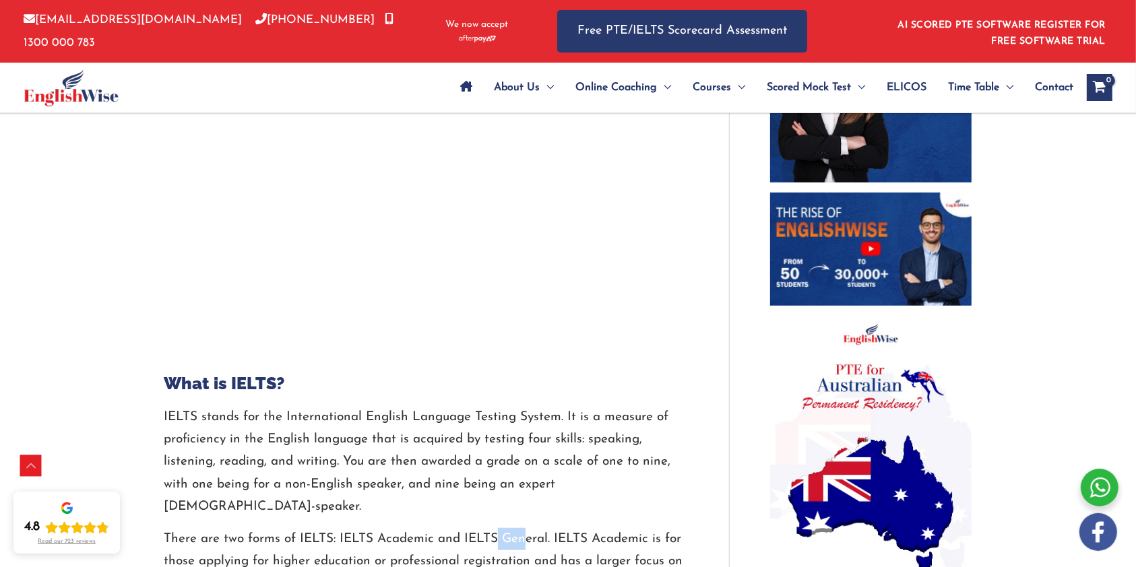
drag, startPoint x: 497, startPoint y: 489, endPoint x: 526, endPoint y: 489, distance: 29.0
click at [526, 528] on p "There are two forms of IELTS: IELTS Academic and IELTS General. IELTS Academic …" at bounding box center [426, 561] width 525 height 67
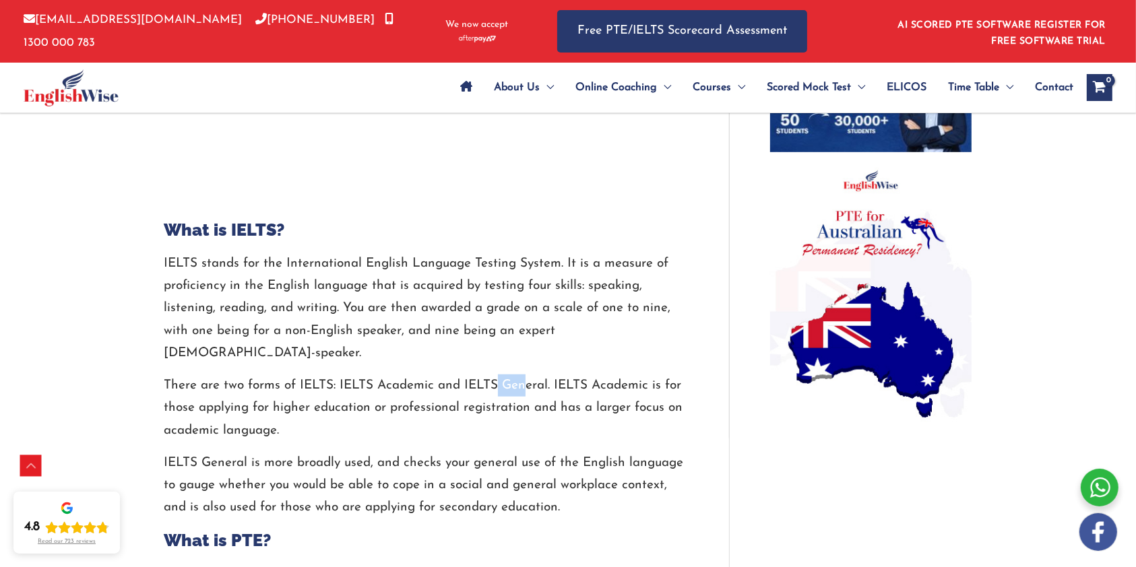
scroll to position [987, 0]
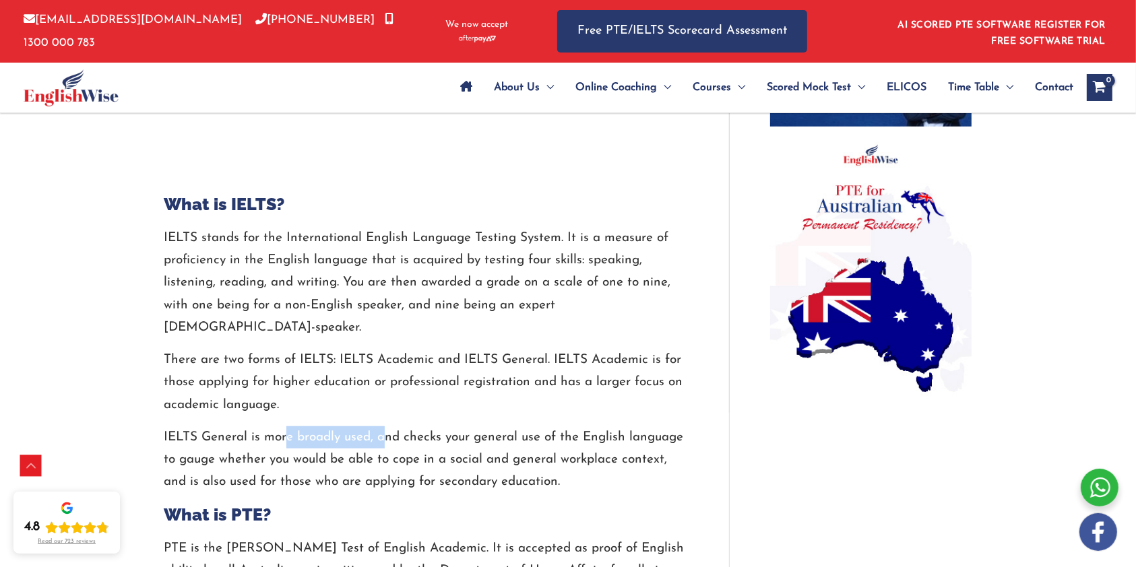
drag, startPoint x: 372, startPoint y: 398, endPoint x: 354, endPoint y: 416, distance: 25.7
click at [381, 426] on p "IELTS General is more broadly used, and checks your general use of the English …" at bounding box center [426, 459] width 525 height 67
drag, startPoint x: 409, startPoint y: 441, endPoint x: 512, endPoint y: 441, distance: 102.4
click at [512, 441] on p "IELTS General is more broadly used, and checks your general use of the English …" at bounding box center [426, 459] width 525 height 67
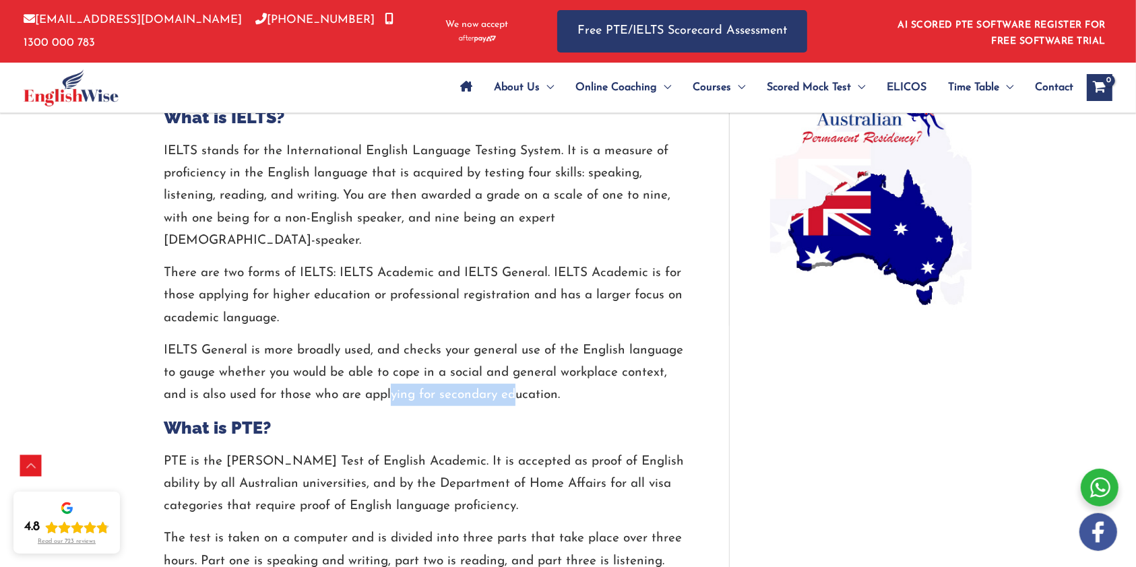
scroll to position [1078, 0]
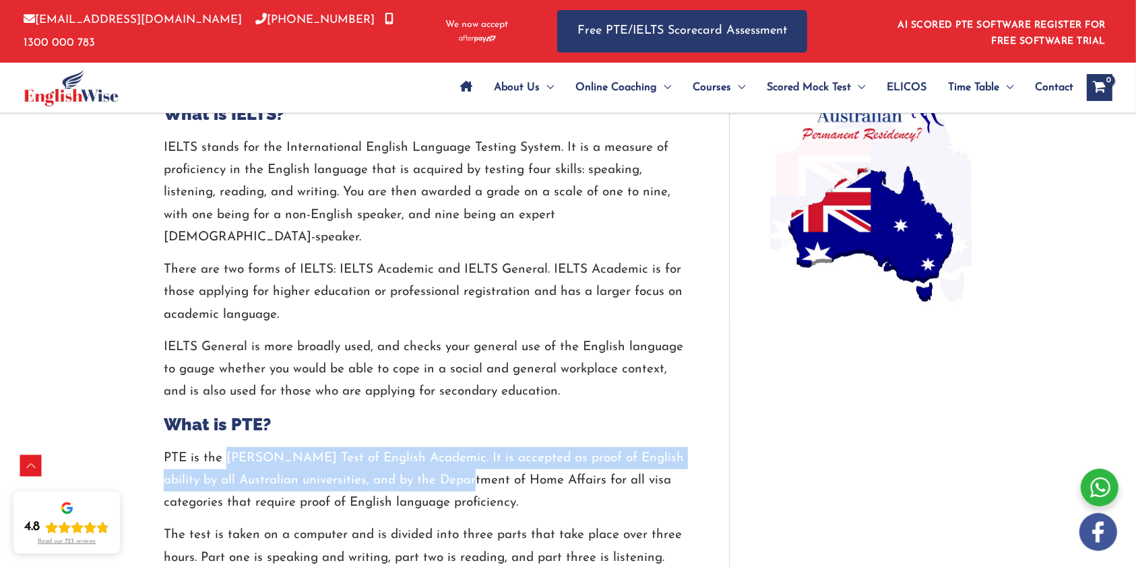
drag, startPoint x: 226, startPoint y: 418, endPoint x: 457, endPoint y: 426, distance: 231.2
click at [457, 447] on p "PTE is the Pearson Test of English Academic. It is accepted as proof of English…" at bounding box center [426, 480] width 525 height 67
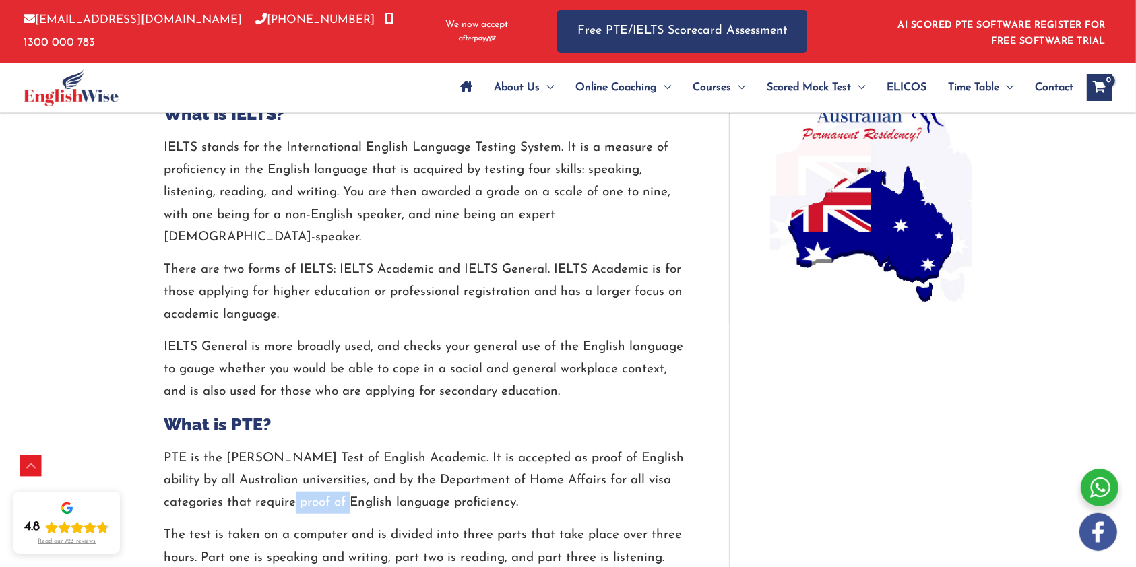
drag, startPoint x: 265, startPoint y: 456, endPoint x: 323, endPoint y: 456, distance: 57.9
click at [323, 456] on p "PTE is the Pearson Test of English Academic. It is accepted as proof of English…" at bounding box center [426, 480] width 525 height 67
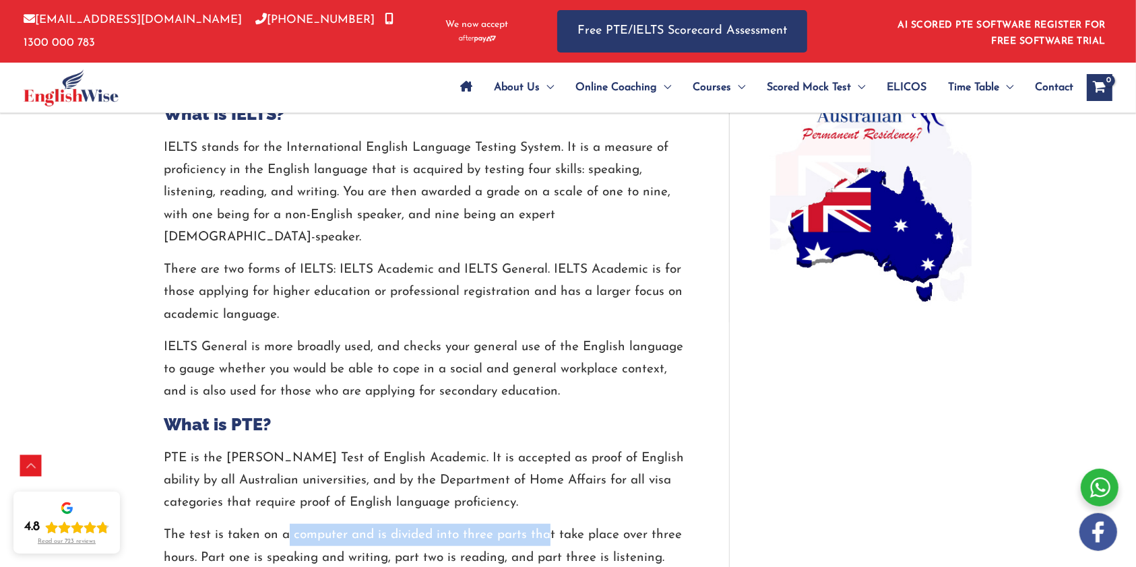
drag, startPoint x: 290, startPoint y: 488, endPoint x: 551, endPoint y: 491, distance: 260.7
click at [551, 524] on p "The test is taken on a computer and is divided into three parts that take place…" at bounding box center [426, 546] width 525 height 45
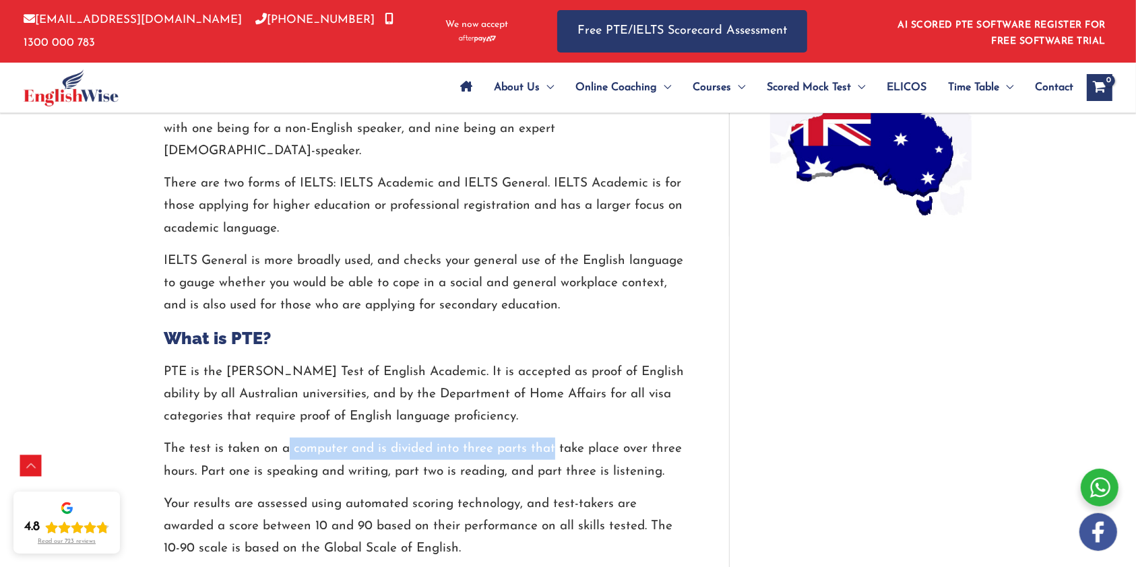
scroll to position [1167, 0]
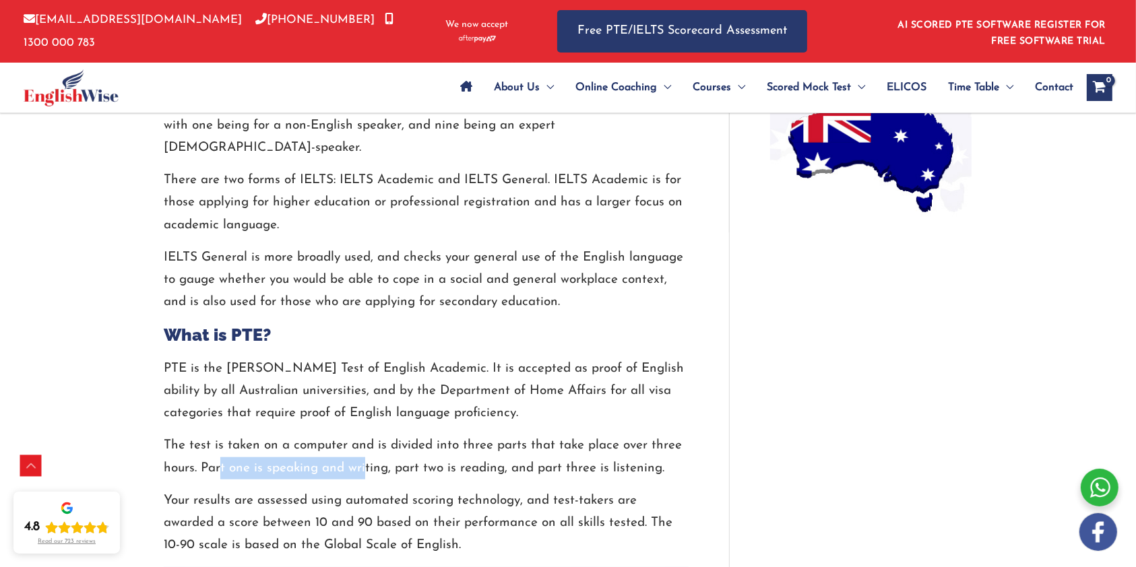
drag, startPoint x: 255, startPoint y: 428, endPoint x: 447, endPoint y: 430, distance: 192.0
click at [376, 434] on p "The test is taken on a computer and is divided into three parts that take place…" at bounding box center [426, 456] width 525 height 45
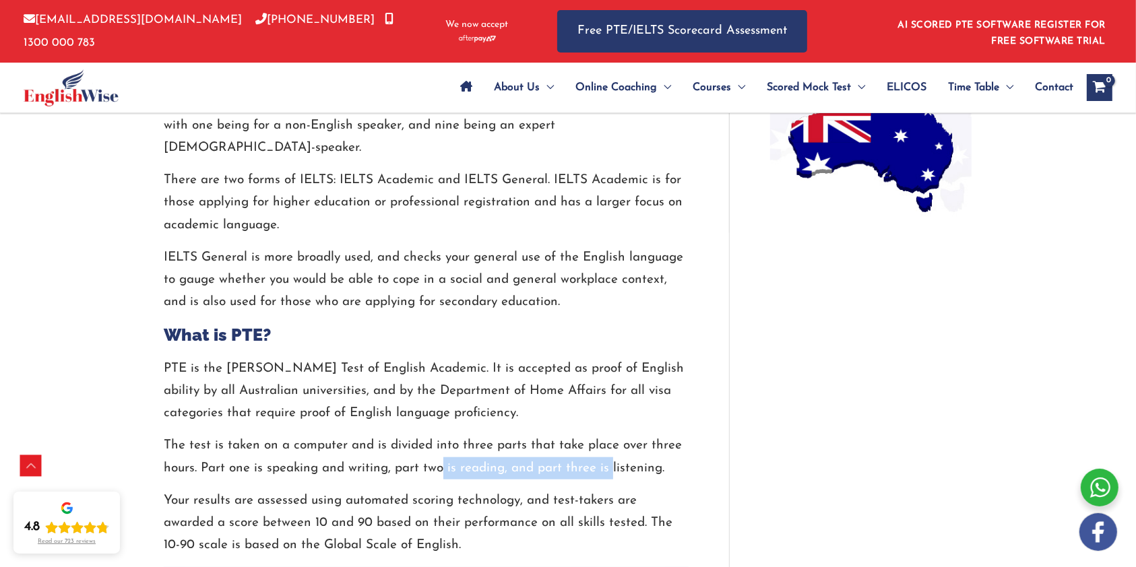
drag, startPoint x: 447, startPoint y: 430, endPoint x: 605, endPoint y: 434, distance: 157.7
click at [609, 434] on p "The test is taken on a computer and is divided into three parts that take place…" at bounding box center [426, 456] width 525 height 45
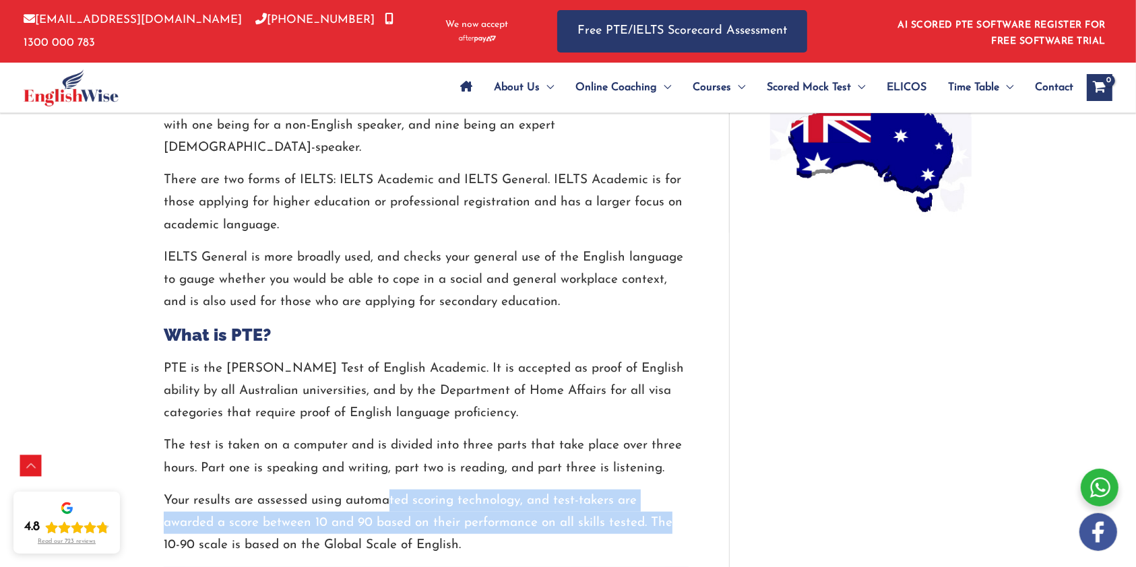
drag, startPoint x: 388, startPoint y: 455, endPoint x: 633, endPoint y: 475, distance: 246.0
click at [626, 490] on p "Your results are assessed using automated scoring technology, and test-takers a…" at bounding box center [426, 523] width 525 height 67
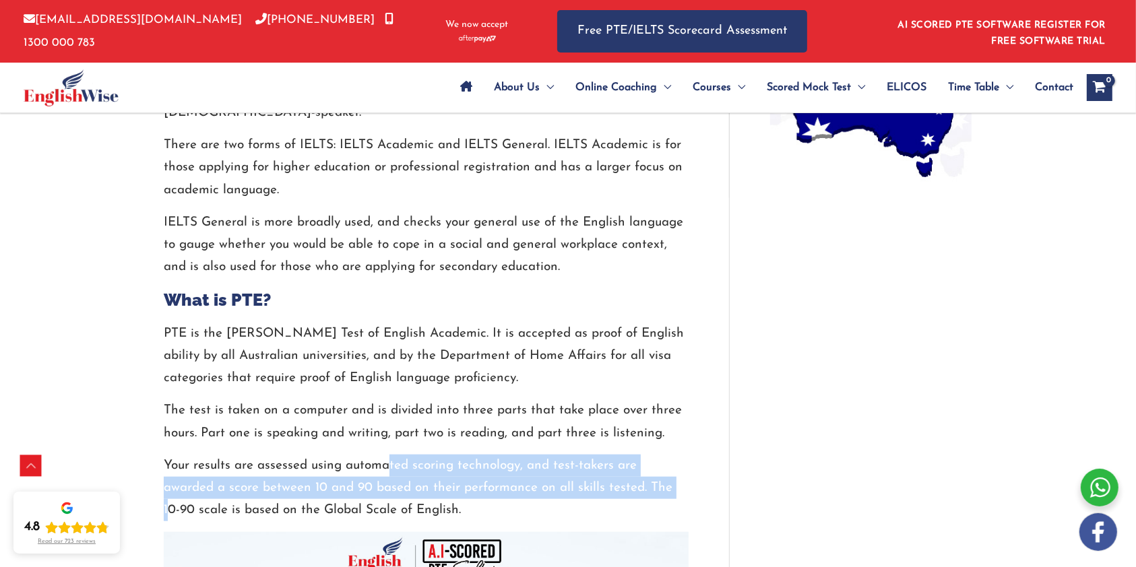
scroll to position [1257, 0]
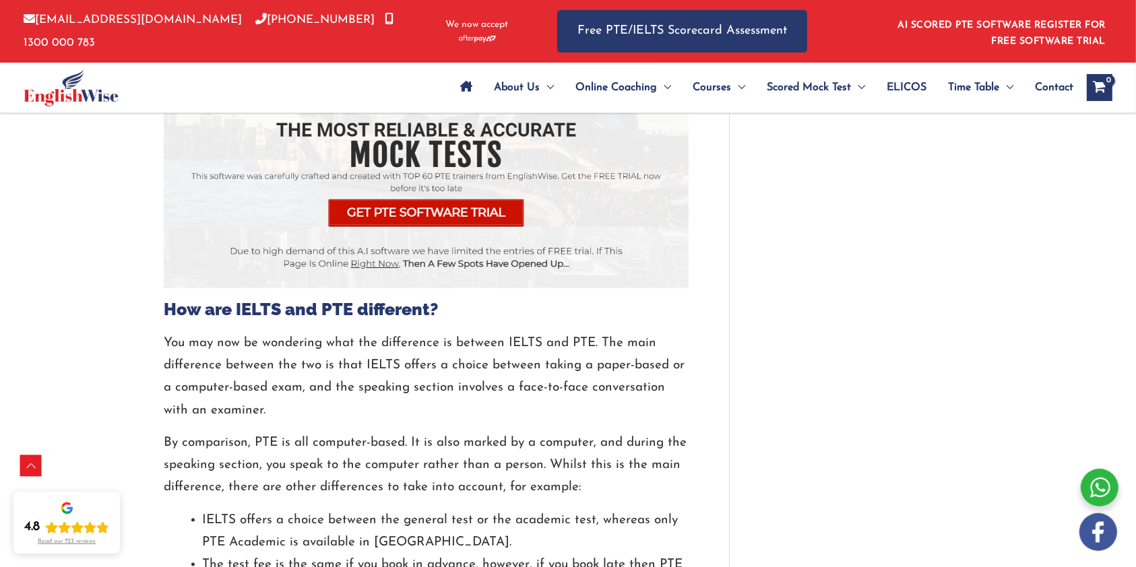
scroll to position [1796, 0]
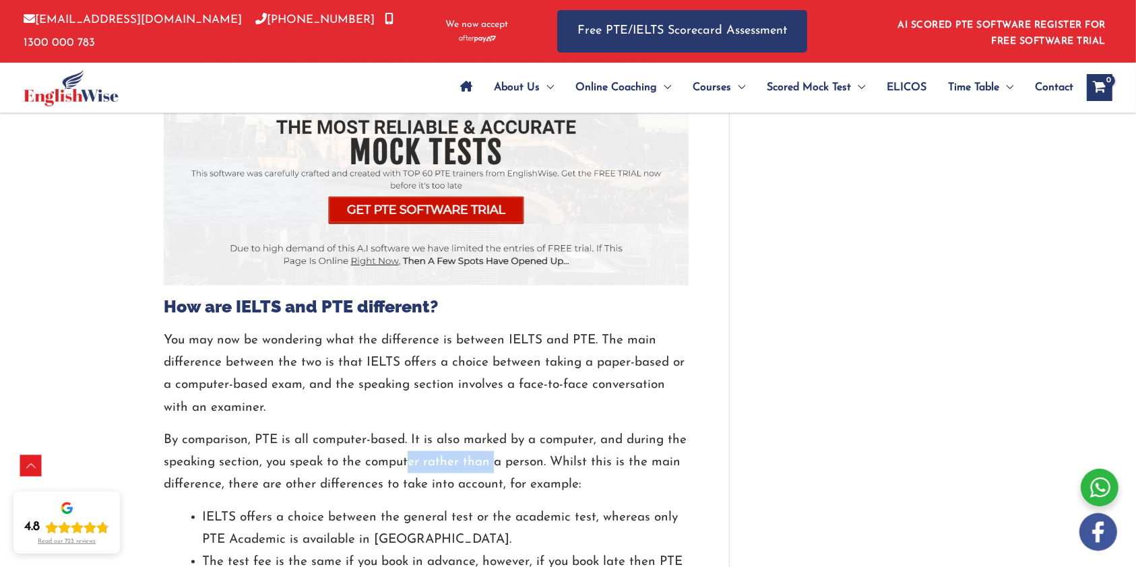
drag, startPoint x: 457, startPoint y: 414, endPoint x: 494, endPoint y: 415, distance: 37.7
click at [493, 429] on p "By comparison, PTE is all computer-based. It is also marked by a computer, and …" at bounding box center [426, 462] width 525 height 67
drag, startPoint x: 531, startPoint y: 421, endPoint x: 630, endPoint y: 424, distance: 99.1
click at [630, 429] on p "By comparison, PTE is all computer-based. It is also marked by a computer, and …" at bounding box center [426, 462] width 525 height 67
drag, startPoint x: 267, startPoint y: 445, endPoint x: 277, endPoint y: 446, distance: 10.1
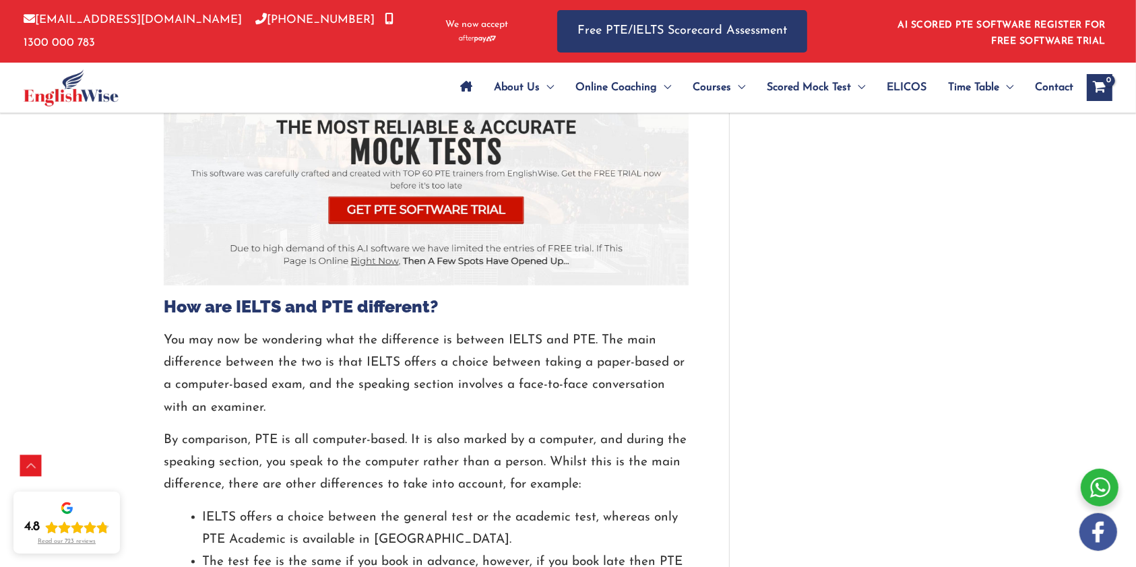
click at [273, 446] on p "By comparison, PTE is all computer-based. It is also marked by a computer, and …" at bounding box center [426, 462] width 525 height 67
click at [319, 447] on p "By comparison, PTE is all computer-based. It is also marked by a computer, and …" at bounding box center [426, 462] width 525 height 67
drag, startPoint x: 412, startPoint y: 442, endPoint x: 472, endPoint y: 446, distance: 60.7
click at [472, 444] on p "By comparison, PTE is all computer-based. It is also marked by a computer, and …" at bounding box center [426, 462] width 525 height 67
drag, startPoint x: 537, startPoint y: 441, endPoint x: 591, endPoint y: 444, distance: 54.6
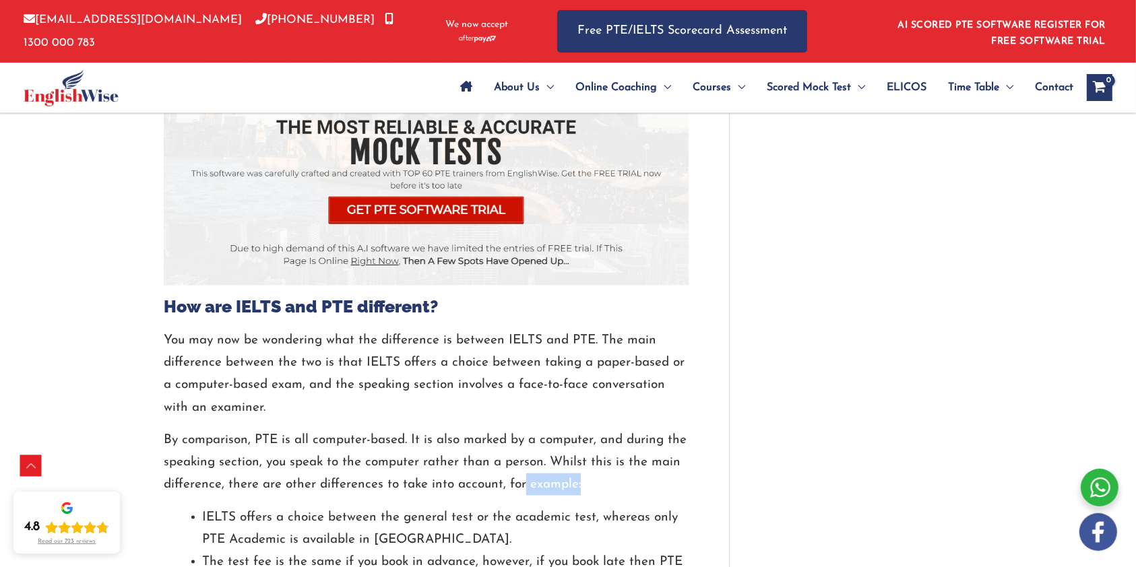
click at [591, 444] on p "By comparison, PTE is all computer-based. It is also marked by a computer, and …" at bounding box center [426, 462] width 525 height 67
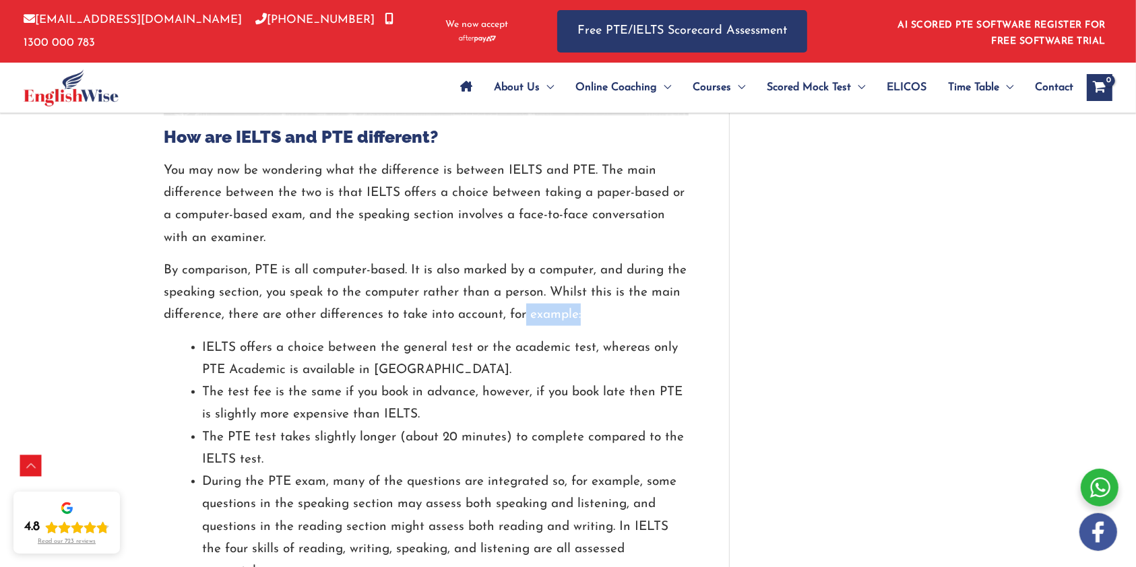
scroll to position [1975, 0]
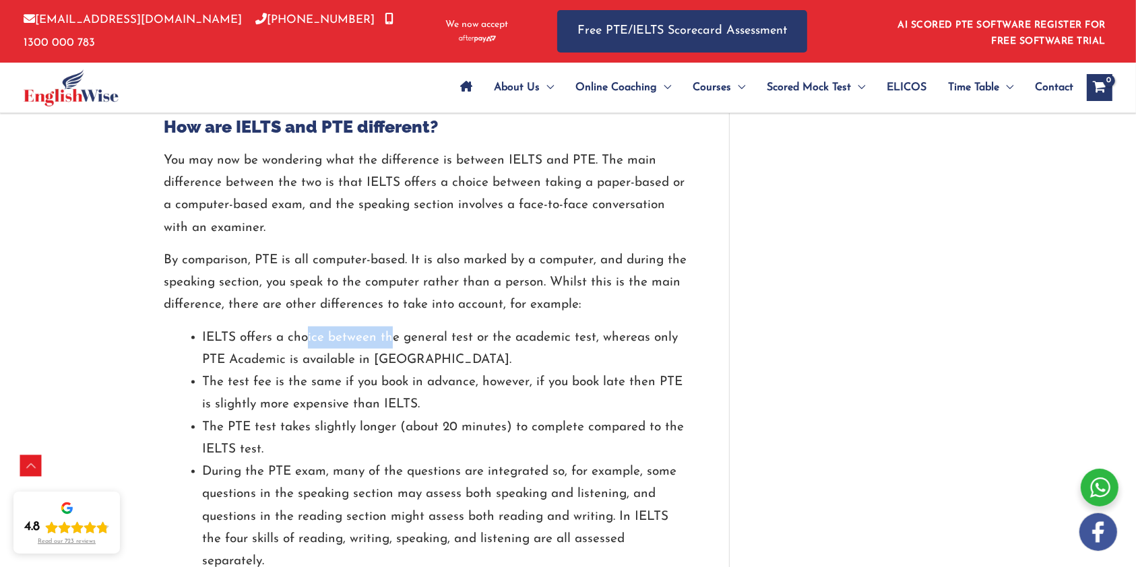
drag, startPoint x: 304, startPoint y: 298, endPoint x: 399, endPoint y: 302, distance: 94.4
click at [399, 327] on li "IELTS offers a choice between the general test or the academic test, whereas on…" at bounding box center [445, 349] width 486 height 45
drag, startPoint x: 425, startPoint y: 300, endPoint x: 454, endPoint y: 301, distance: 29.0
click at [453, 327] on li "IELTS offers a choice between the general test or the academic test, whereas on…" at bounding box center [445, 349] width 486 height 45
drag, startPoint x: 480, startPoint y: 303, endPoint x: 506, endPoint y: 303, distance: 26.3
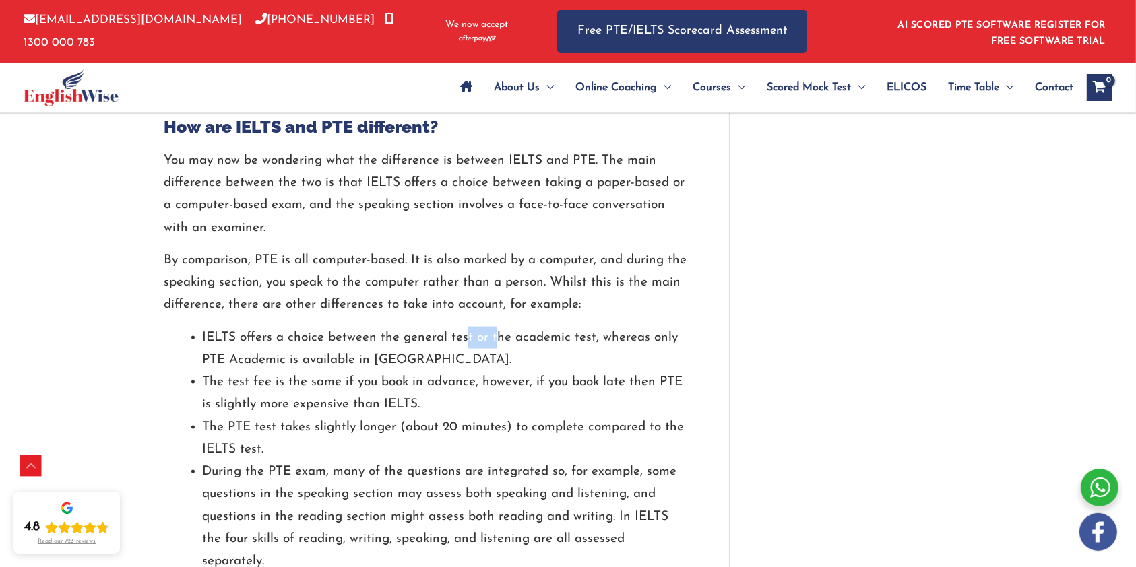
click at [501, 327] on li "IELTS offers a choice between the general test or the academic test, whereas on…" at bounding box center [445, 349] width 486 height 45
drag, startPoint x: 514, startPoint y: 303, endPoint x: 602, endPoint y: 302, distance: 88.2
click at [602, 327] on li "IELTS offers a choice between the general test or the academic test, whereas on…" at bounding box center [445, 349] width 486 height 45
drag, startPoint x: 286, startPoint y: 315, endPoint x: 430, endPoint y: 315, distance: 144.1
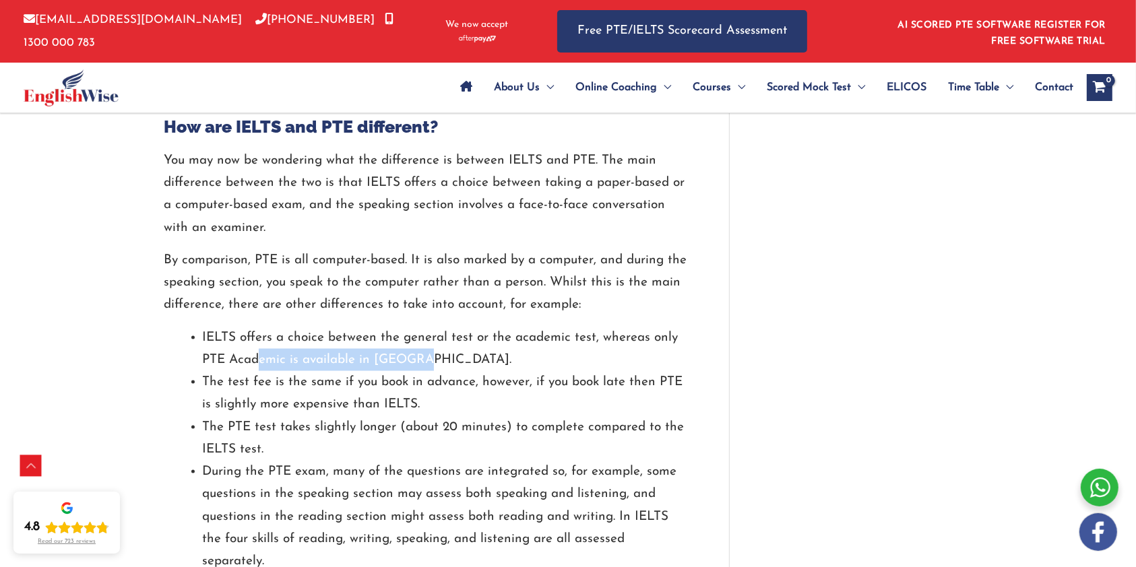
click at [415, 327] on li "IELTS offers a choice between the general test or the academic test, whereas on…" at bounding box center [445, 349] width 486 height 45
drag, startPoint x: 630, startPoint y: 288, endPoint x: 657, endPoint y: 283, distance: 27.3
click at [657, 327] on li "IELTS offers a choice between the general test or the academic test, whereas on…" at bounding box center [445, 349] width 486 height 45
drag, startPoint x: 304, startPoint y: 310, endPoint x: 350, endPoint y: 333, distance: 51.5
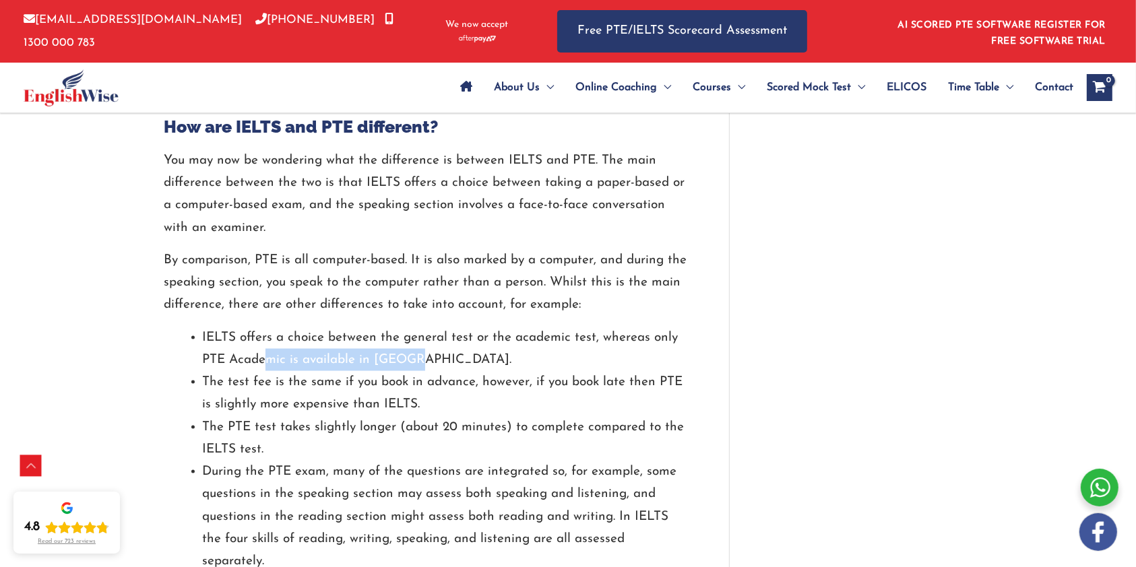
click at [404, 327] on li "IELTS offers a choice between the general test or the academic test, whereas on…" at bounding box center [445, 349] width 486 height 45
drag, startPoint x: 232, startPoint y: 342, endPoint x: 286, endPoint y: 344, distance: 54.6
click at [283, 371] on li "The test fee is the same if you book in advance, however, if you book late then…" at bounding box center [445, 393] width 486 height 45
drag, startPoint x: 286, startPoint y: 344, endPoint x: 302, endPoint y: 344, distance: 15.5
click at [301, 371] on li "The test fee is the same if you book in advance, however, if you book late then…" at bounding box center [445, 393] width 486 height 45
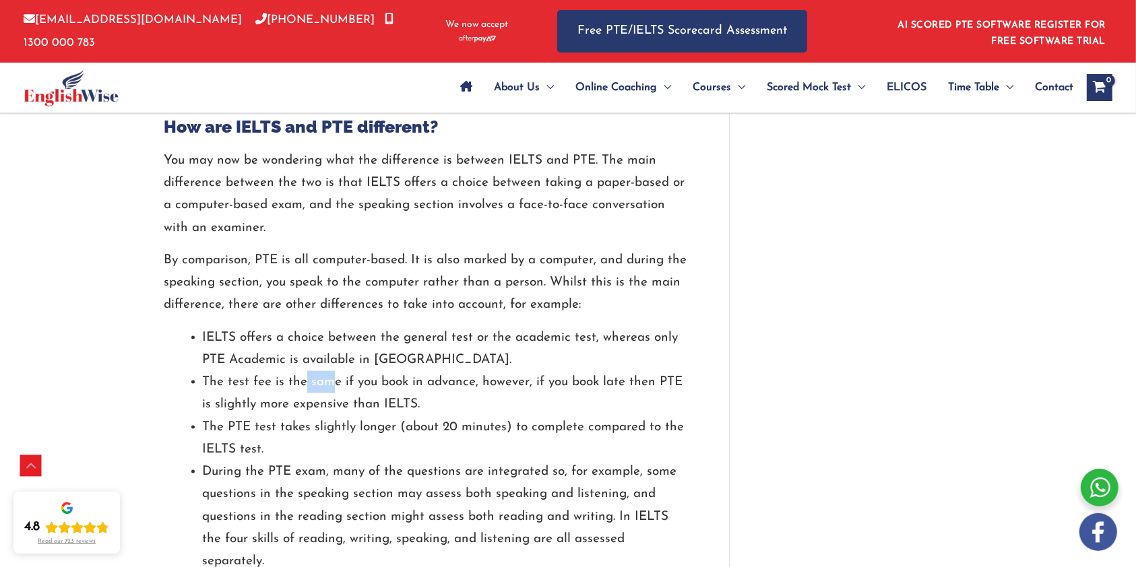
drag, startPoint x: 302, startPoint y: 344, endPoint x: 335, endPoint y: 344, distance: 33.7
click at [328, 371] on li "The test fee is the same if you book in advance, however, if you book late then…" at bounding box center [445, 393] width 486 height 45
drag, startPoint x: 335, startPoint y: 344, endPoint x: 355, endPoint y: 343, distance: 19.6
click at [350, 371] on li "The test fee is the same if you book in advance, however, if you book late then…" at bounding box center [445, 393] width 486 height 45
click at [375, 371] on li "The test fee is the same if you book in advance, however, if you book late then…" at bounding box center [445, 393] width 486 height 45
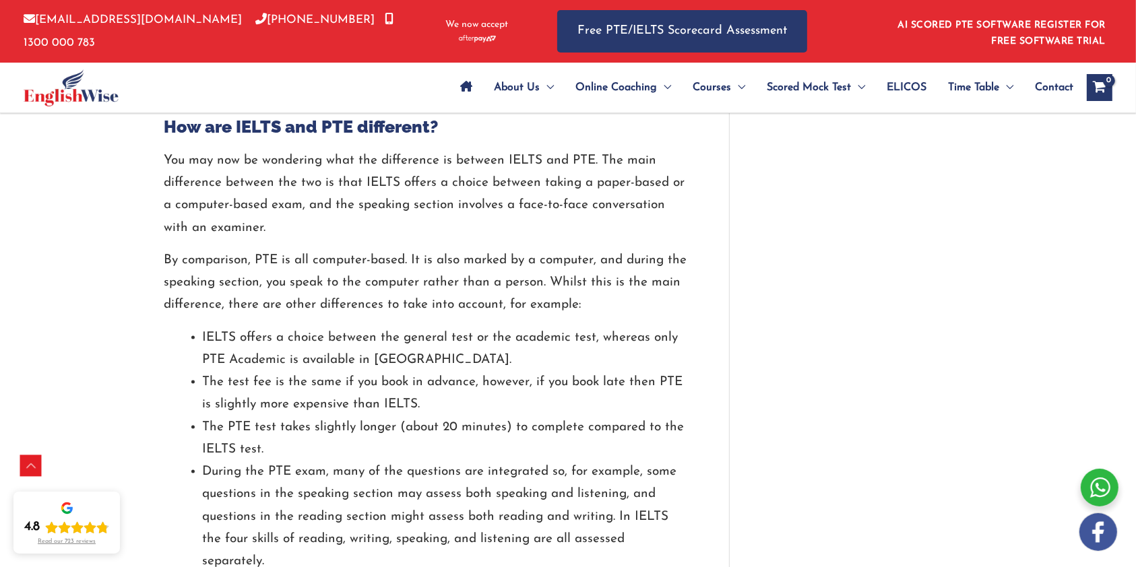
click at [376, 371] on li "The test fee is the same if you book in advance, however, if you book late then…" at bounding box center [445, 393] width 486 height 45
drag, startPoint x: 393, startPoint y: 339, endPoint x: 447, endPoint y: 339, distance: 53.9
click at [442, 371] on li "The test fee is the same if you book in advance, however, if you book late then…" at bounding box center [445, 393] width 486 height 45
drag, startPoint x: 447, startPoint y: 339, endPoint x: 466, endPoint y: 339, distance: 19.5
click at [466, 371] on li "The test fee is the same if you book in advance, however, if you book late then…" at bounding box center [445, 393] width 486 height 45
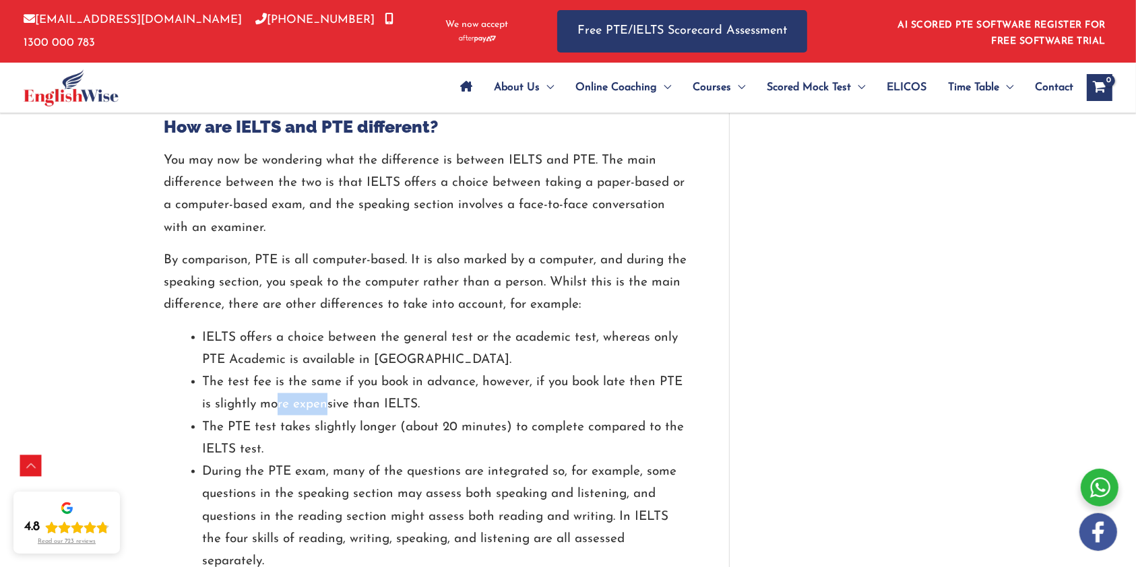
drag, startPoint x: 275, startPoint y: 356, endPoint x: 337, endPoint y: 360, distance: 62.8
click at [334, 371] on li "The test fee is the same if you book in advance, however, if you book late then…" at bounding box center [445, 393] width 486 height 45
drag, startPoint x: 354, startPoint y: 362, endPoint x: 376, endPoint y: 362, distance: 21.6
click at [393, 371] on li "The test fee is the same if you book in advance, however, if you book late then…" at bounding box center [445, 393] width 486 height 45
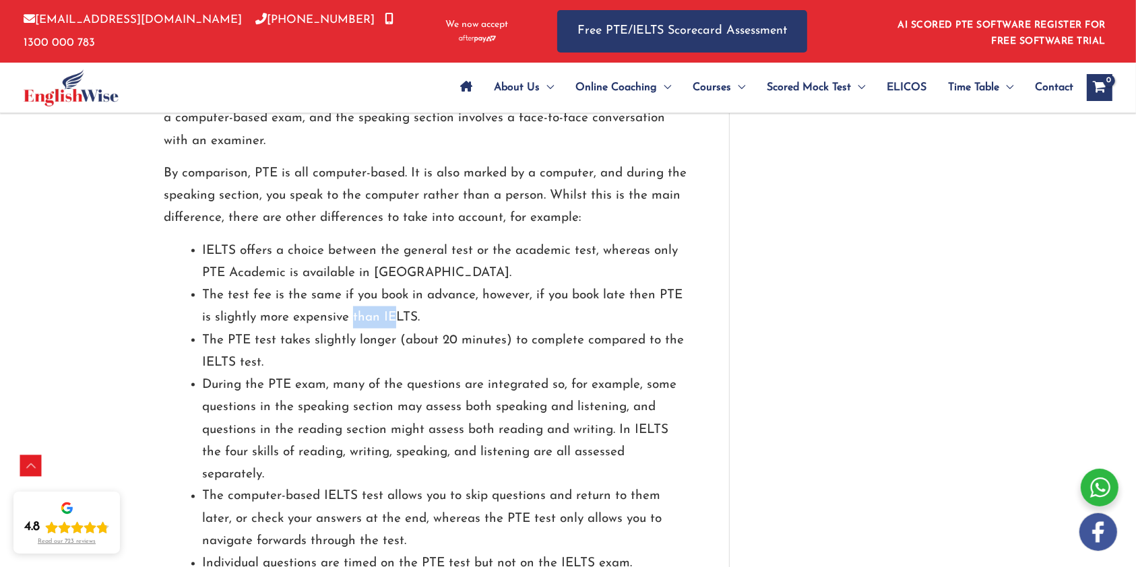
scroll to position [2065, 0]
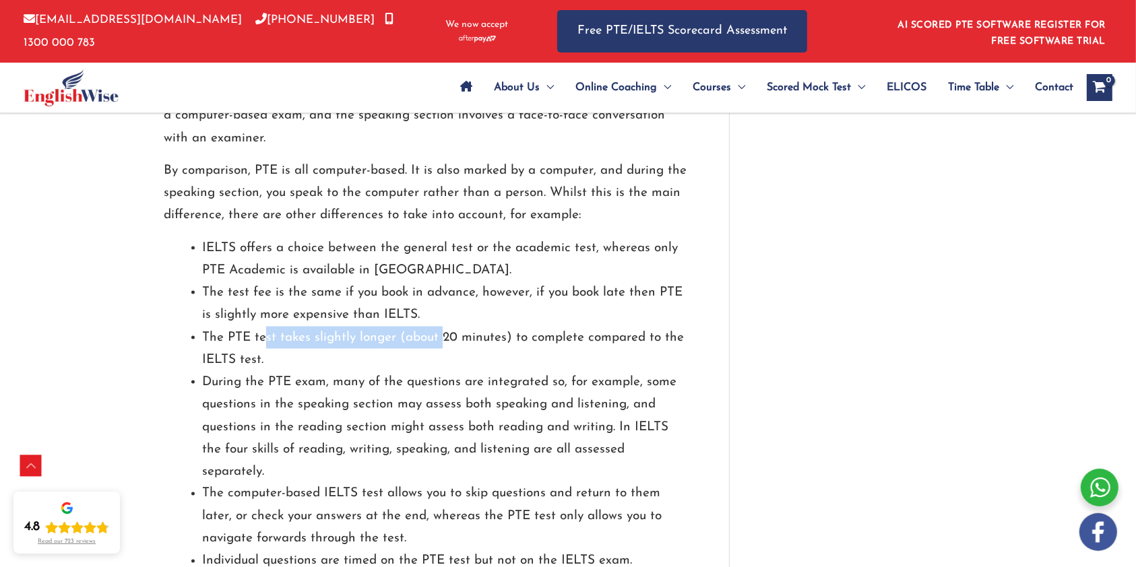
drag, startPoint x: 273, startPoint y: 296, endPoint x: 460, endPoint y: 299, distance: 187.3
click at [447, 327] on li "The PTE test takes slightly longer (about 20 minutes) to complete compared to t…" at bounding box center [445, 349] width 486 height 45
drag, startPoint x: 547, startPoint y: 293, endPoint x: 581, endPoint y: 300, distance: 34.3
click at [605, 327] on li "The PTE test takes slightly longer (about 20 minutes) to complete compared to t…" at bounding box center [445, 349] width 486 height 45
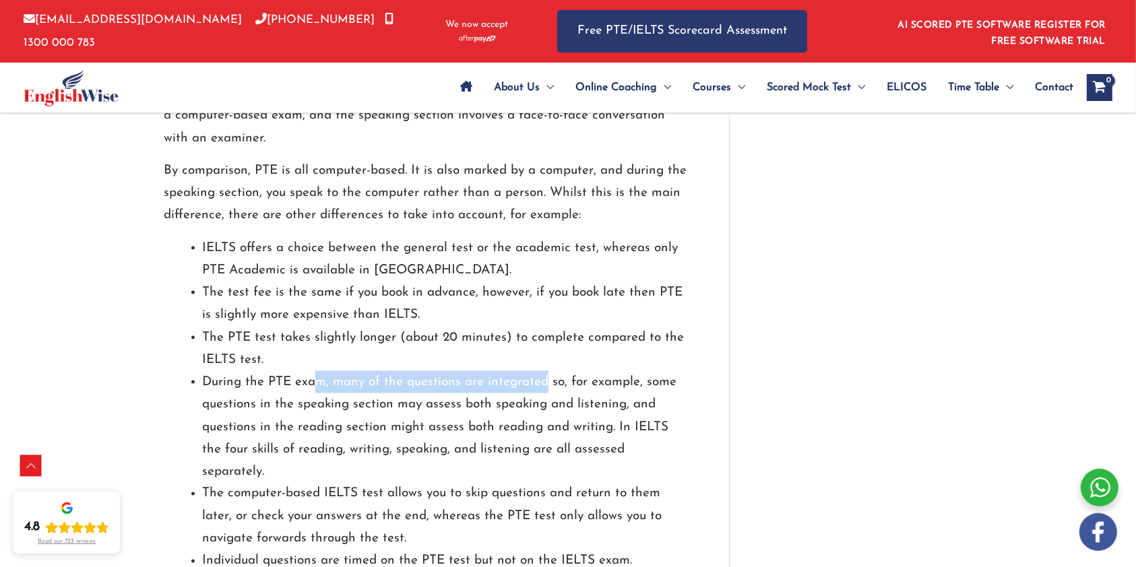
drag, startPoint x: 316, startPoint y: 330, endPoint x: 545, endPoint y: 346, distance: 229.5
click at [545, 371] on li "During the PTE exam, many of the questions are integrated so, for example, some…" at bounding box center [445, 427] width 486 height 112
click at [286, 371] on li "During the PTE exam, many of the questions are integrated so, for example, some…" at bounding box center [445, 427] width 486 height 112
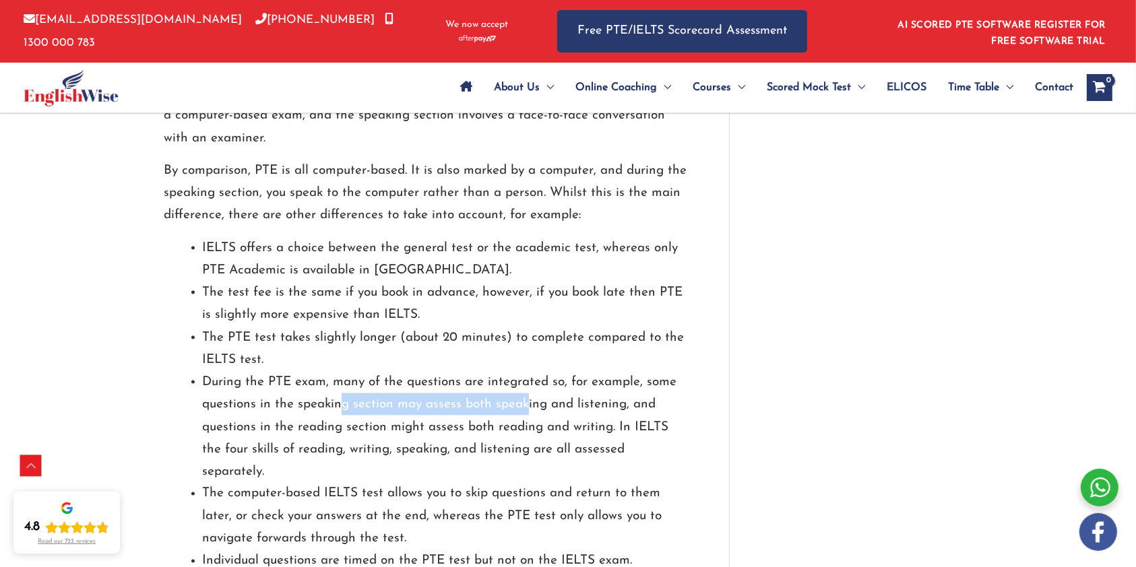
drag, startPoint x: 339, startPoint y: 364, endPoint x: 529, endPoint y: 361, distance: 189.3
click at [523, 371] on li "During the PTE exam, many of the questions are integrated so, for example, some…" at bounding box center [445, 427] width 486 height 112
drag, startPoint x: 544, startPoint y: 361, endPoint x: 597, endPoint y: 364, distance: 52.6
click at [597, 371] on li "During the PTE exam, many of the questions are integrated so, for example, some…" at bounding box center [445, 427] width 486 height 112
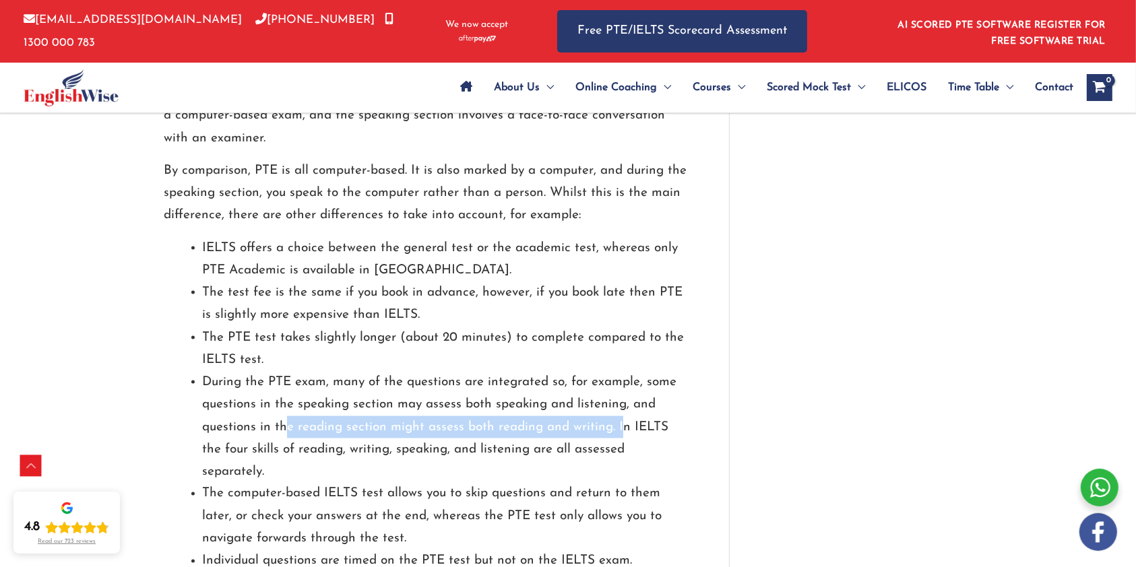
drag, startPoint x: 286, startPoint y: 390, endPoint x: 622, endPoint y: 391, distance: 336.1
click at [622, 391] on li "During the PTE exam, many of the questions are integrated so, for example, some…" at bounding box center [445, 427] width 486 height 112
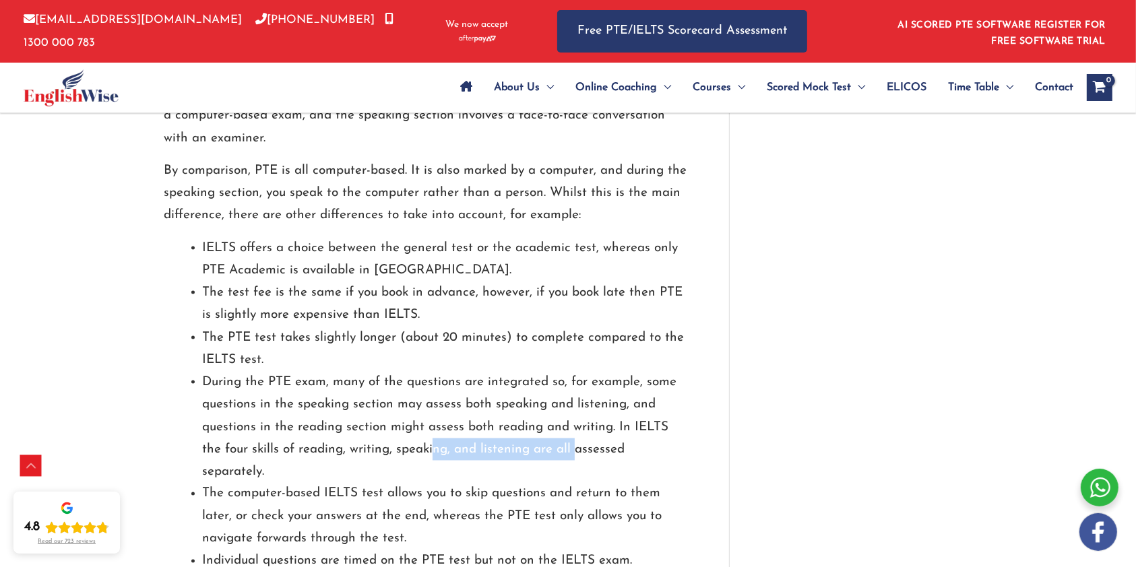
drag, startPoint x: 437, startPoint y: 403, endPoint x: 560, endPoint y: 403, distance: 123.3
click at [557, 404] on li "During the PTE exam, many of the questions are integrated so, for example, some…" at bounding box center [445, 427] width 486 height 112
drag, startPoint x: 640, startPoint y: 405, endPoint x: 648, endPoint y: 405, distance: 8.1
click at [648, 405] on li "During the PTE exam, many of the questions are integrated so, for example, some…" at bounding box center [445, 427] width 486 height 112
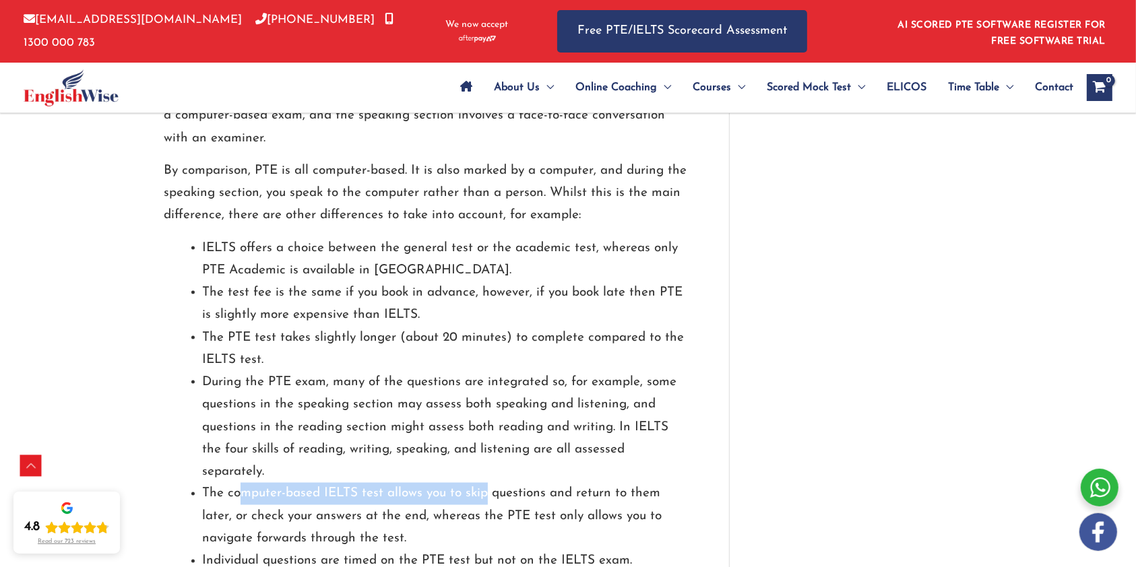
drag, startPoint x: 243, startPoint y: 430, endPoint x: 486, endPoint y: 436, distance: 242.5
click at [485, 483] on li "The computer-based IELTS test allows you to skip questions and return to them l…" at bounding box center [445, 516] width 486 height 67
click at [488, 483] on li "The computer-based IELTS test allows you to skip questions and return to them l…" at bounding box center [445, 516] width 486 height 67
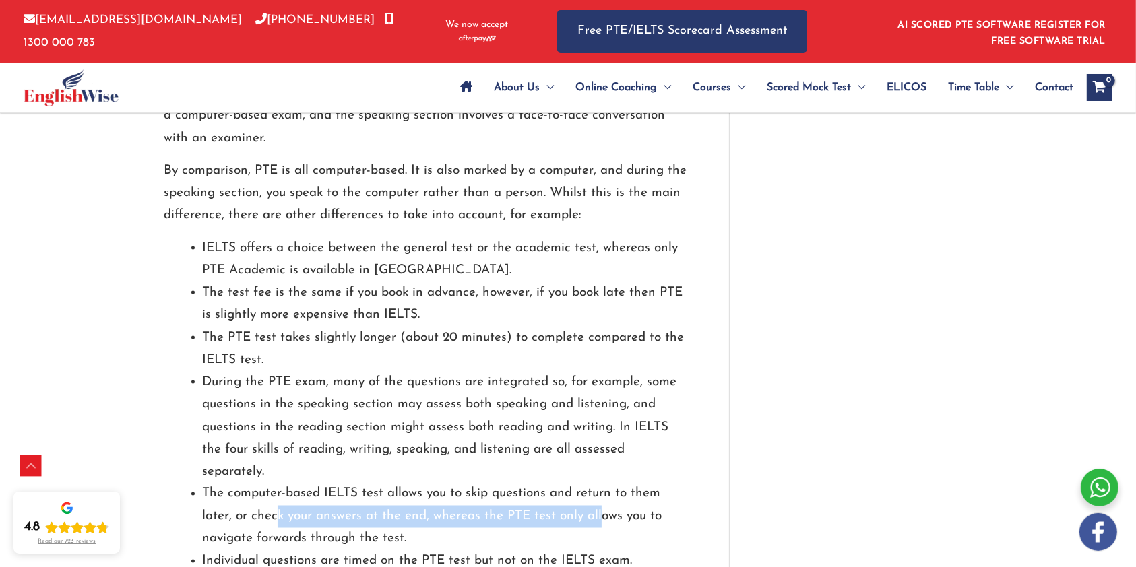
drag, startPoint x: 278, startPoint y: 452, endPoint x: 547, endPoint y: 457, distance: 268.8
click at [594, 483] on li "The computer-based IELTS test allows you to skip questions and return to them l…" at bounding box center [445, 516] width 486 height 67
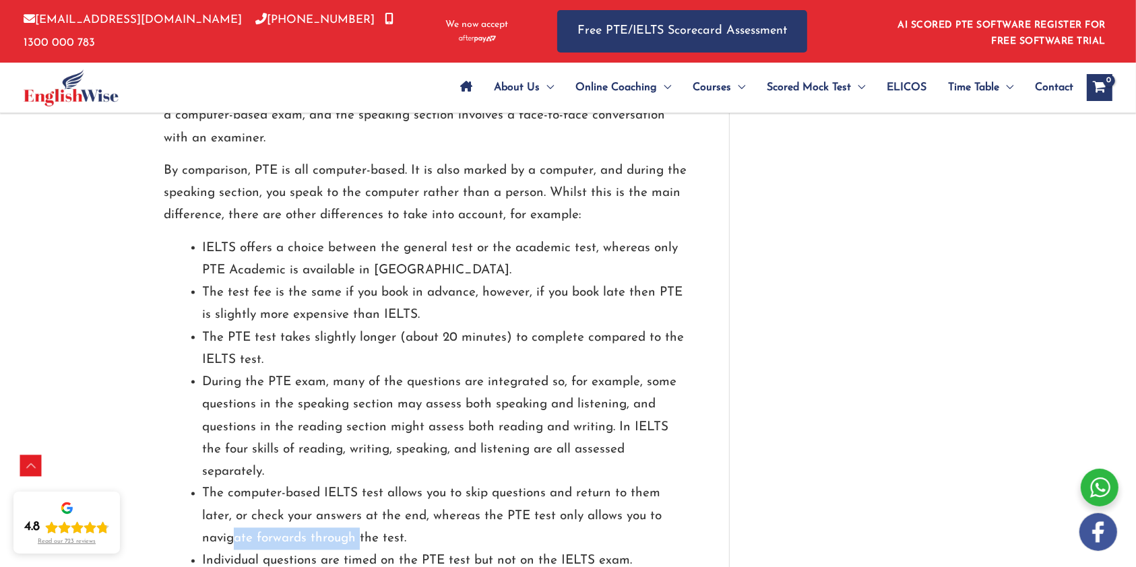
drag
click at [361, 483] on li "The computer-based IELTS test allows you to skip questions and return to them l…" at bounding box center [445, 516] width 486 height 67
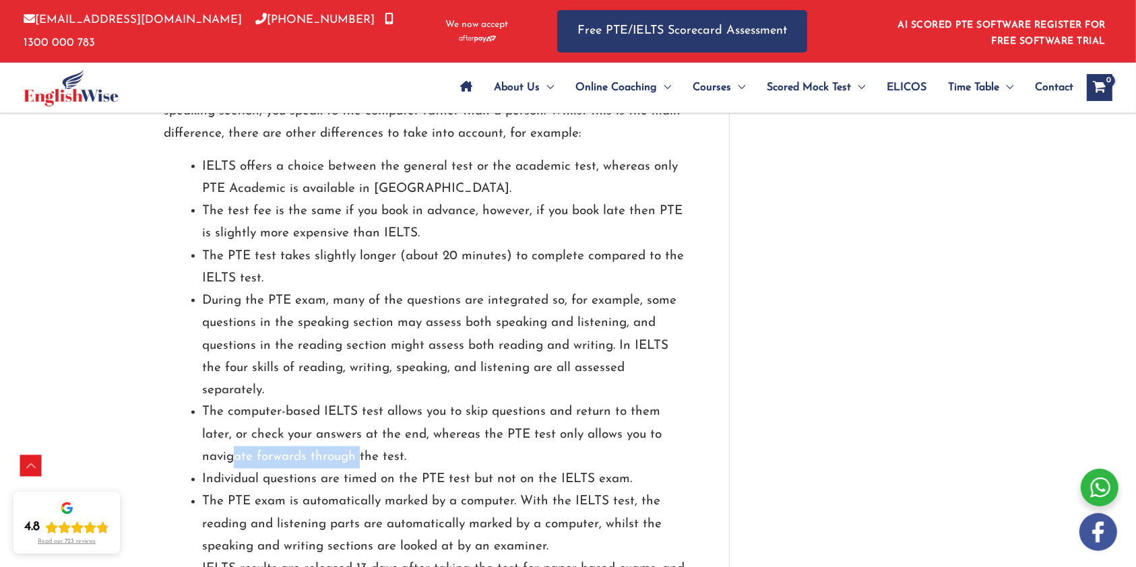
scroll to position [2155, 0]
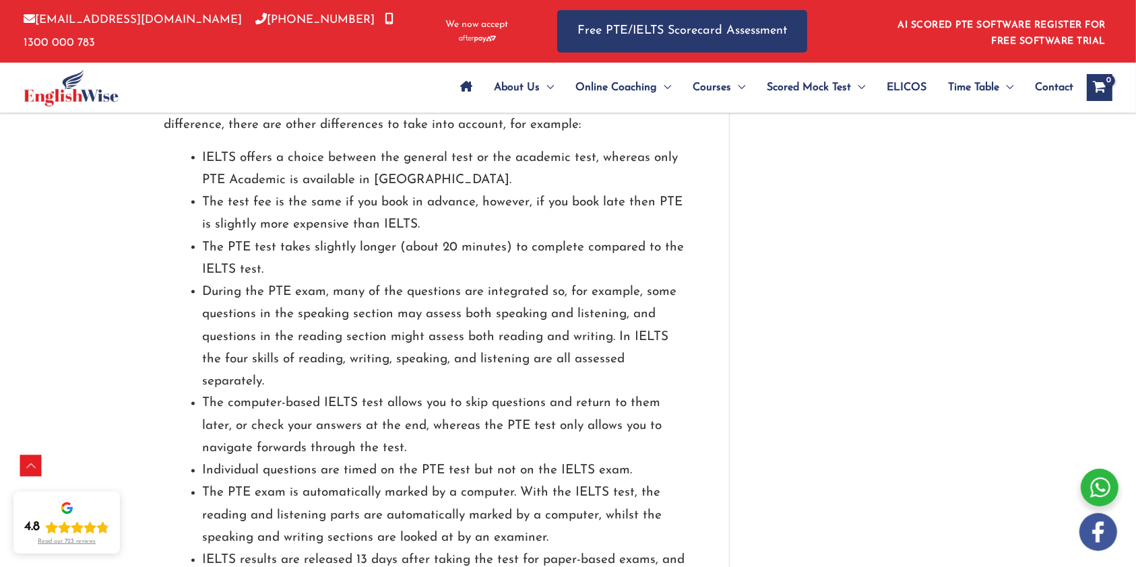
click at [241, 460] on li "Individual questions are timed on the PTE test but not on the IELTS exam." at bounding box center [445, 471] width 486 height 22
click at [459, 460] on li "Individual questions are timed on the PTE test but not on the IELTS exam." at bounding box center [445, 471] width 486 height 22
click at [582, 460] on li "Individual questions are timed on the PTE test but not on the IELTS exam." at bounding box center [445, 471] width 486 height 22
click at [370, 482] on li "The PTE exam is automatically marked by a computer. With the IELTS test, the re…" at bounding box center [445, 515] width 486 height 67
click at [424, 482] on li "The PTE exam is automatically marked by a computer. With the IELTS test, the re…" at bounding box center [445, 515] width 486 height 67
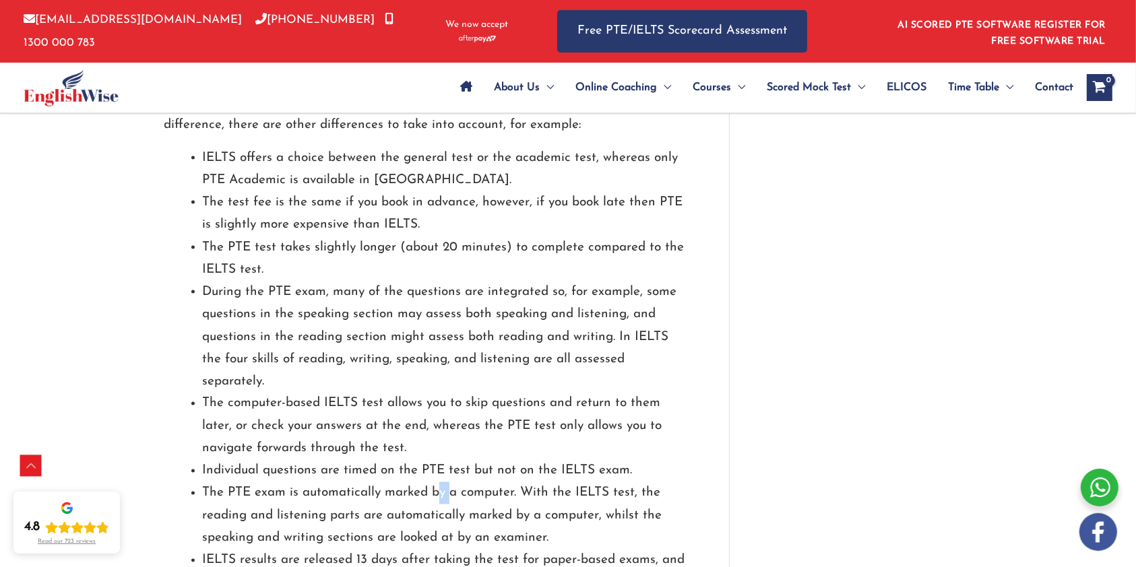
click at [449, 482] on li "The PTE exam is automatically marked by a computer. With the IELTS test, the re…" at bounding box center [445, 515] width 486 height 67
click at [570, 482] on li "The PTE exam is automatically marked by a computer. With the IELTS test, the re…" at bounding box center [445, 515] width 486 height 67
click at [597, 482] on li "The PTE exam is automatically marked by a computer. With the IELTS test, the re…" at bounding box center [445, 515] width 486 height 67
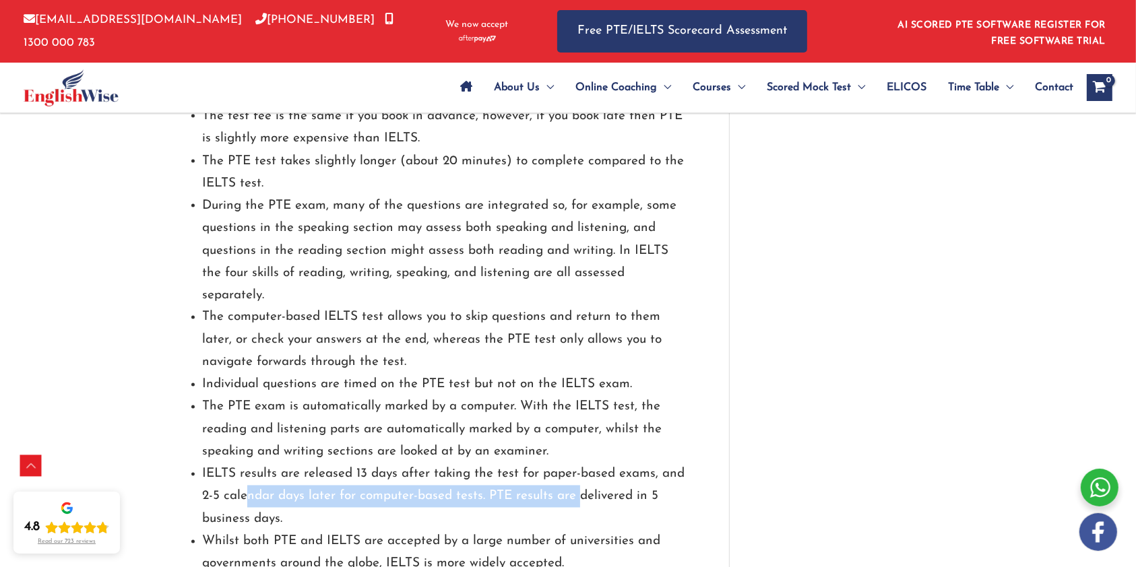
scroll to position [2245, 0]
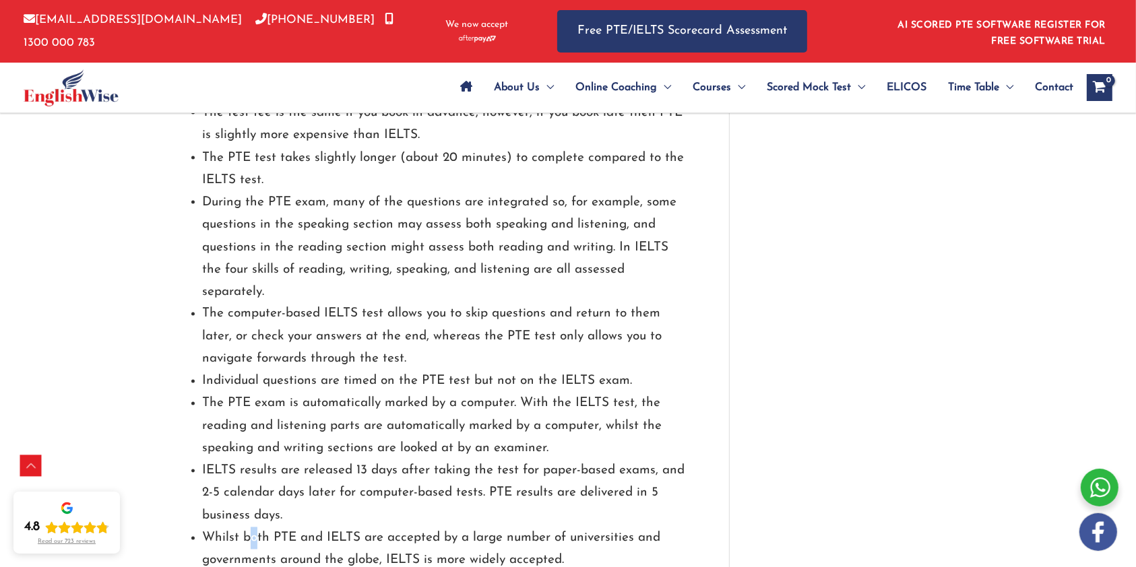
click at [256, 527] on li "Whilst both PTE and IELTS are accepted by a large number of universities and go…" at bounding box center [445, 549] width 486 height 45
click at [264, 527] on li "Whilst both PTE and IELTS are accepted by a large number of universities and go…" at bounding box center [445, 549] width 486 height 45
click at [374, 527] on li "Whilst both PTE and IELTS are accepted by a large number of universities and go…" at bounding box center [445, 549] width 486 height 45
click at [612, 527] on li "Whilst both PTE and IELTS are accepted by a large number of universities and go…" at bounding box center [445, 549] width 486 height 45
drag, startPoint x: 277, startPoint y: 489, endPoint x: 409, endPoint y: 486, distance: 132.0
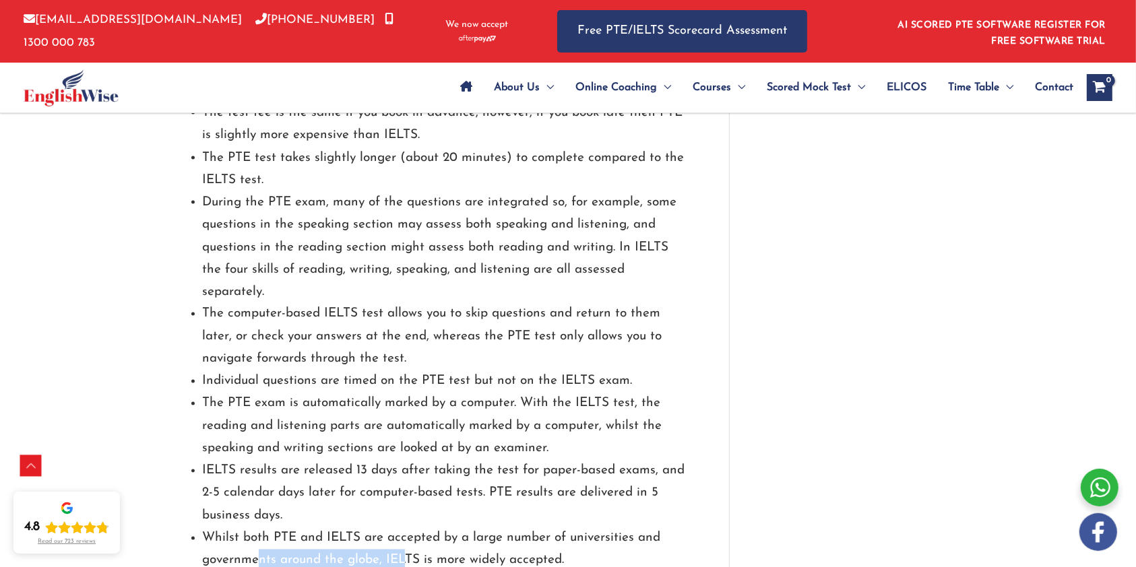
click at [409, 527] on li "Whilst both PTE and IELTS are accepted by a large number of universities and go…" at bounding box center [445, 549] width 486 height 45
drag, startPoint x: 442, startPoint y: 486, endPoint x: 531, endPoint y: 491, distance: 89.7
click at [530, 527] on li "Whilst both PTE and IELTS are accepted by a large number of universities and go…" at bounding box center [445, 549] width 486 height 45
click at [531, 527] on li "Whilst both PTE and IELTS are accepted by a large number of universities and go…" at bounding box center [445, 549] width 486 height 45
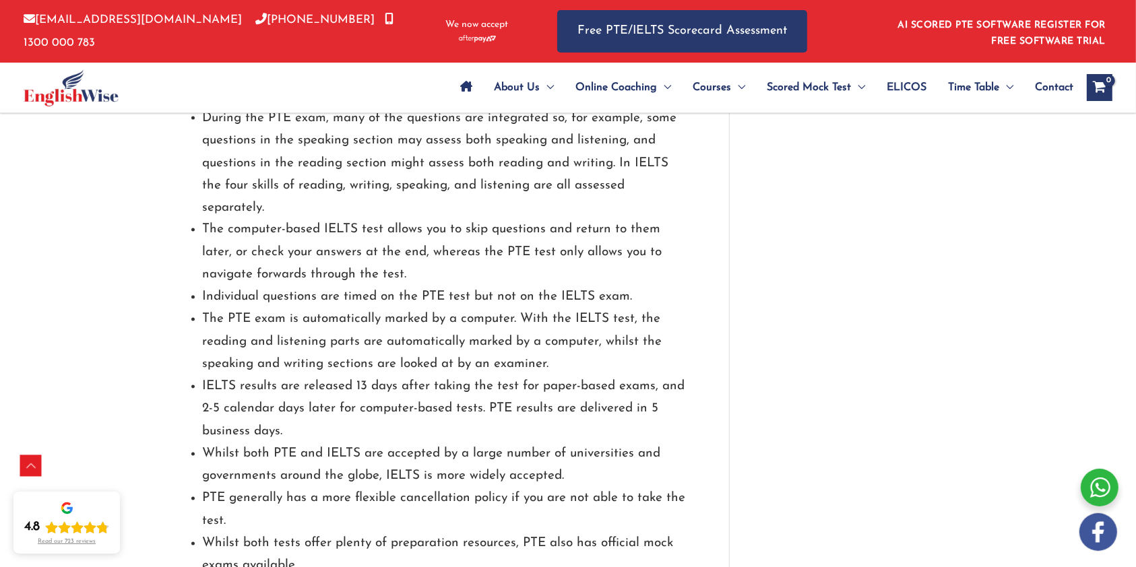
scroll to position [2334, 0]
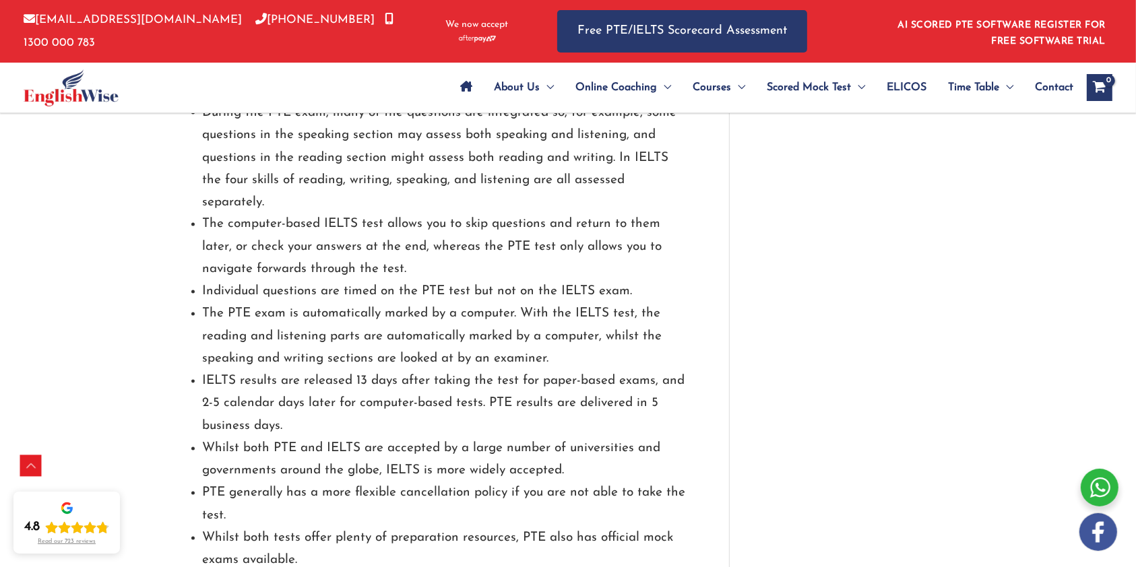
click at [253, 482] on li "PTE generally has a more flexible cancellation policy if you are not able to ta…" at bounding box center [445, 504] width 486 height 45
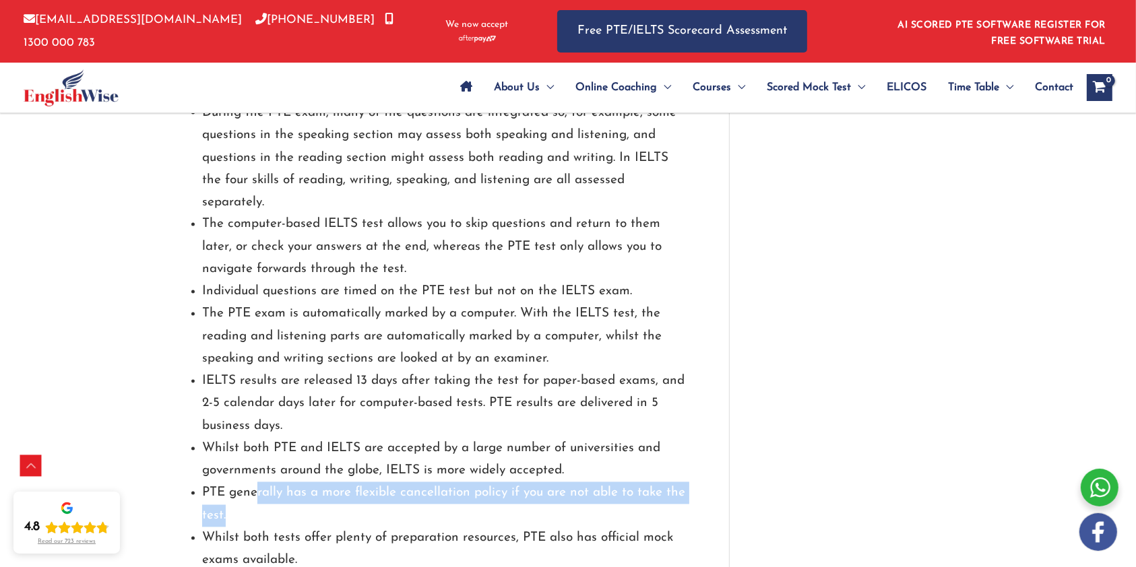
drag, startPoint x: 263, startPoint y: 430, endPoint x: 288, endPoint y: 458, distance: 37.2
click at [412, 482] on li "PTE generally has a more flexible cancellation policy if you are not able to ta…" at bounding box center [445, 504] width 486 height 45
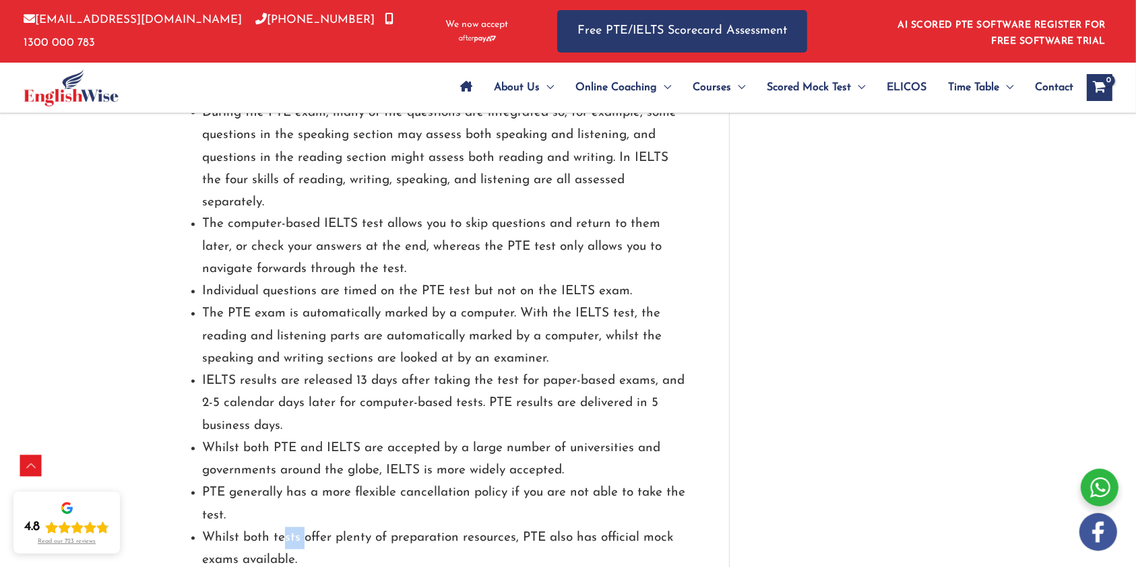
drag, startPoint x: 286, startPoint y: 473, endPoint x: 313, endPoint y: 470, distance: 27.7
click at [306, 527] on li "Whilst both tests offer plenty of preparation resources, PTE also has official …" at bounding box center [445, 549] width 486 height 45
click at [323, 527] on li "Whilst both tests offer plenty of preparation resources, PTE also has official …" at bounding box center [445, 549] width 486 height 45
click at [217, 527] on li "Whilst both tests offer plenty of preparation resources, PTE also has official …" at bounding box center [445, 549] width 486 height 45
click at [242, 527] on li "Whilst both tests offer plenty of preparation resources, PTE also has official …" at bounding box center [445, 549] width 486 height 45
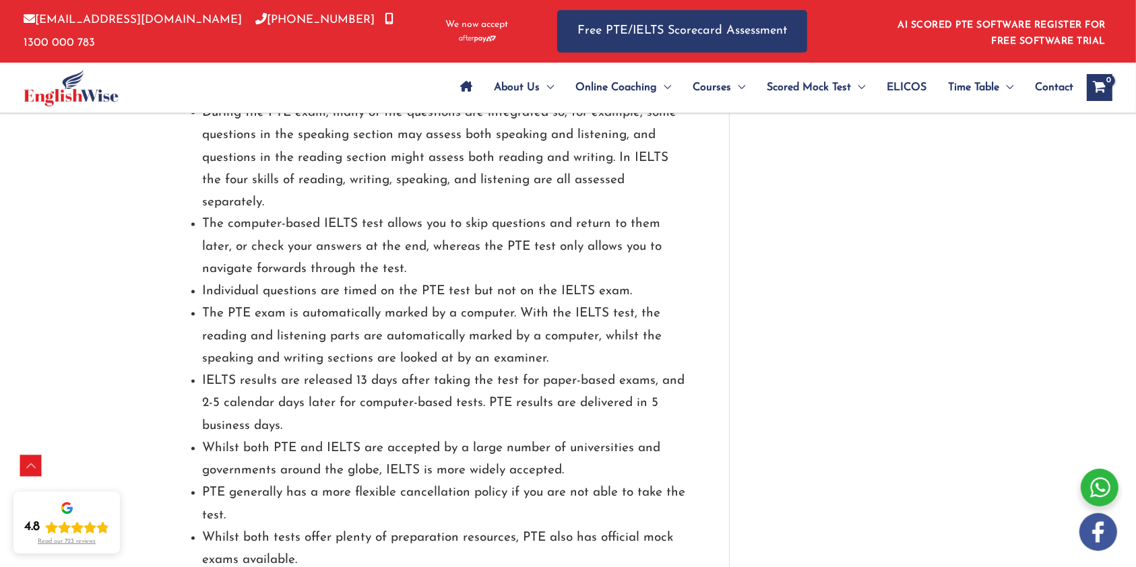
drag, startPoint x: 355, startPoint y: 430, endPoint x: 461, endPoint y: 421, distance: 106.8
click at [477, 482] on li "PTE generally has a more flexible cancellation policy if you are not able to ta…" at bounding box center [445, 504] width 486 height 45
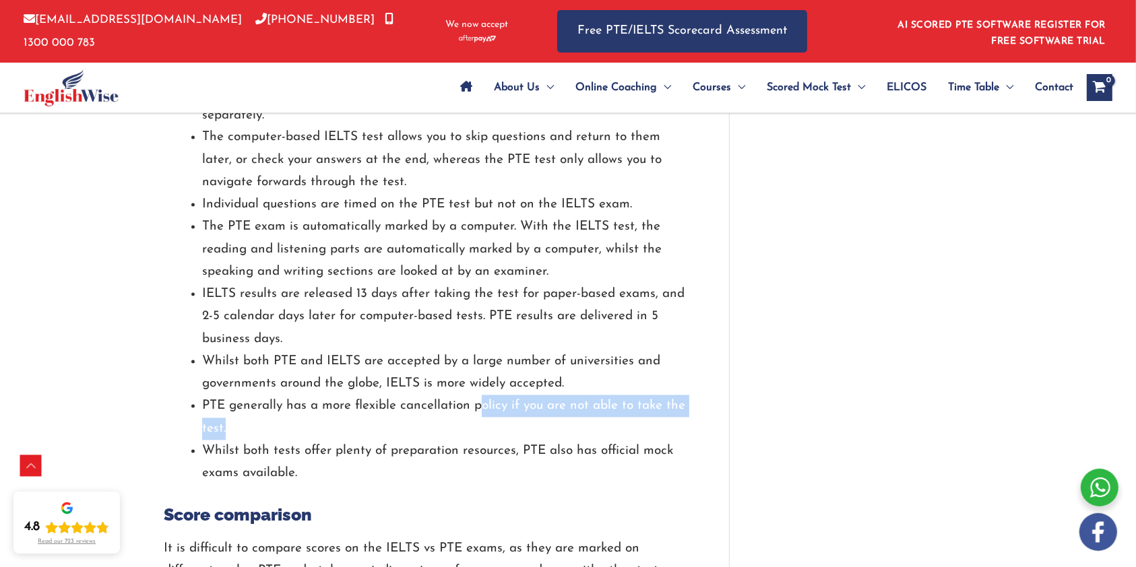
scroll to position [2425, 0]
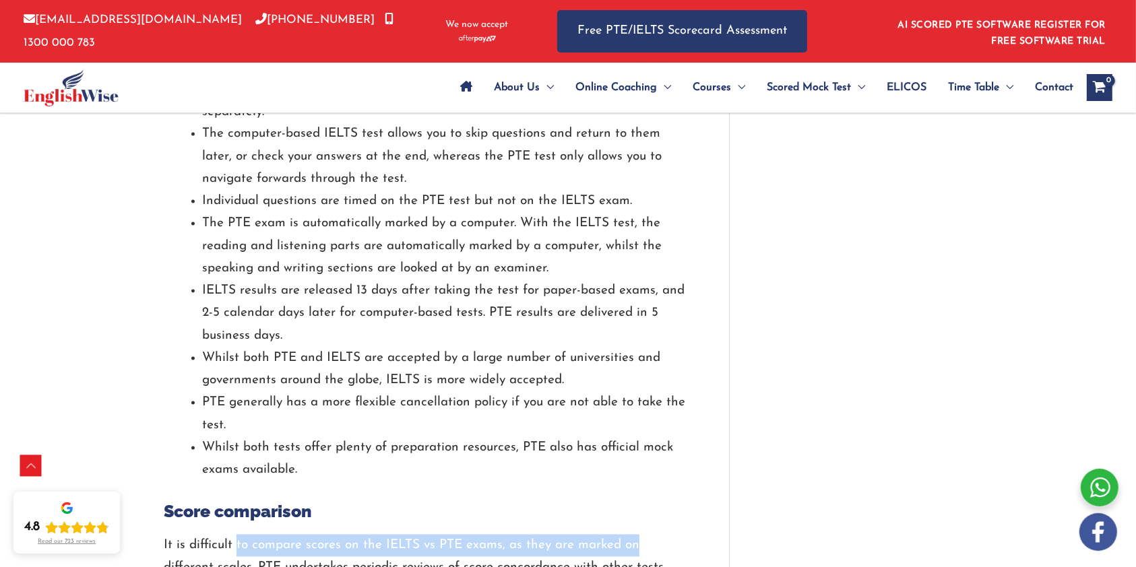
drag, startPoint x: 290, startPoint y: 476, endPoint x: 657, endPoint y: 467, distance: 366.5
click at [657, 535] on p "It is difficult to compare scores on the IELTS vs PTE exams, as they are marked…" at bounding box center [426, 568] width 525 height 67
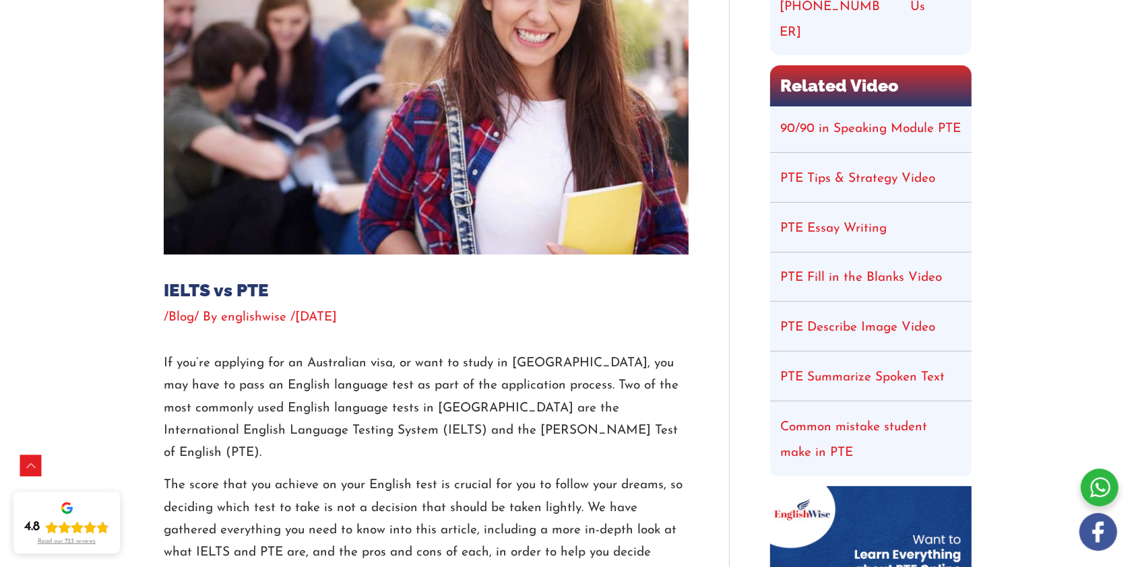
scroll to position [0, 0]
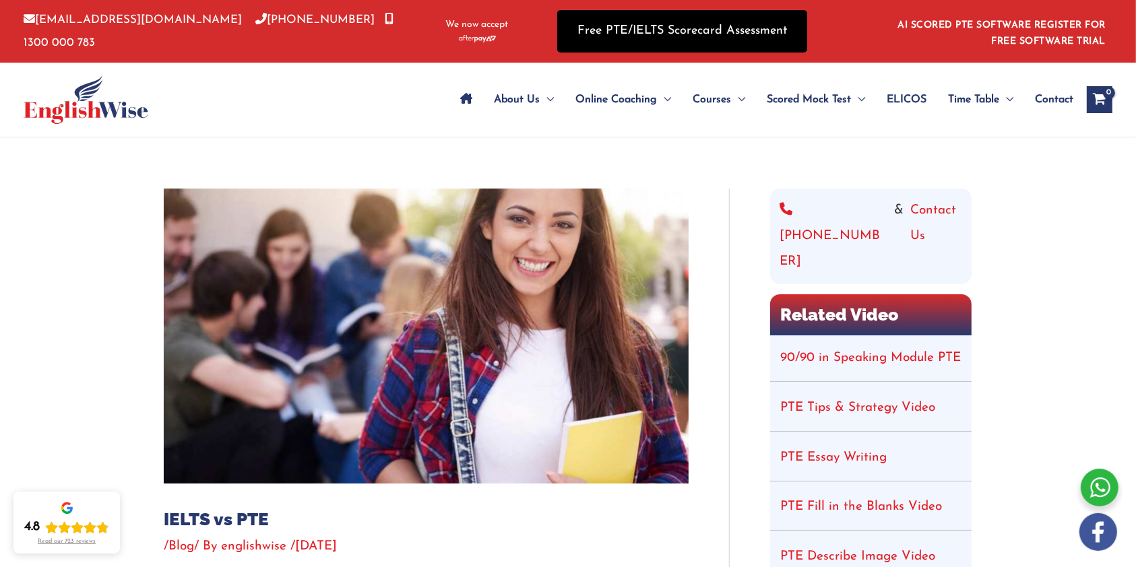
click at [677, 30] on link "Free PTE/IELTS Scorecard Assessment" at bounding box center [682, 31] width 250 height 42
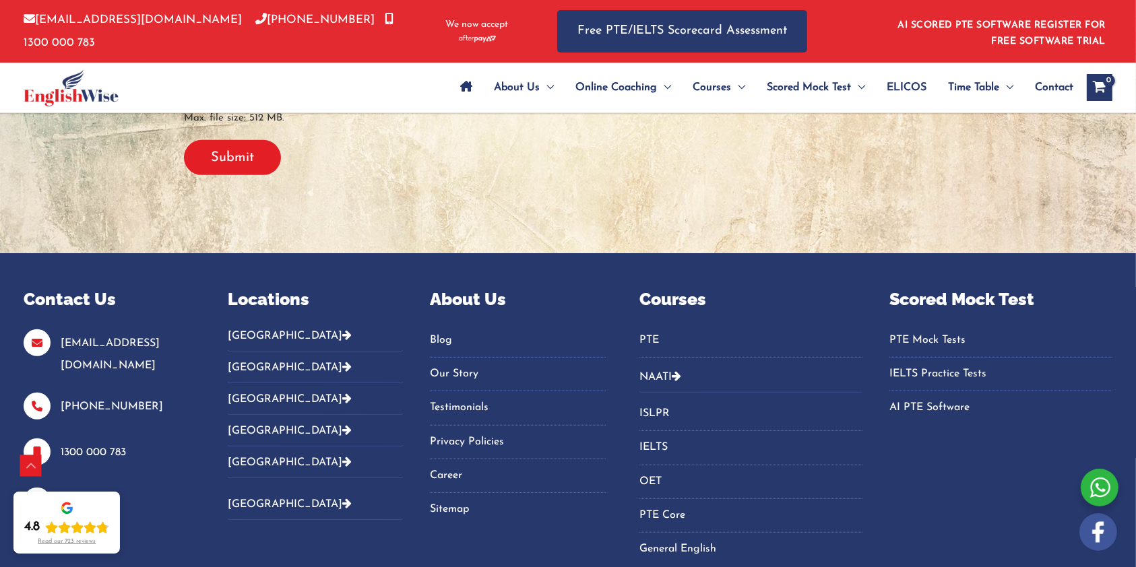
scroll to position [575, 0]
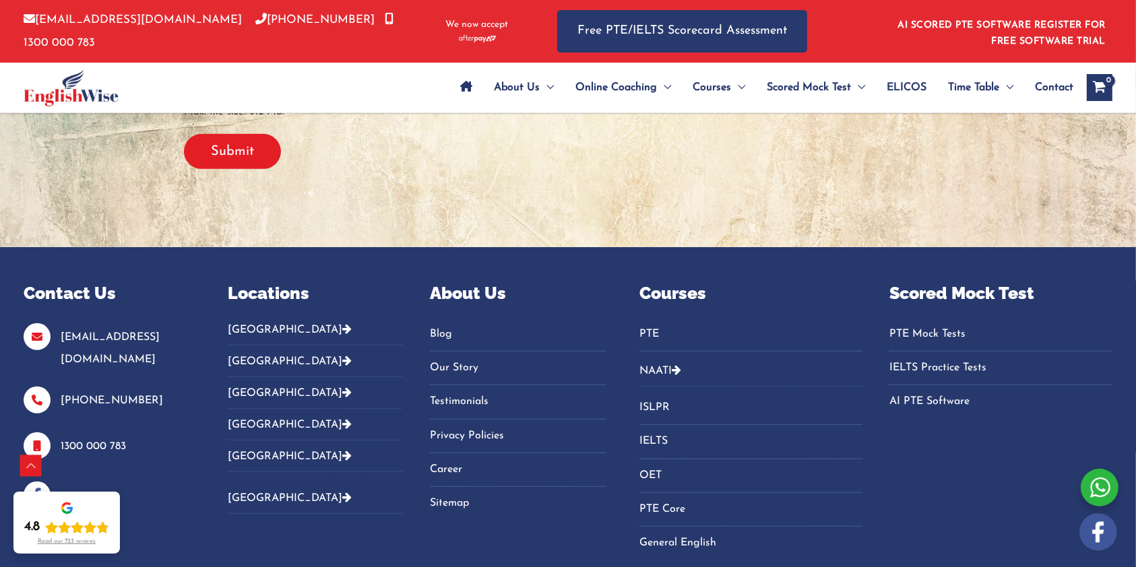
click at [947, 367] on link "IELTS Practice Tests" at bounding box center [1000, 368] width 223 height 22
